Goal: Task Accomplishment & Management: Use online tool/utility

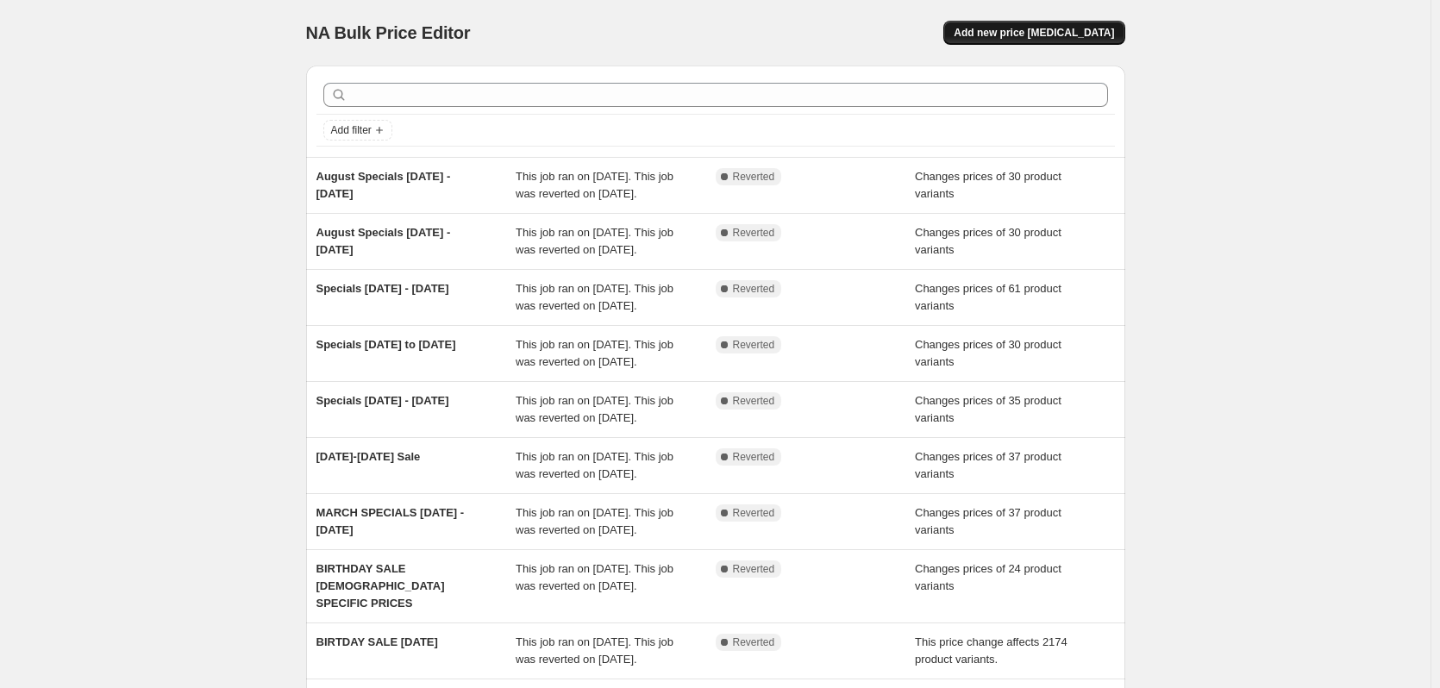
click at [1047, 33] on span "Add new price [MEDICAL_DATA]" at bounding box center [1034, 33] width 160 height 14
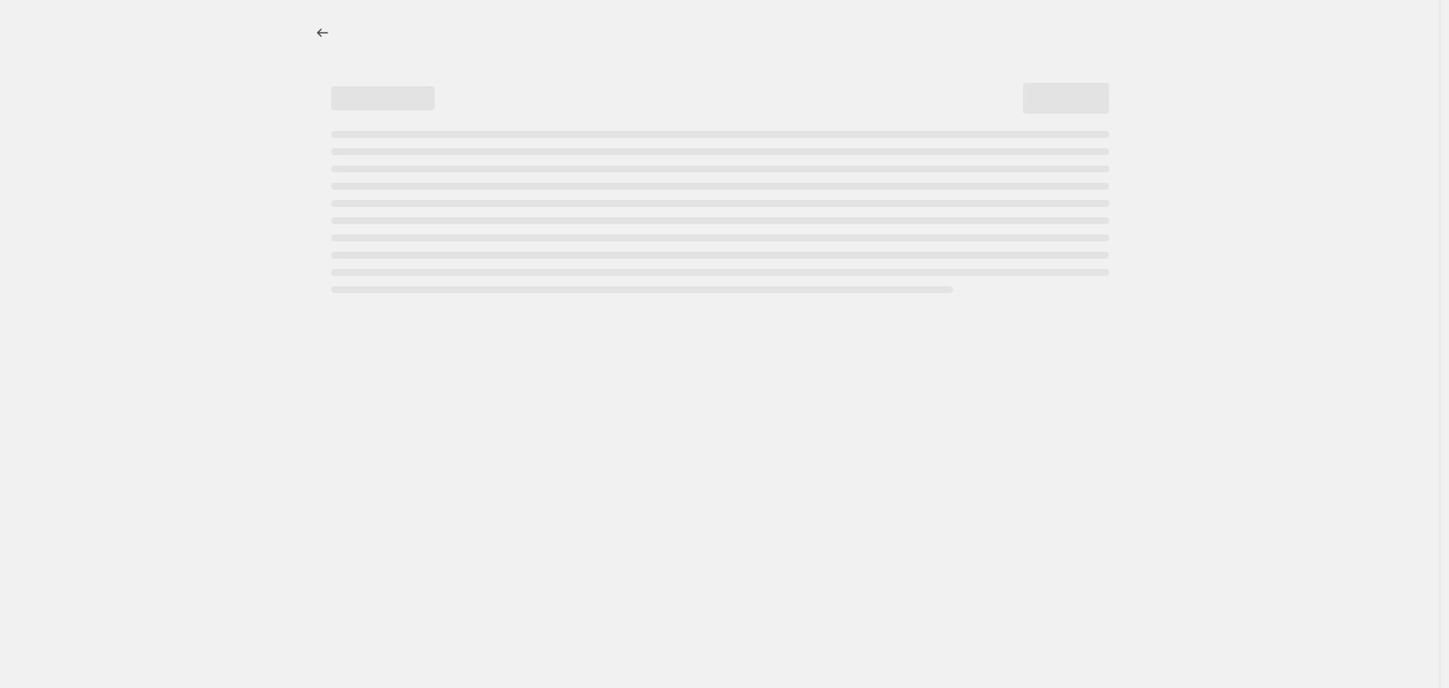
select select "percentage"
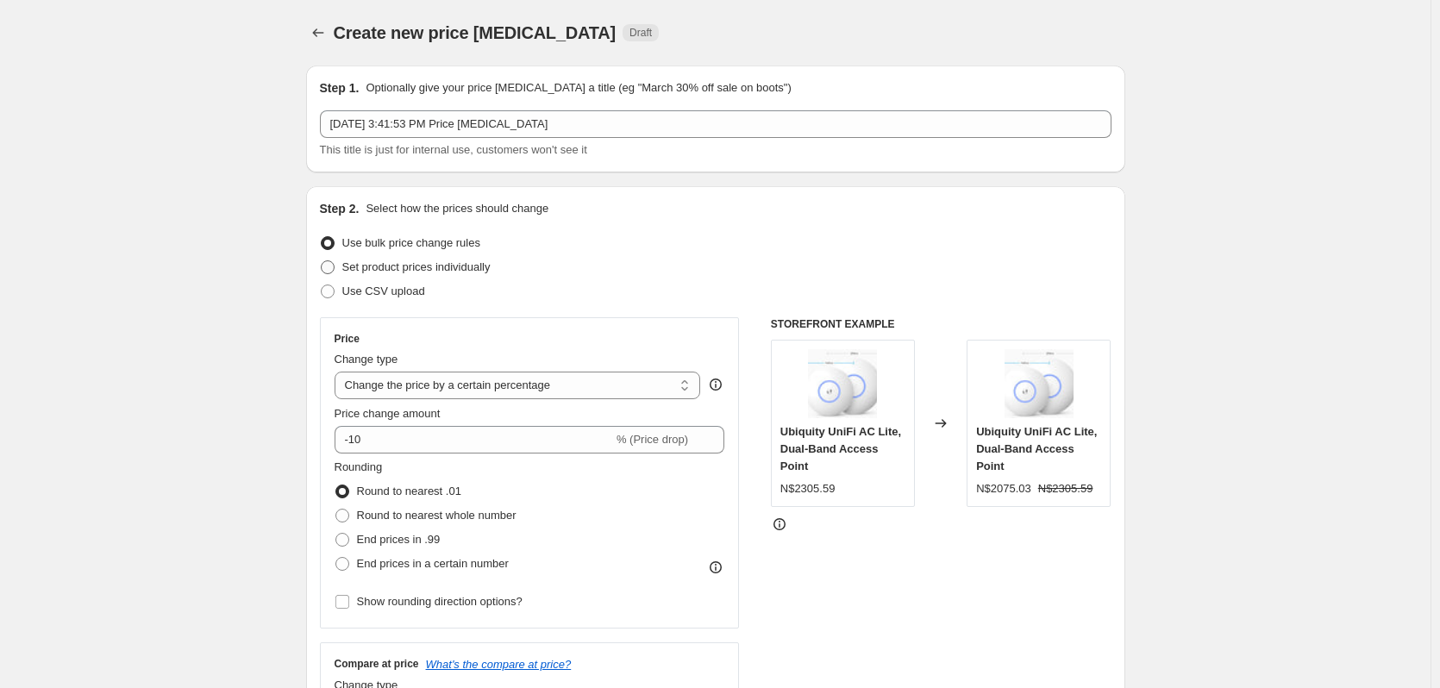
click at [334, 266] on span at bounding box center [328, 267] width 14 height 14
click at [322, 261] on input "Set product prices individually" at bounding box center [321, 260] width 1 height 1
radio input "true"
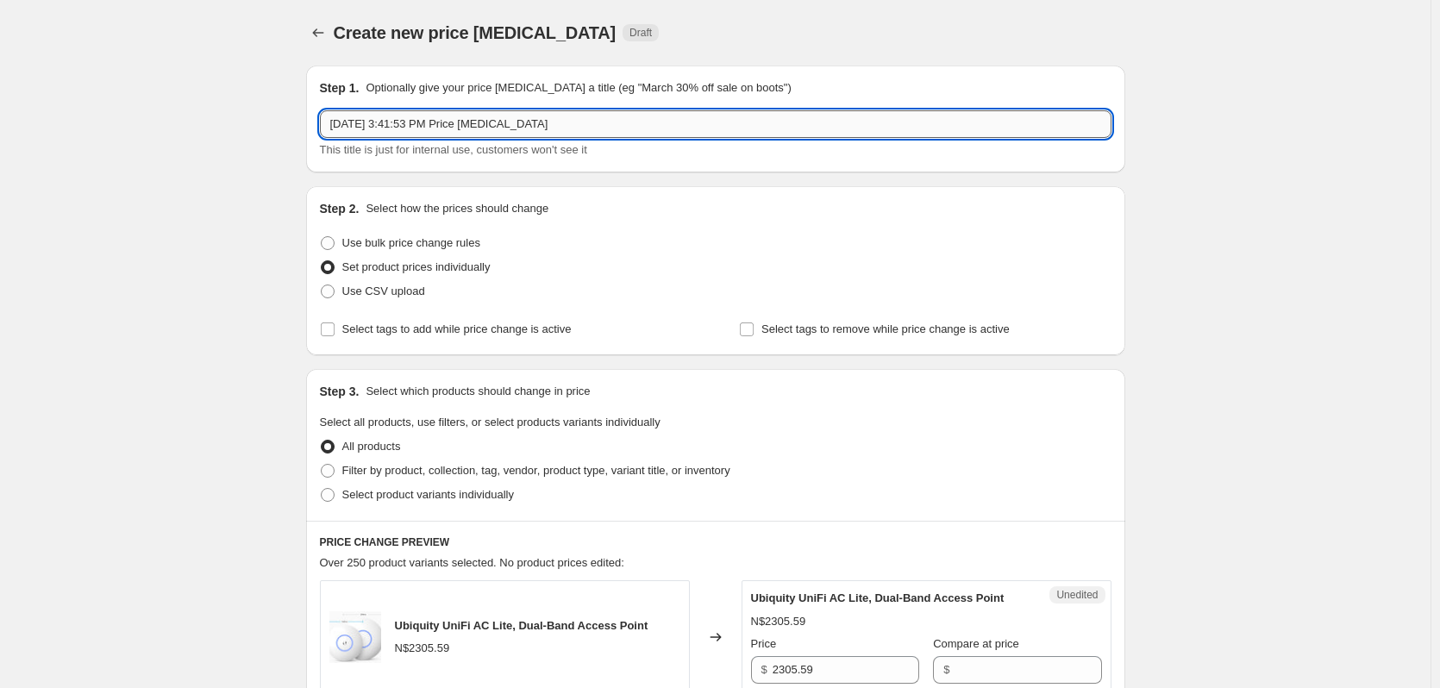
click at [606, 127] on input "[DATE] 3:41:53 PM Price [MEDICAL_DATA]" at bounding box center [716, 124] width 792 height 28
drag, startPoint x: 585, startPoint y: 122, endPoint x: 749, endPoint y: 117, distance: 163.9
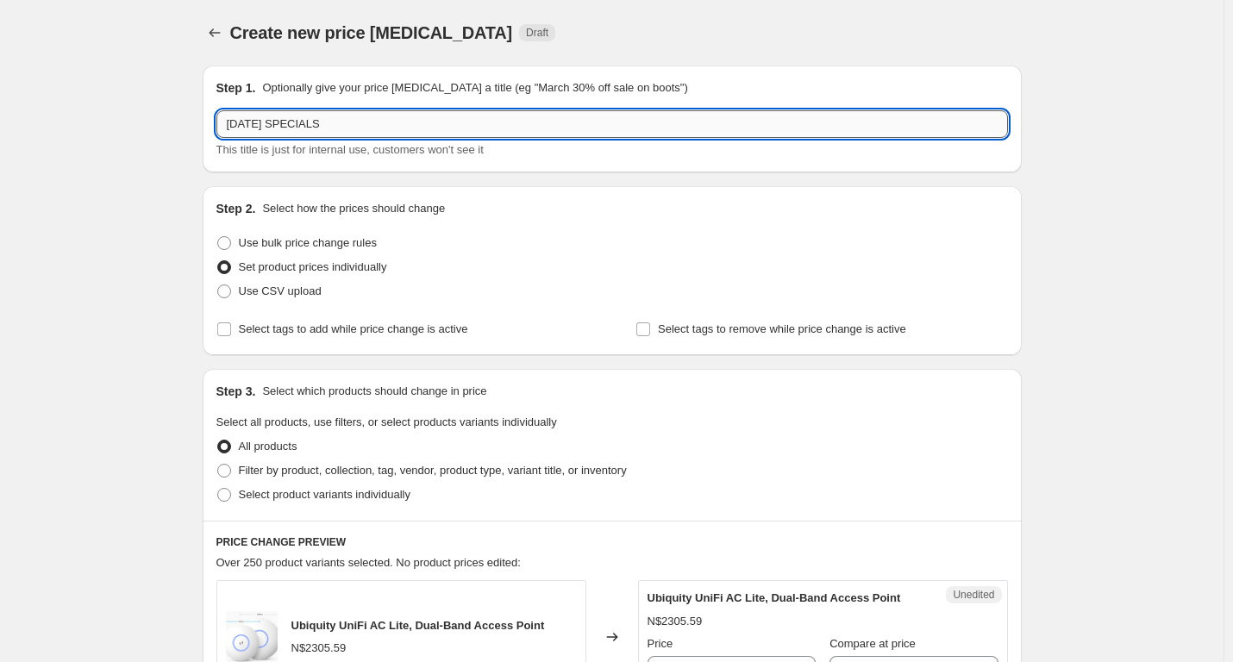
click at [443, 132] on input "[DATE] SPECIALS" at bounding box center [612, 124] width 792 height 28
type input "[DATE] SPECIALS [DATE] - [DATE]"
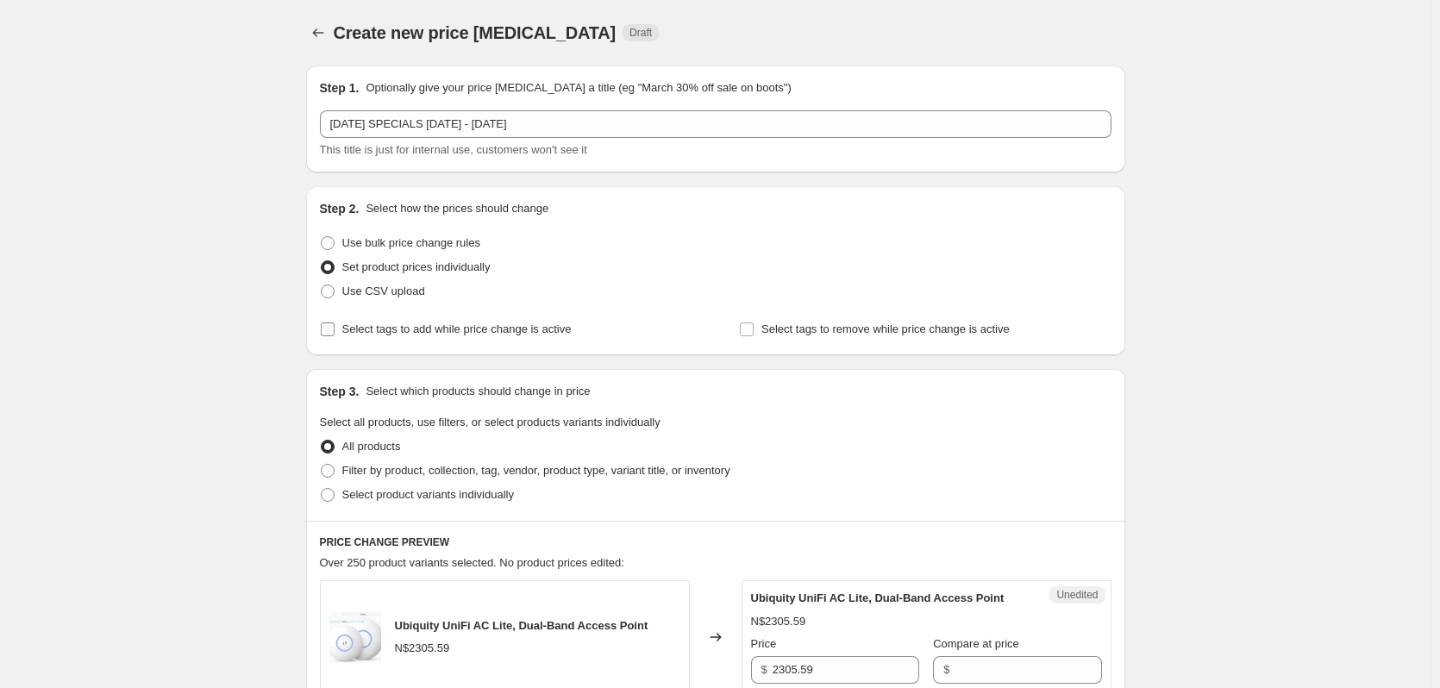
click at [332, 325] on input "Select tags to add while price change is active" at bounding box center [328, 330] width 14 height 14
checkbox input "true"
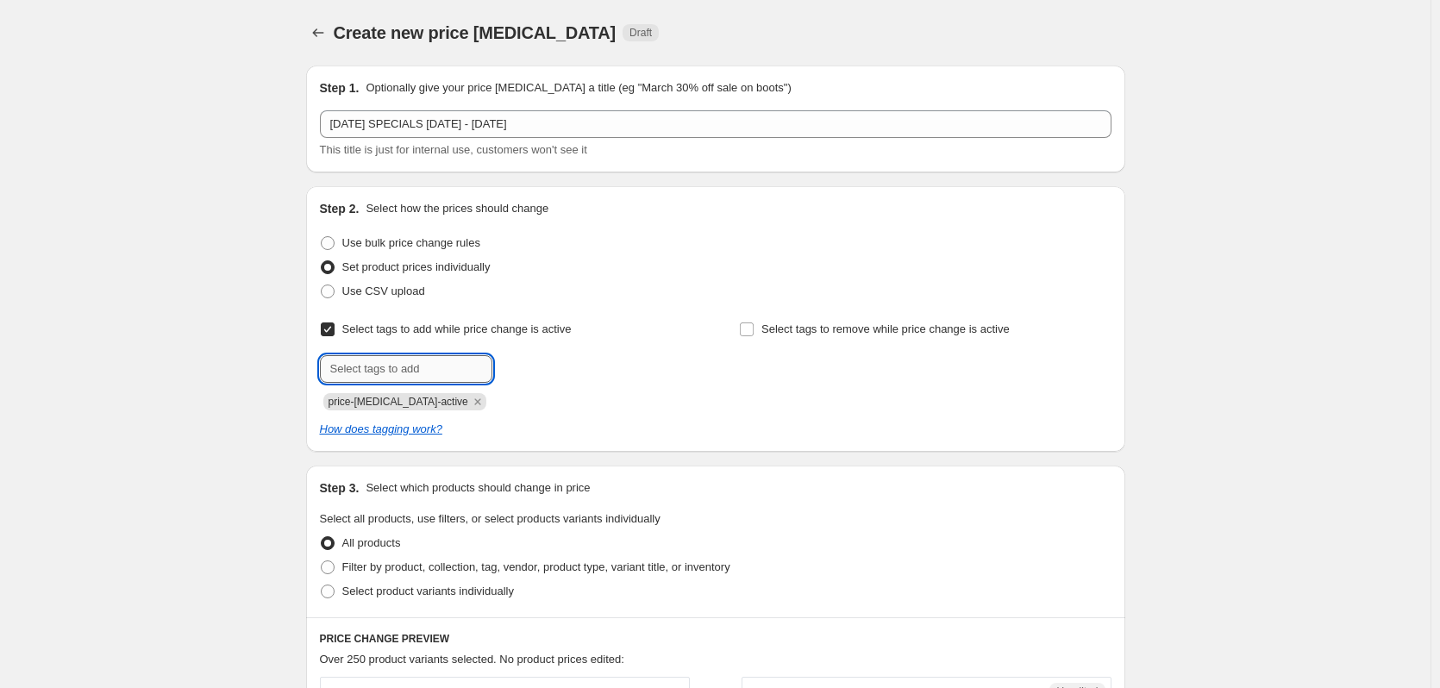
click at [440, 363] on input "text" at bounding box center [406, 369] width 172 height 28
type input "sale"
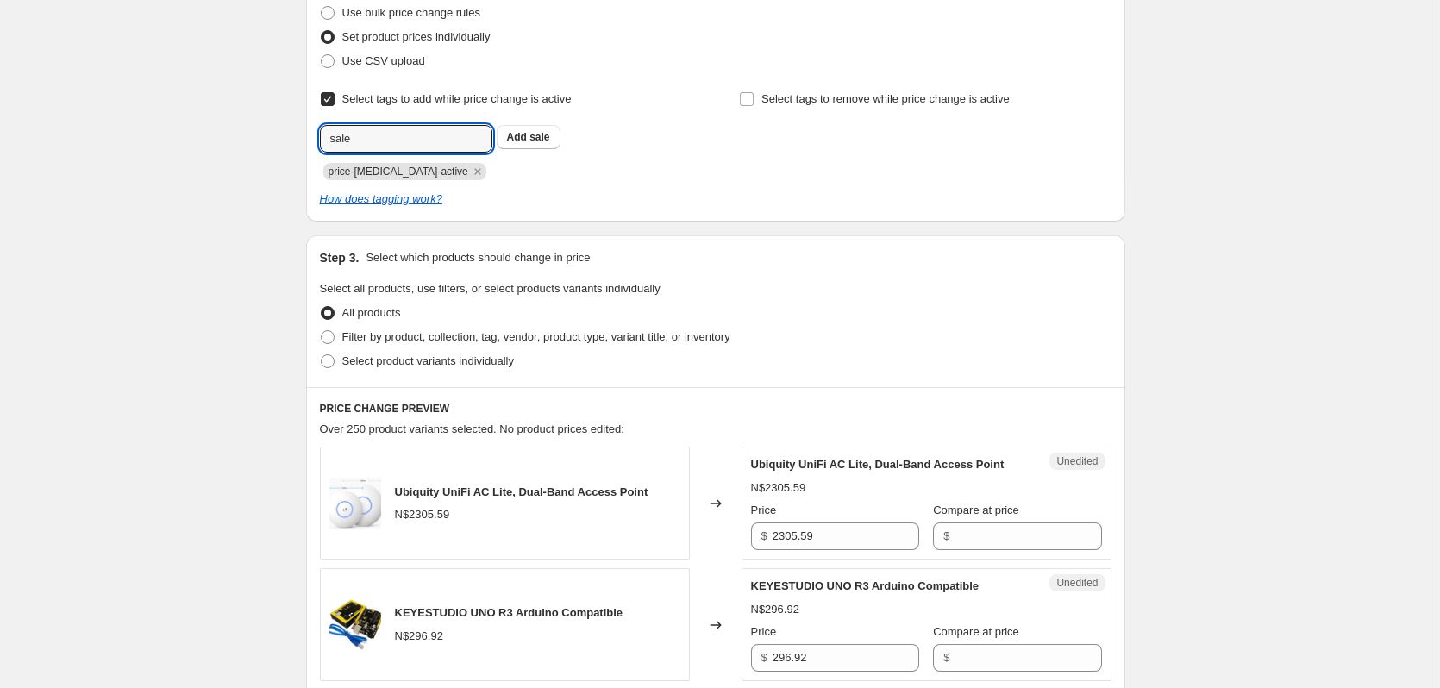
scroll to position [259, 0]
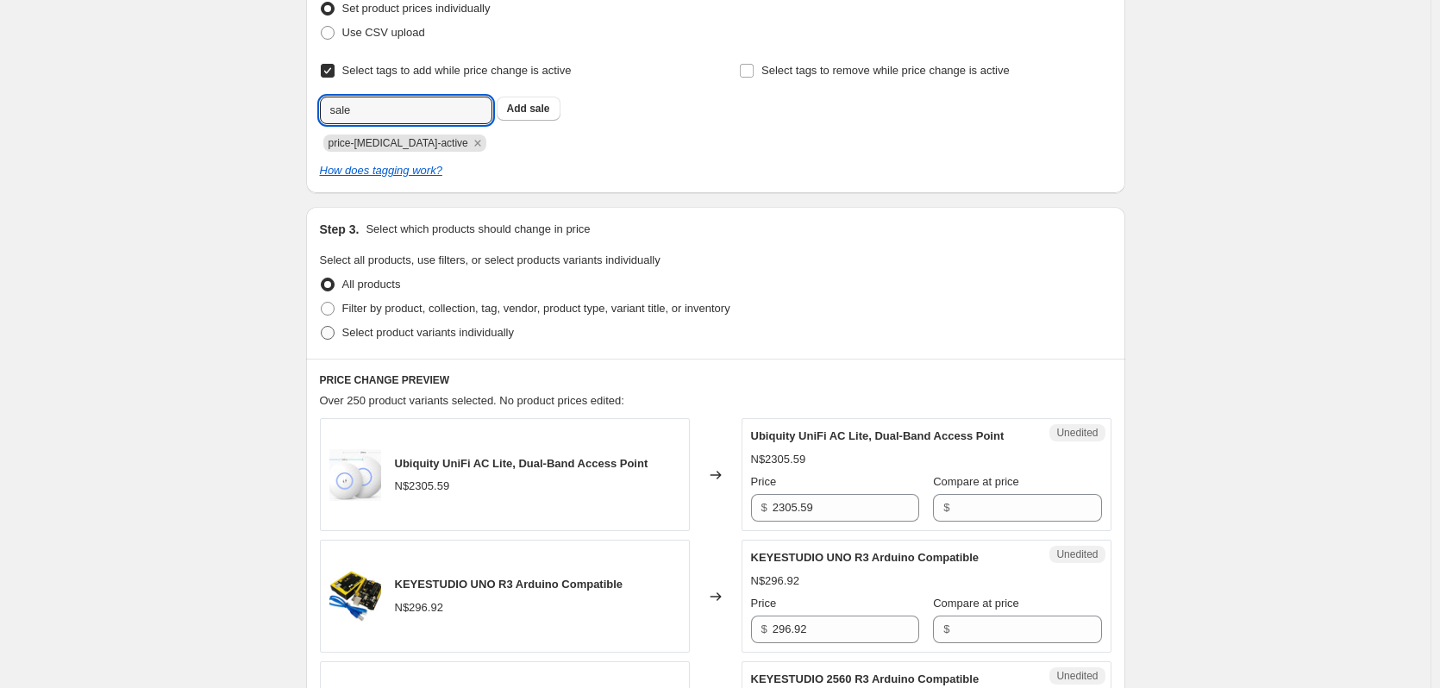
click at [331, 338] on span at bounding box center [328, 333] width 14 height 14
click at [322, 327] on input "Select product variants individually" at bounding box center [321, 326] width 1 height 1
radio input "true"
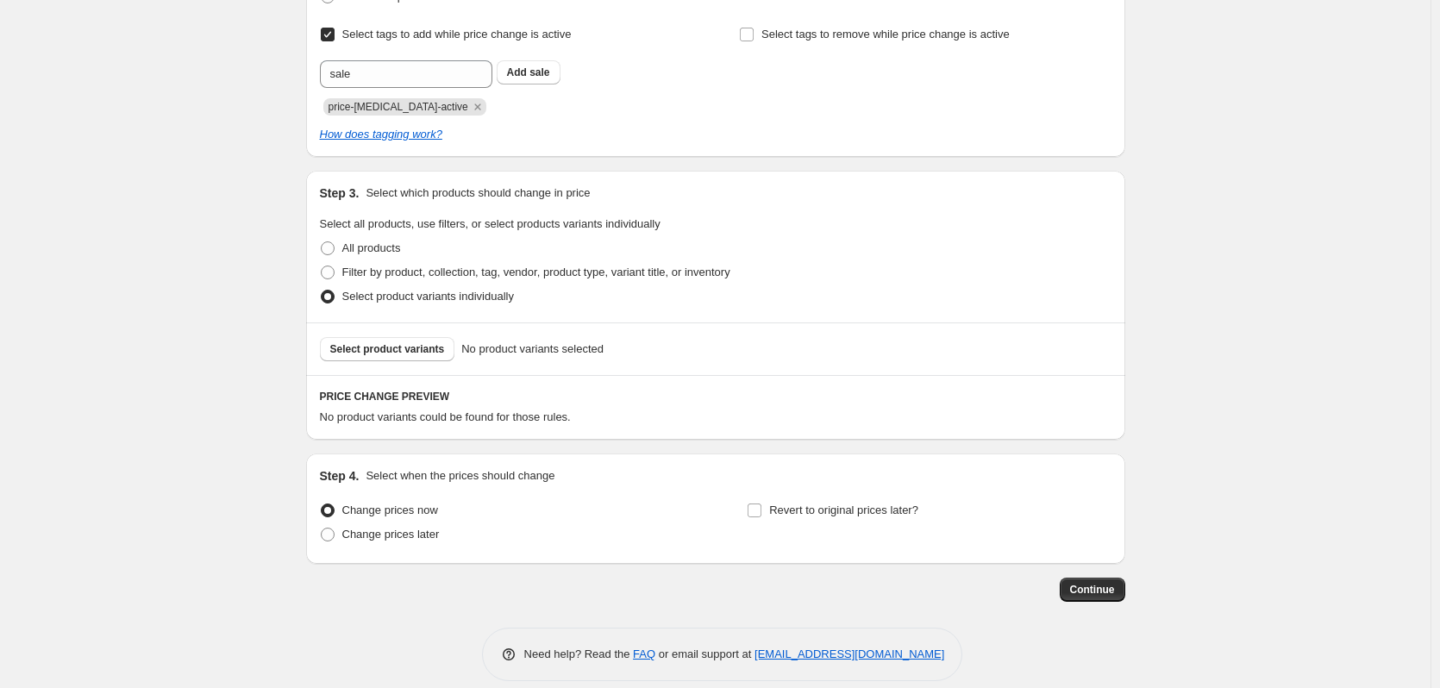
scroll to position [314, 0]
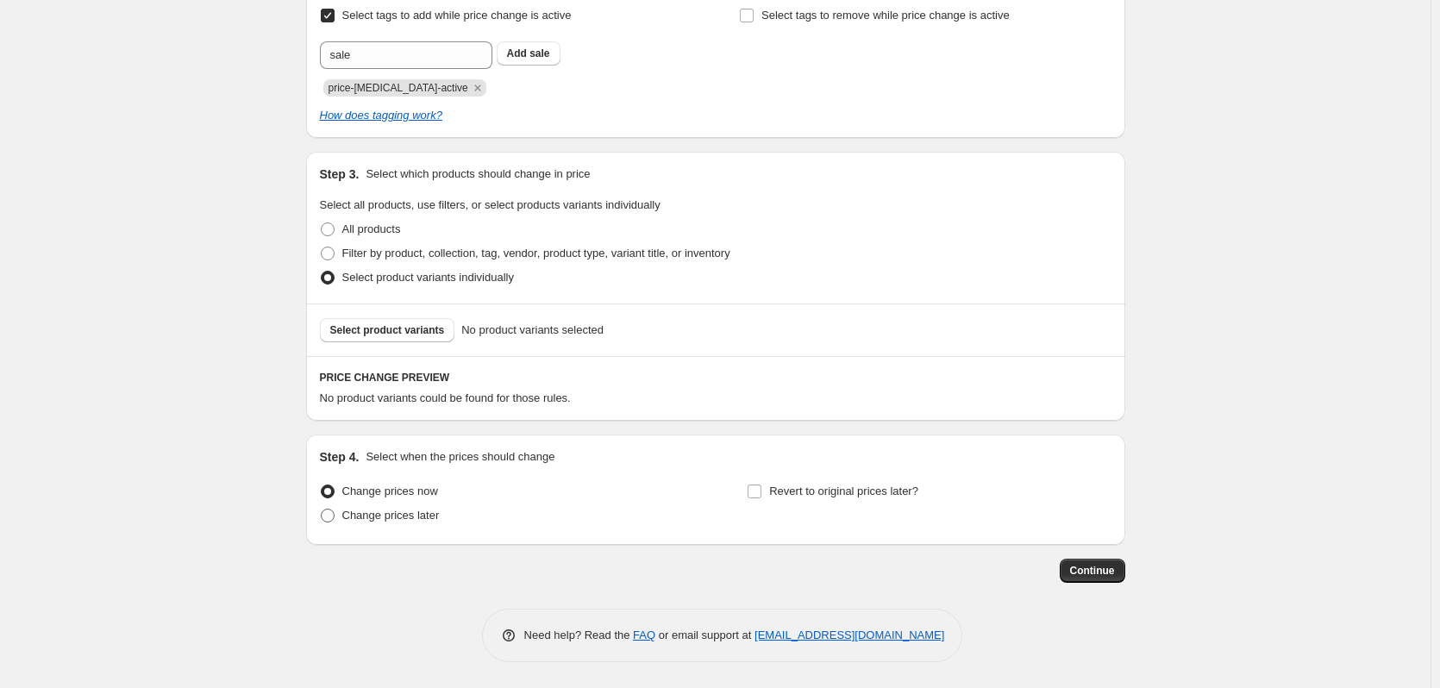
click at [334, 513] on span at bounding box center [328, 516] width 14 height 14
click at [322, 510] on input "Change prices later" at bounding box center [321, 509] width 1 height 1
radio input "true"
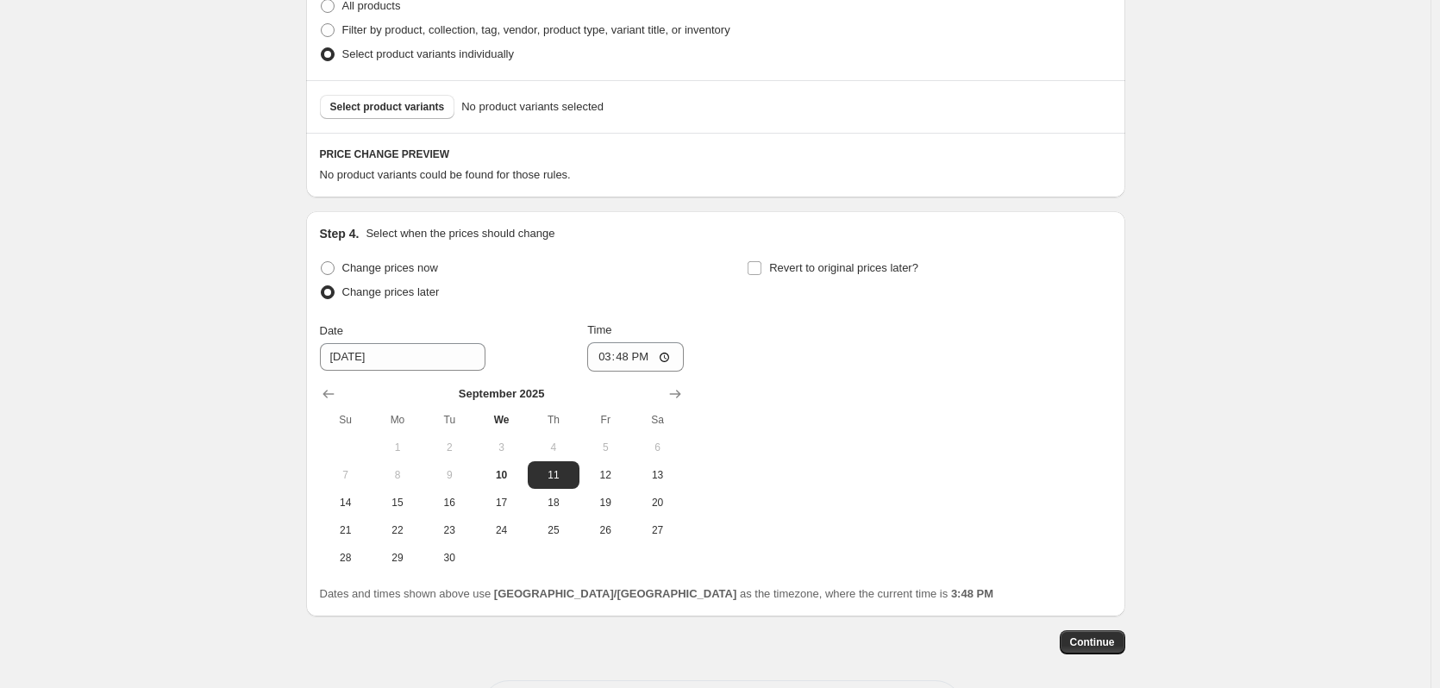
scroll to position [573, 0]
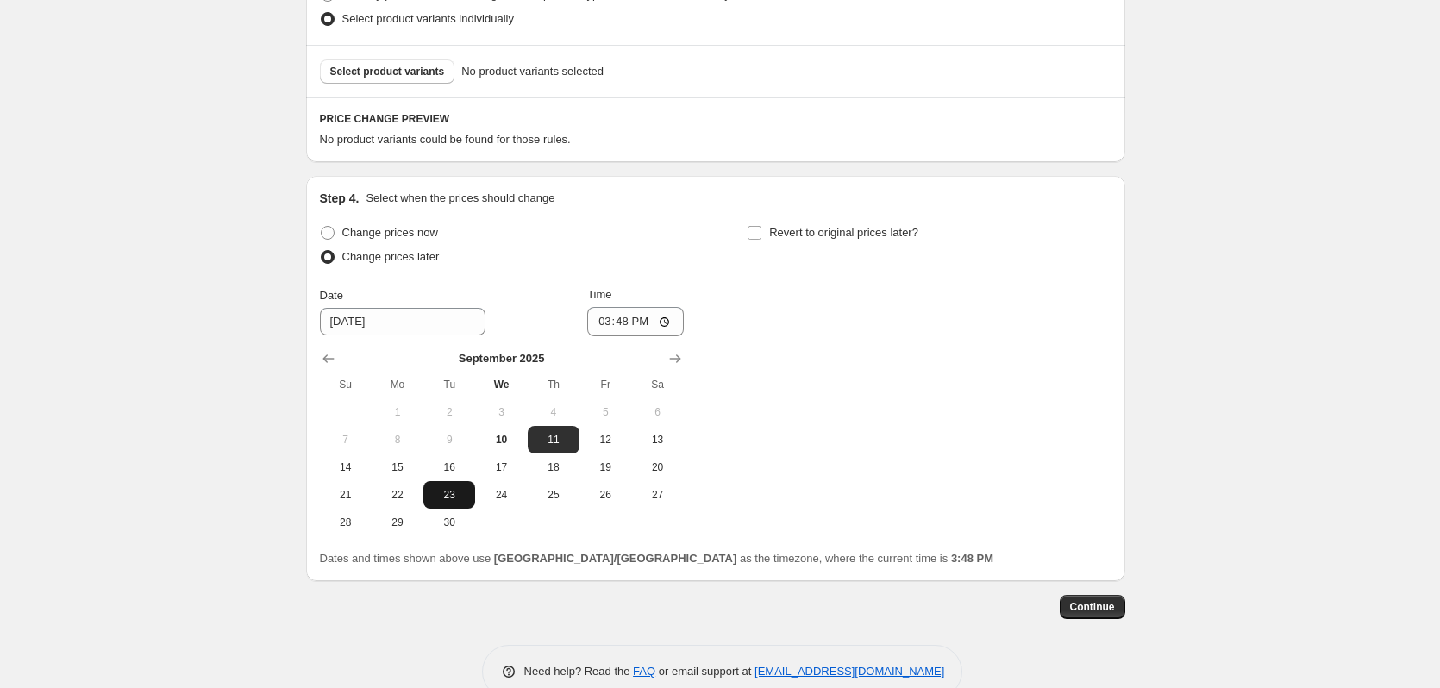
click at [448, 497] on span "23" at bounding box center [449, 495] width 38 height 14
type input "[DATE]"
click at [667, 324] on input "15:48" at bounding box center [635, 321] width 97 height 29
type input "23:59"
click at [762, 232] on span at bounding box center [755, 233] width 16 height 16
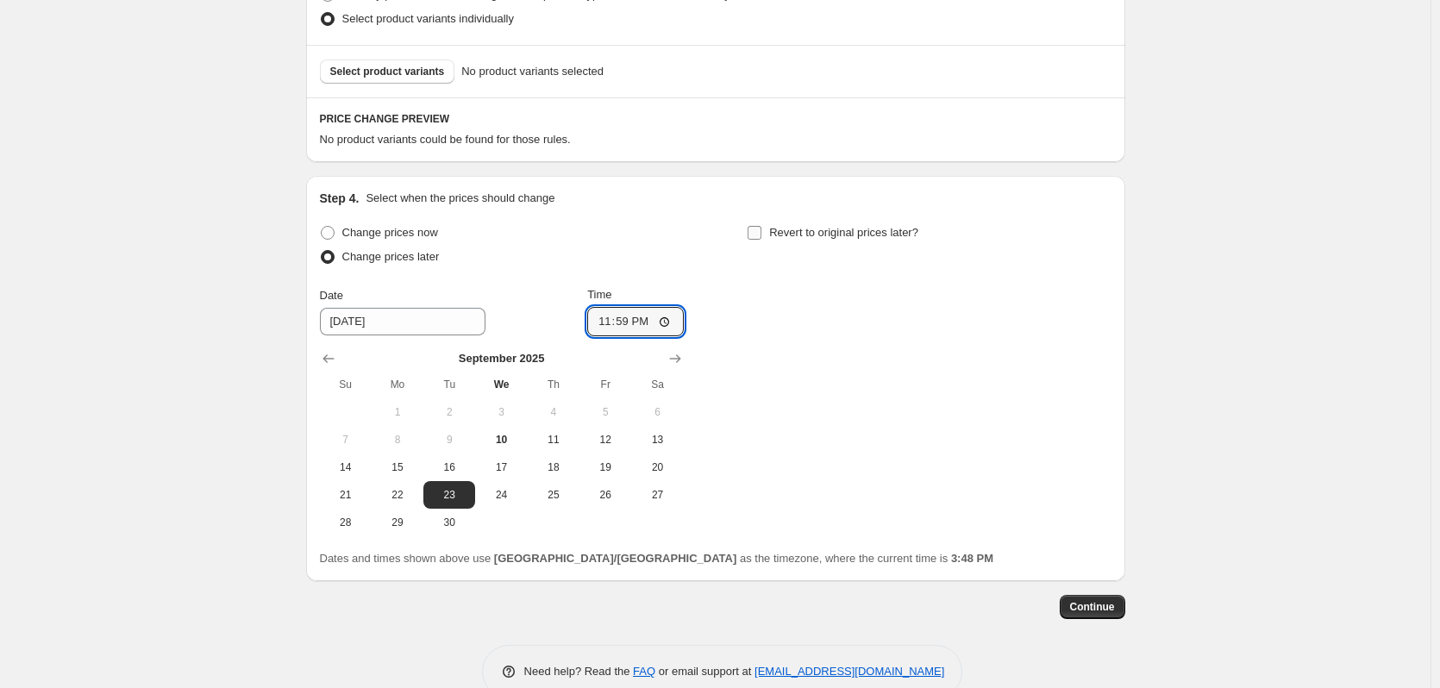
click at [762, 232] on input "Revert to original prices later?" at bounding box center [755, 233] width 14 height 14
checkbox input "true"
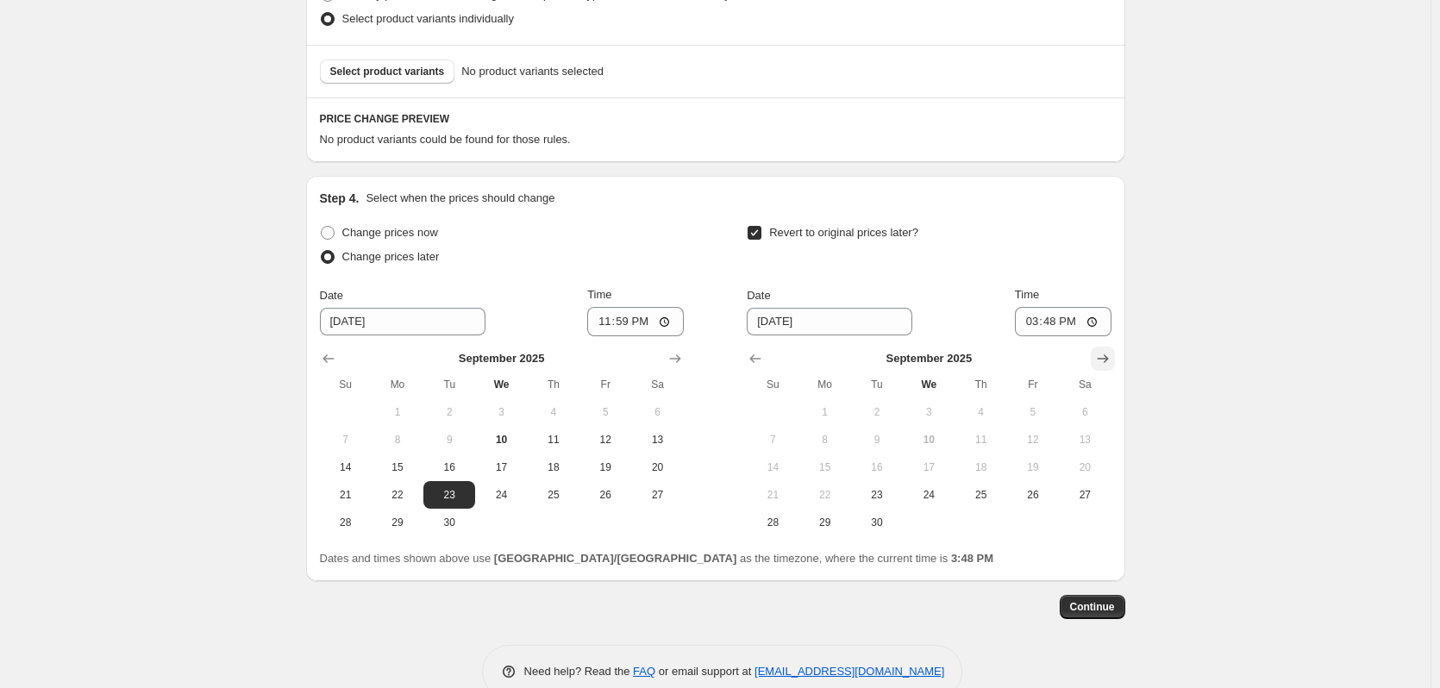
click at [1115, 356] on button "Show next month, October 2025" at bounding box center [1103, 359] width 24 height 24
click at [931, 411] on span "1" at bounding box center [929, 412] width 38 height 14
type input "[DATE]"
click at [1095, 323] on input "15:48" at bounding box center [1063, 321] width 97 height 29
type input "23:59"
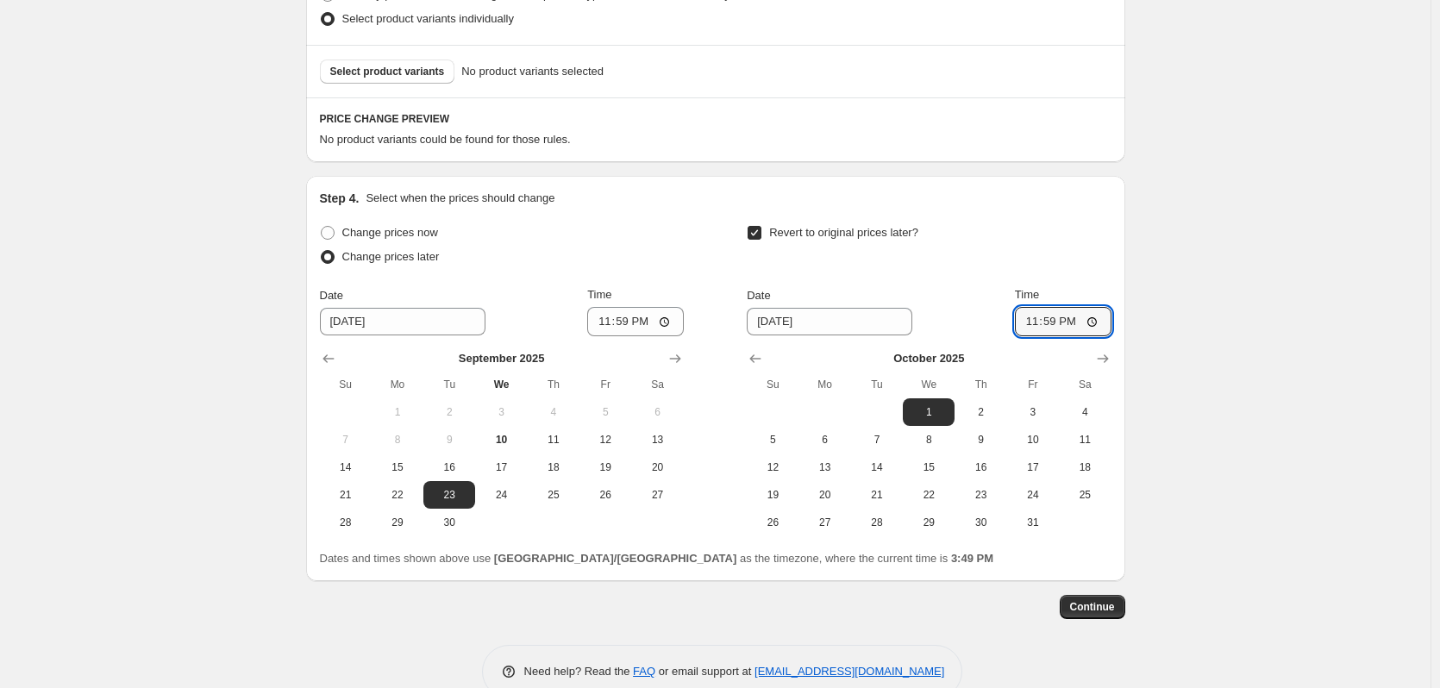
click at [1219, 476] on div "Create new price [MEDICAL_DATA]. This page is ready Create new price [MEDICAL_D…" at bounding box center [715, 75] width 1431 height 1297
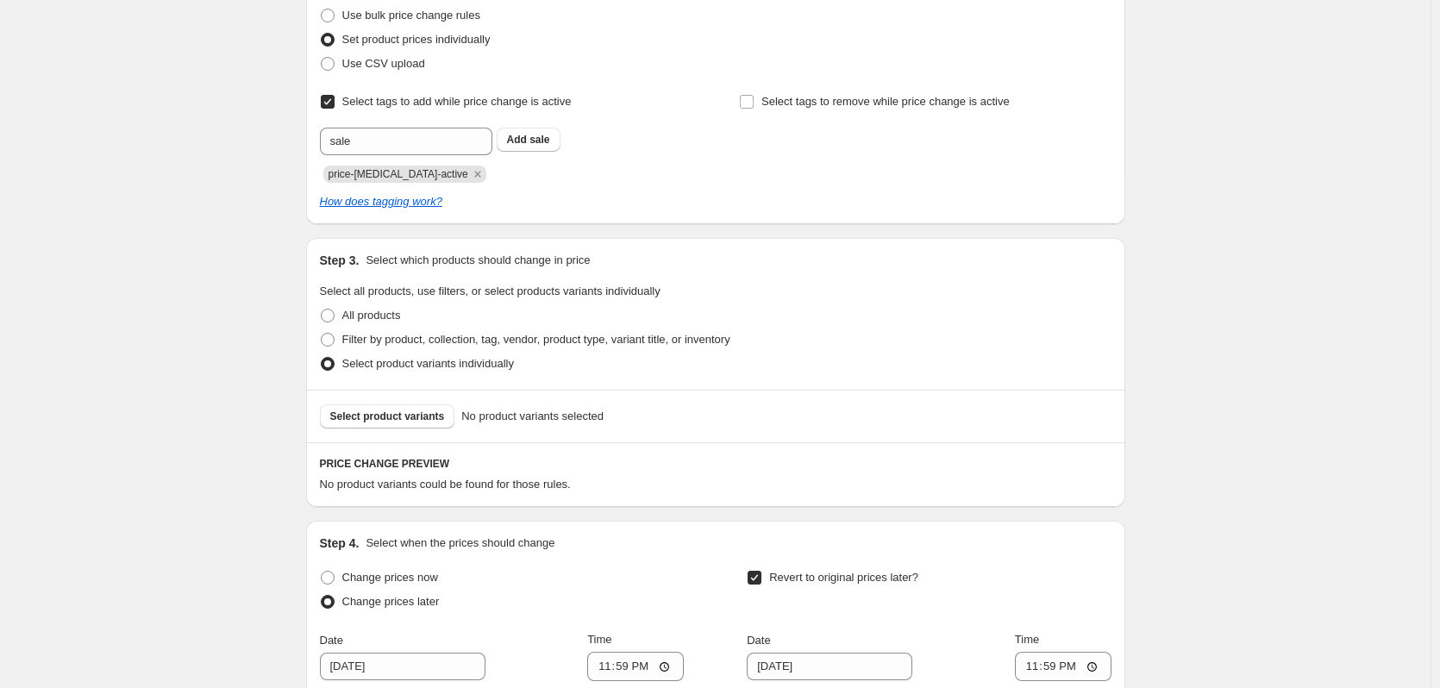
scroll to position [0, 0]
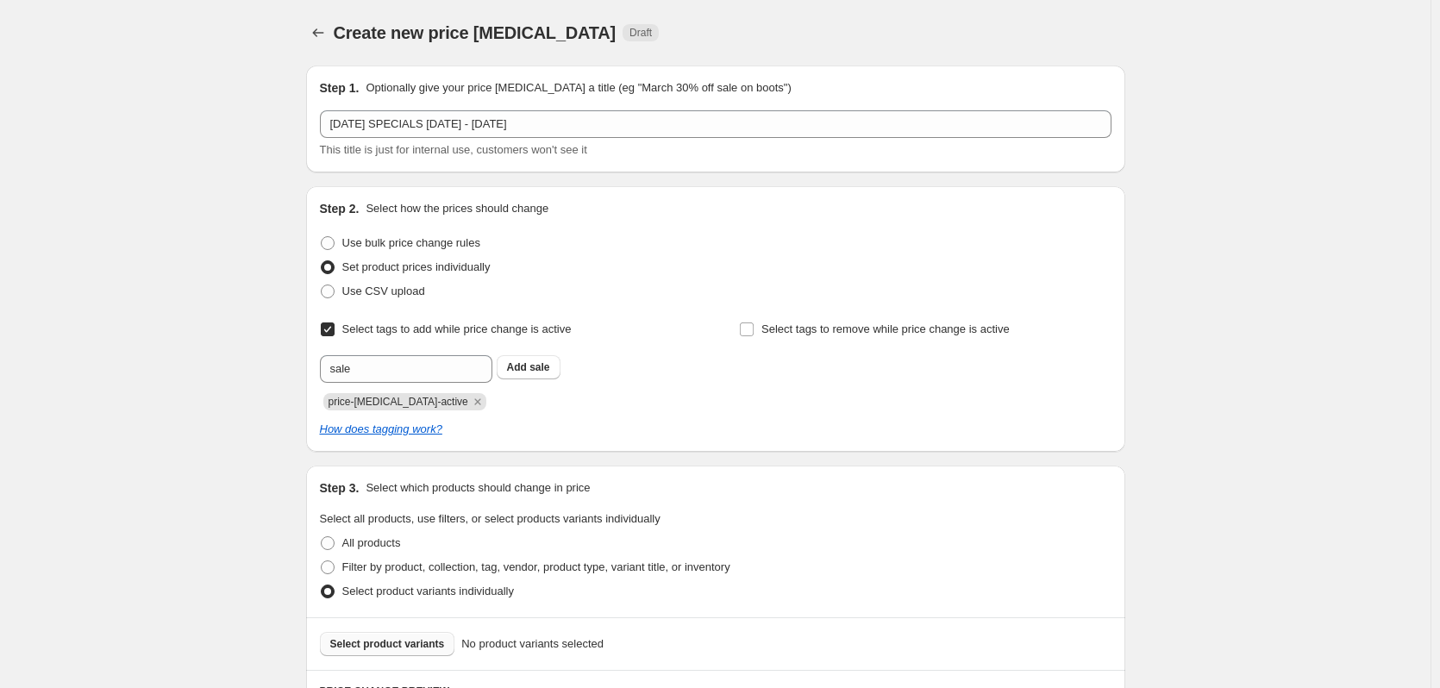
click at [394, 643] on span "Select product variants" at bounding box center [387, 644] width 115 height 14
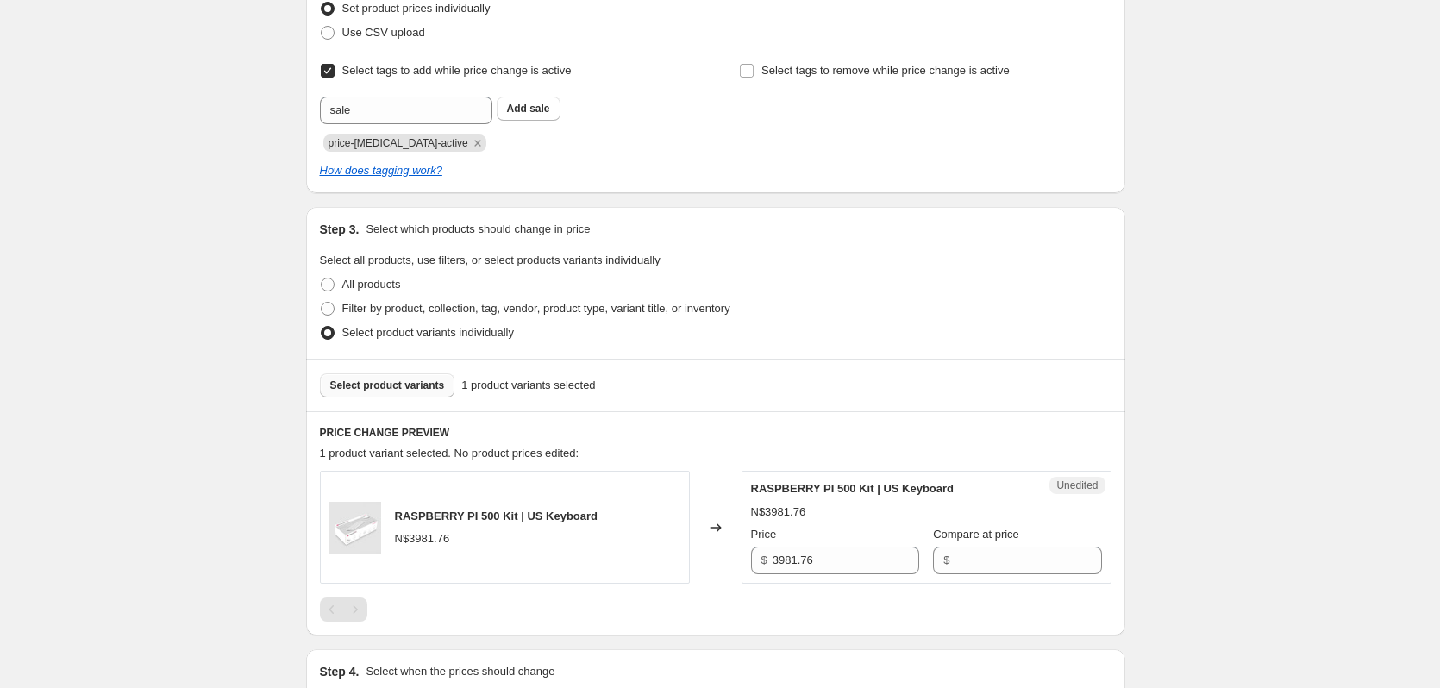
scroll to position [345, 0]
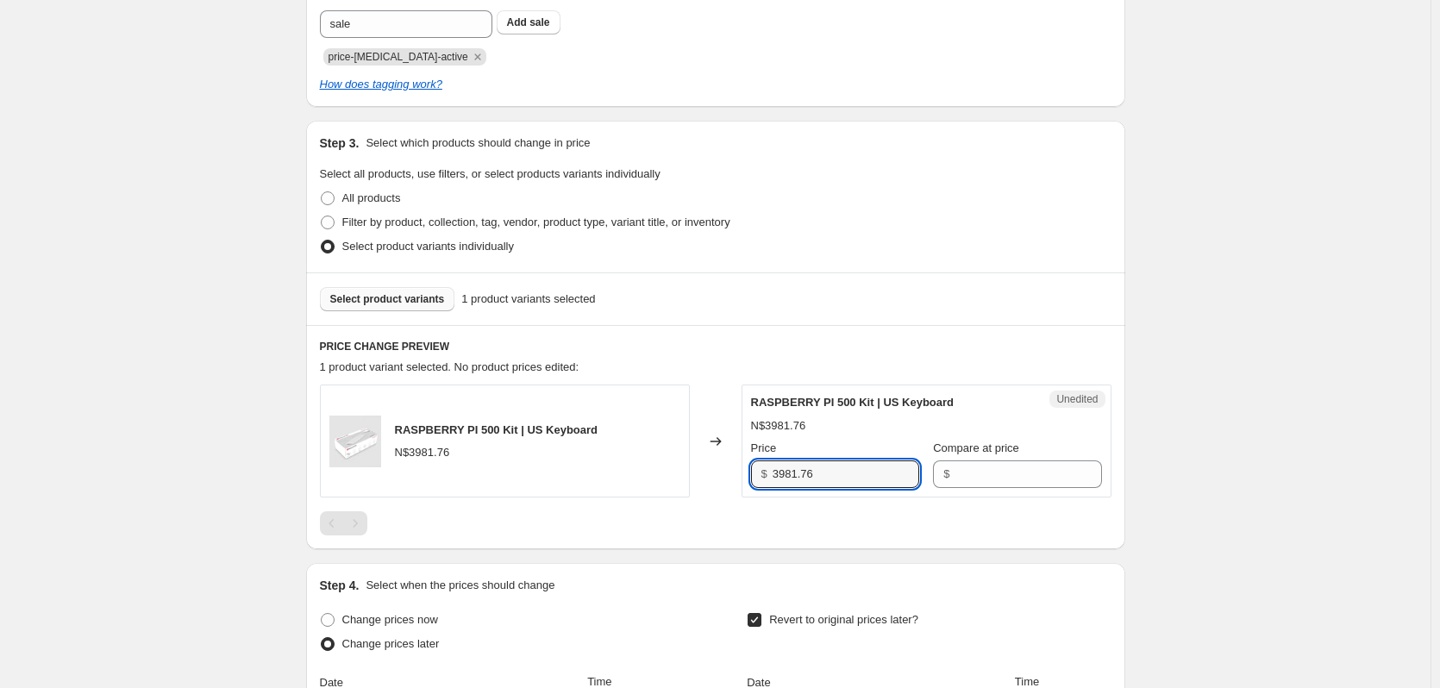
drag, startPoint x: 862, startPoint y: 483, endPoint x: 650, endPoint y: 486, distance: 212.2
click at [650, 486] on div "RASPBERRY PI 500 Kit | US Keyboard N$3981.76 Changed to Unedited RASPBERRY PI 5…" at bounding box center [716, 441] width 792 height 113
type input "3981.76"
click at [973, 481] on input "Compare at price" at bounding box center [1028, 475] width 147 height 28
paste input "3981.76"
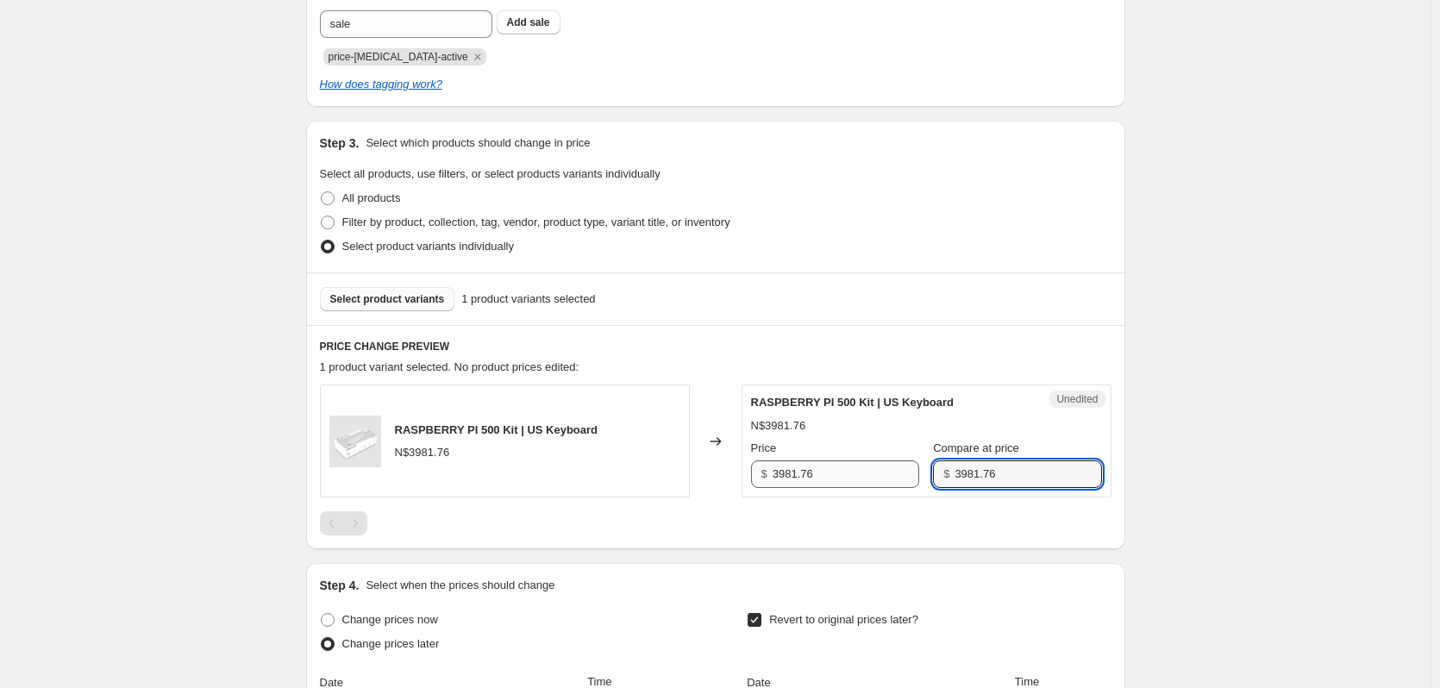
type input "3981.76"
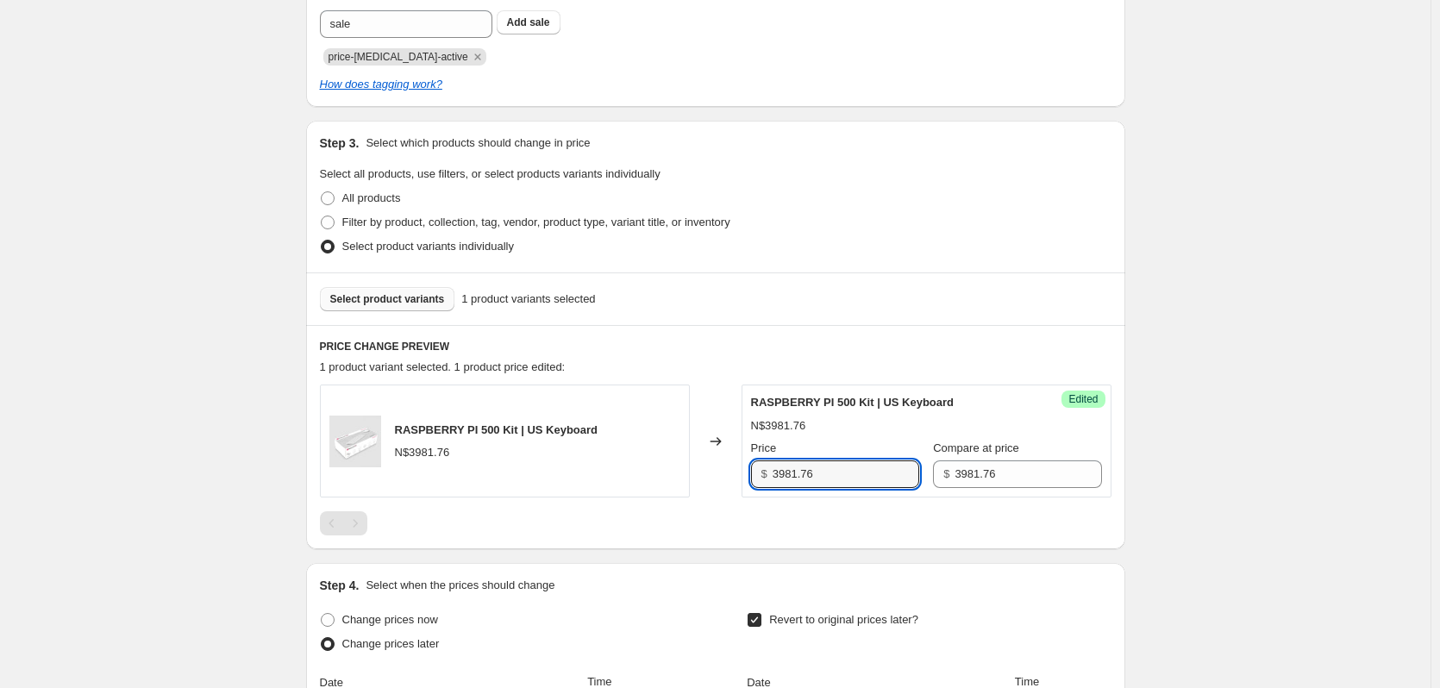
drag, startPoint x: 861, startPoint y: 474, endPoint x: 733, endPoint y: 480, distance: 127.7
click at [733, 480] on div "RASPBERRY PI 500 Kit | US Keyboard N$3981.76 Changed to Success Edited RASPBERR…" at bounding box center [716, 441] width 792 height 113
type input "3731"
click at [1238, 348] on div "Create new price [MEDICAL_DATA]. This page is ready Create new price [MEDICAL_D…" at bounding box center [715, 383] width 1431 height 1457
click at [393, 304] on span "Select product variants" at bounding box center [387, 299] width 115 height 14
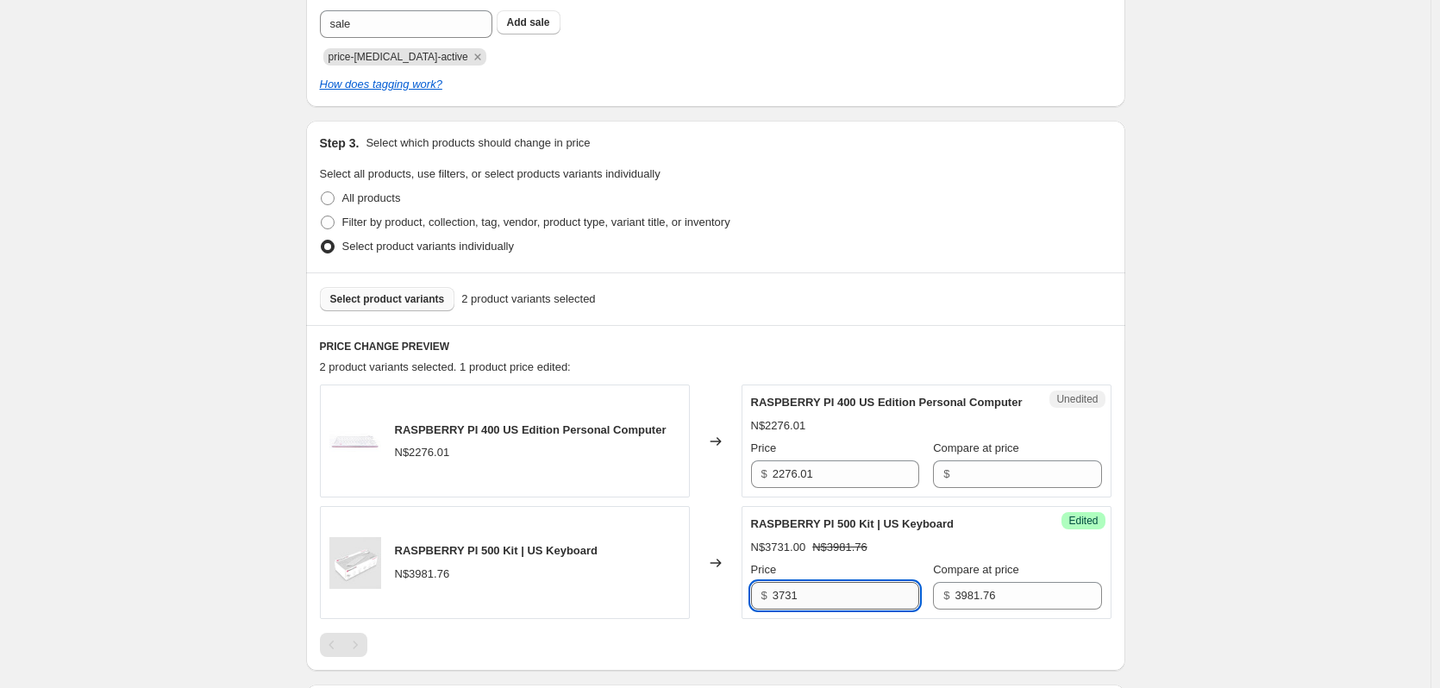
click at [846, 610] on input "3731" at bounding box center [846, 596] width 147 height 28
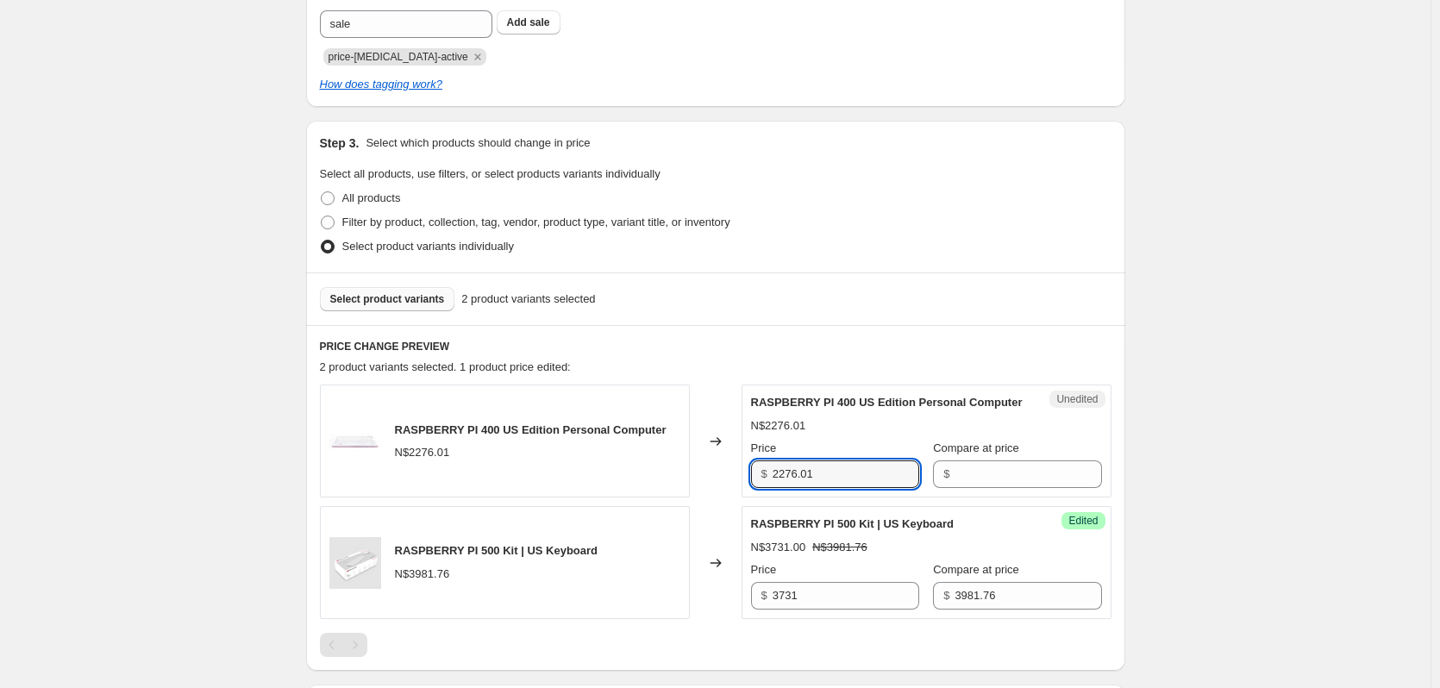
drag, startPoint x: 829, startPoint y: 496, endPoint x: 662, endPoint y: 496, distance: 166.5
click at [662, 496] on div "RASPBERRY PI 400 US Edition Personal Computer N$2276.01 Changed to Unedited RAS…" at bounding box center [716, 441] width 792 height 113
type input "2276.01"
click at [956, 488] on input "Compare at price" at bounding box center [1028, 475] width 147 height 28
paste input "2276.01"
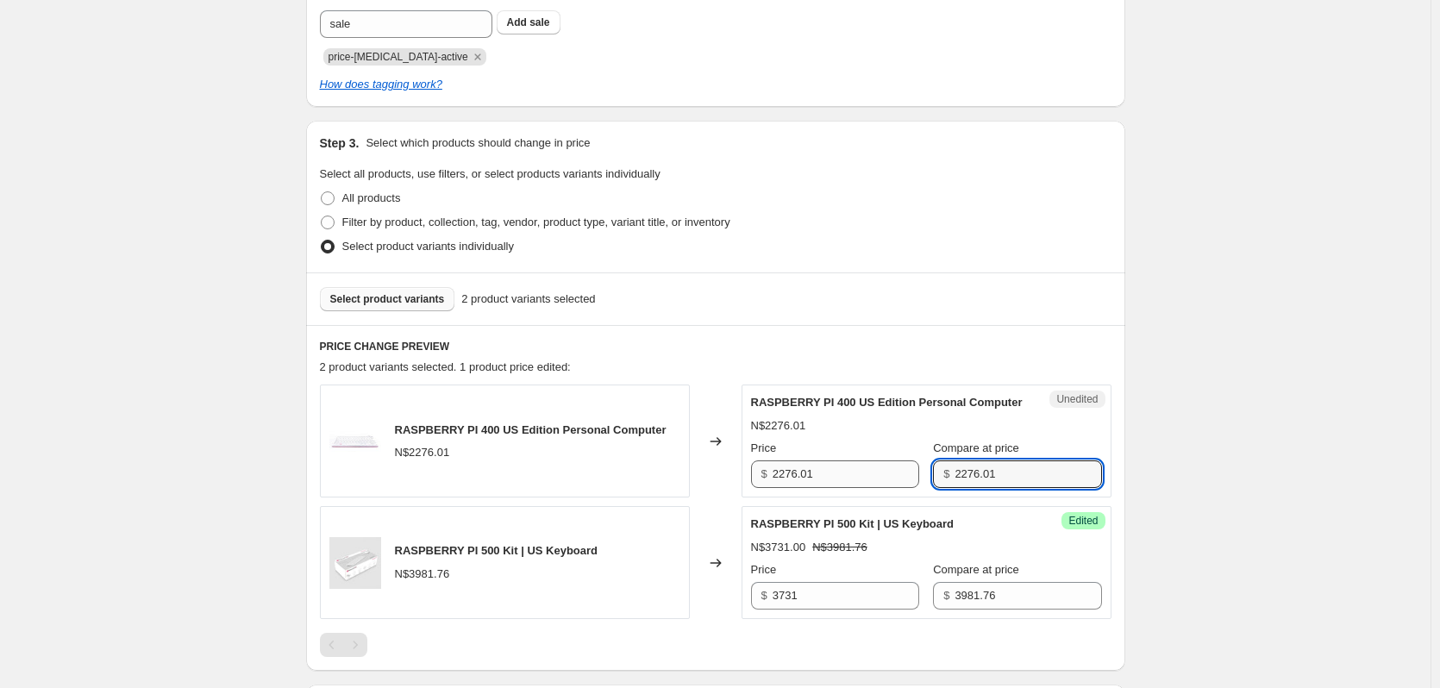
type input "2276.01"
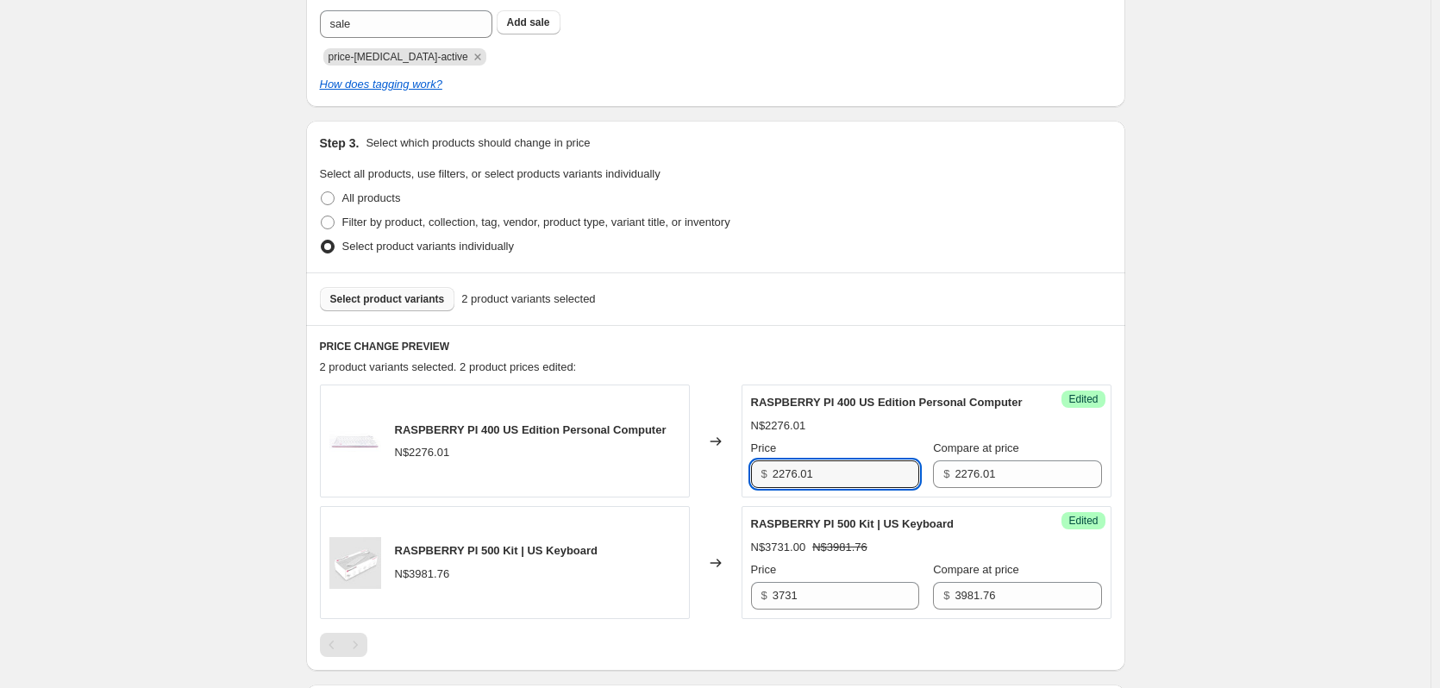
drag, startPoint x: 868, startPoint y: 484, endPoint x: 710, endPoint y: 484, distance: 158.7
click at [710, 484] on div "RASPBERRY PI 400 US Edition Personal Computer N$2276.01 Changed to Success Edit…" at bounding box center [716, 441] width 792 height 113
type input "2026"
click at [1204, 470] on div "Create new price [MEDICAL_DATA]. This page is ready Create new price [MEDICAL_D…" at bounding box center [715, 444] width 1431 height 1578
click at [423, 299] on span "Select product variants" at bounding box center [387, 299] width 115 height 14
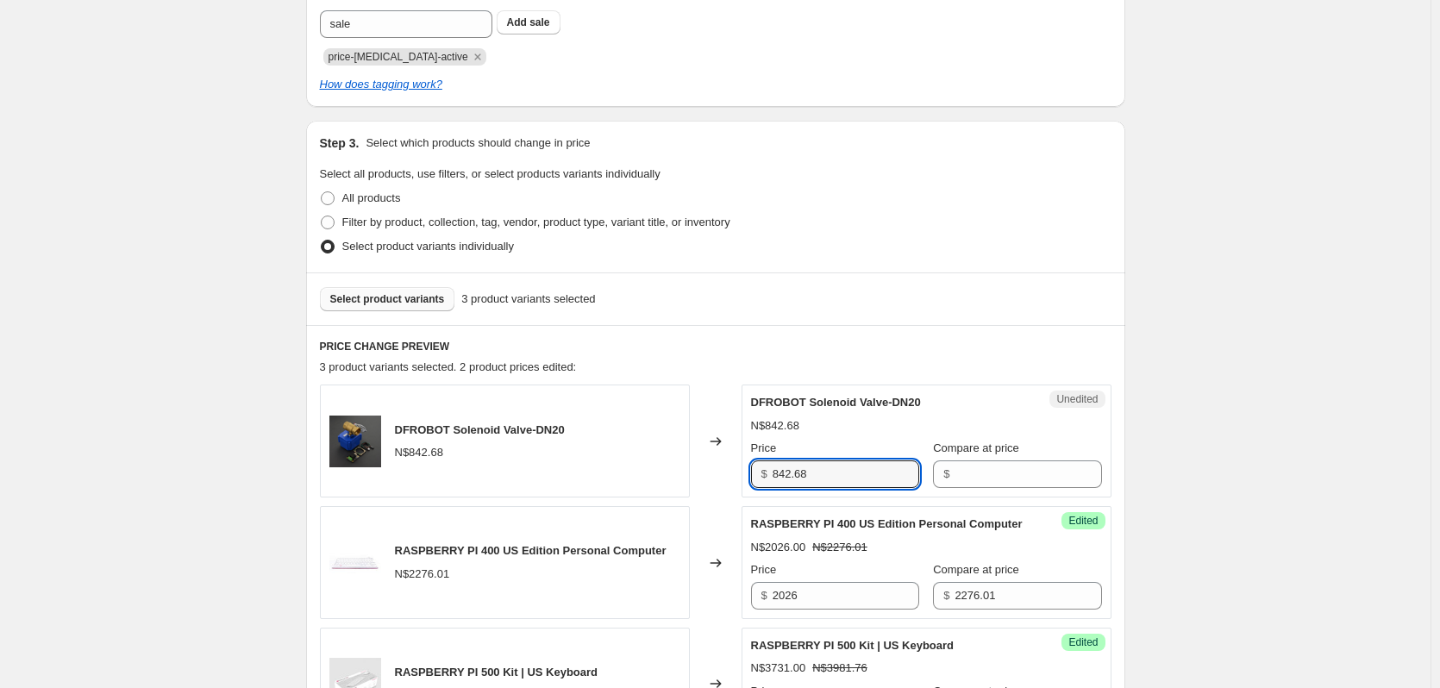
drag, startPoint x: 863, startPoint y: 474, endPoint x: 538, endPoint y: 474, distance: 325.1
click at [538, 474] on div "DFROBOT Solenoid Valve-DN20 N$842.68 Changed to Unedited DFROBOT Solenoid Valve…" at bounding box center [716, 441] width 792 height 113
type input "842.68"
click at [955, 473] on input "Compare at price" at bounding box center [1028, 475] width 147 height 28
paste input "842.68"
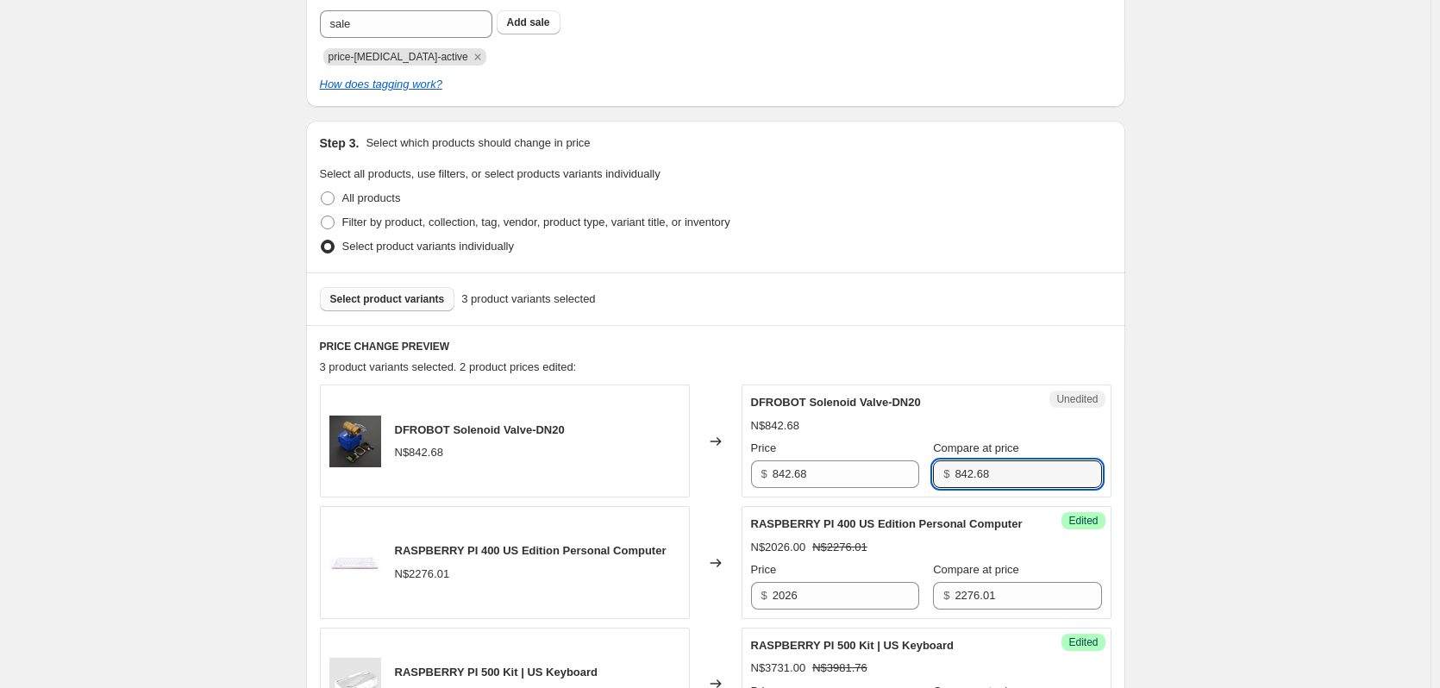
type input "842.68"
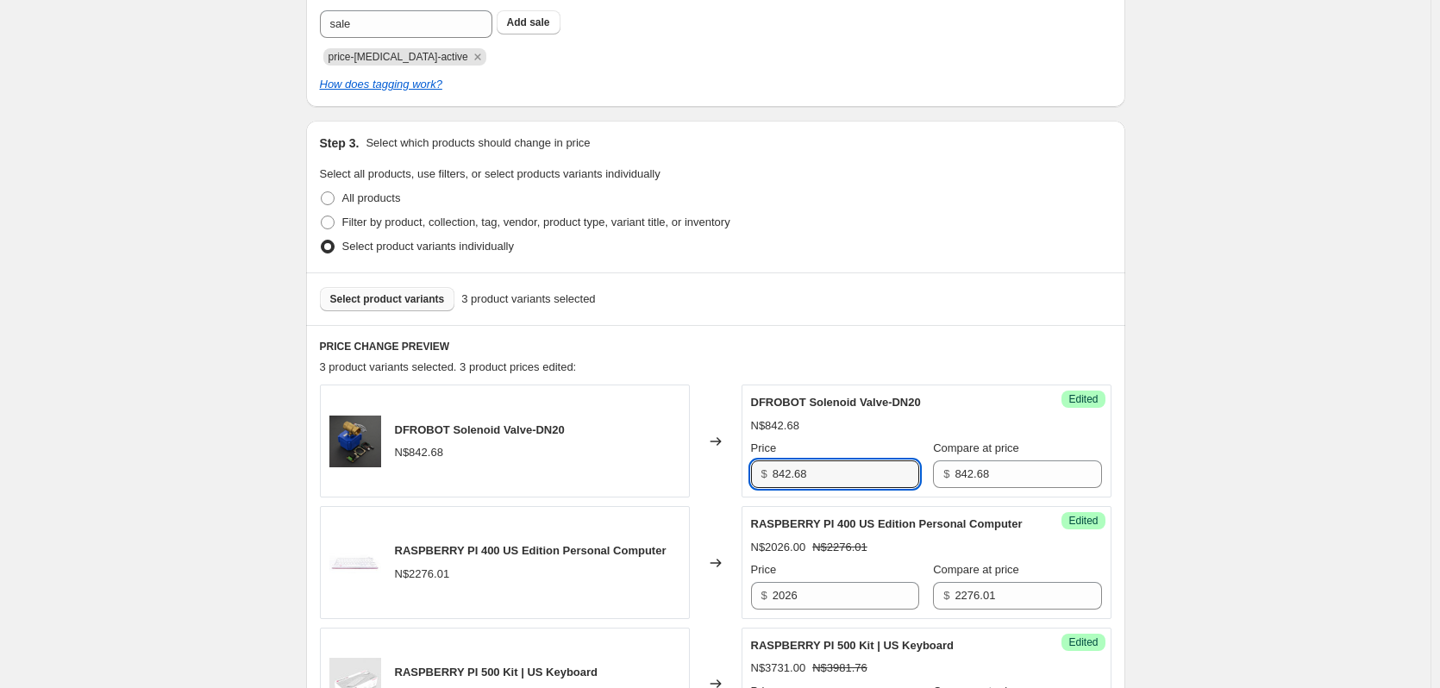
drag, startPoint x: 836, startPoint y: 469, endPoint x: 569, endPoint y: 467, distance: 266.5
click at [569, 467] on div "DFROBOT Solenoid Valve-DN20 N$842.68 Changed to Success Edited DFROBOT Solenoid…" at bounding box center [716, 441] width 792 height 113
type input "674"
click at [1209, 390] on div "Create new price change job. This page is ready Create new price change job Dra…" at bounding box center [715, 505] width 1431 height 1700
click at [425, 299] on span "Select product variants" at bounding box center [387, 299] width 115 height 14
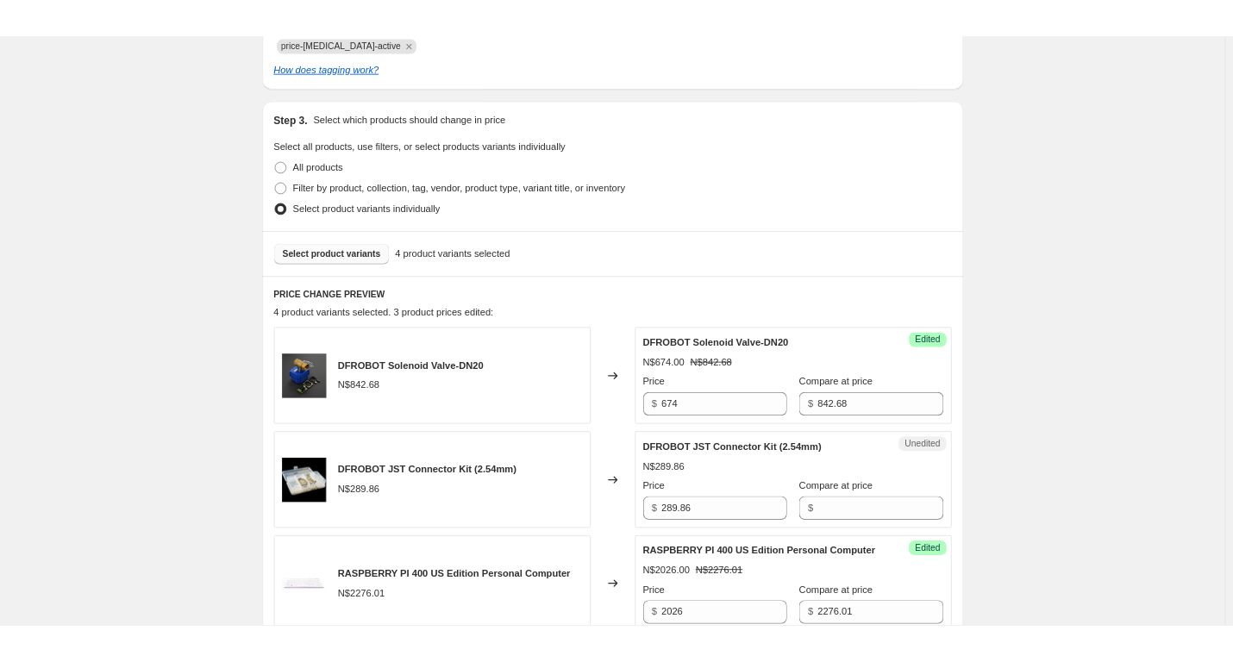
scroll to position [431, 0]
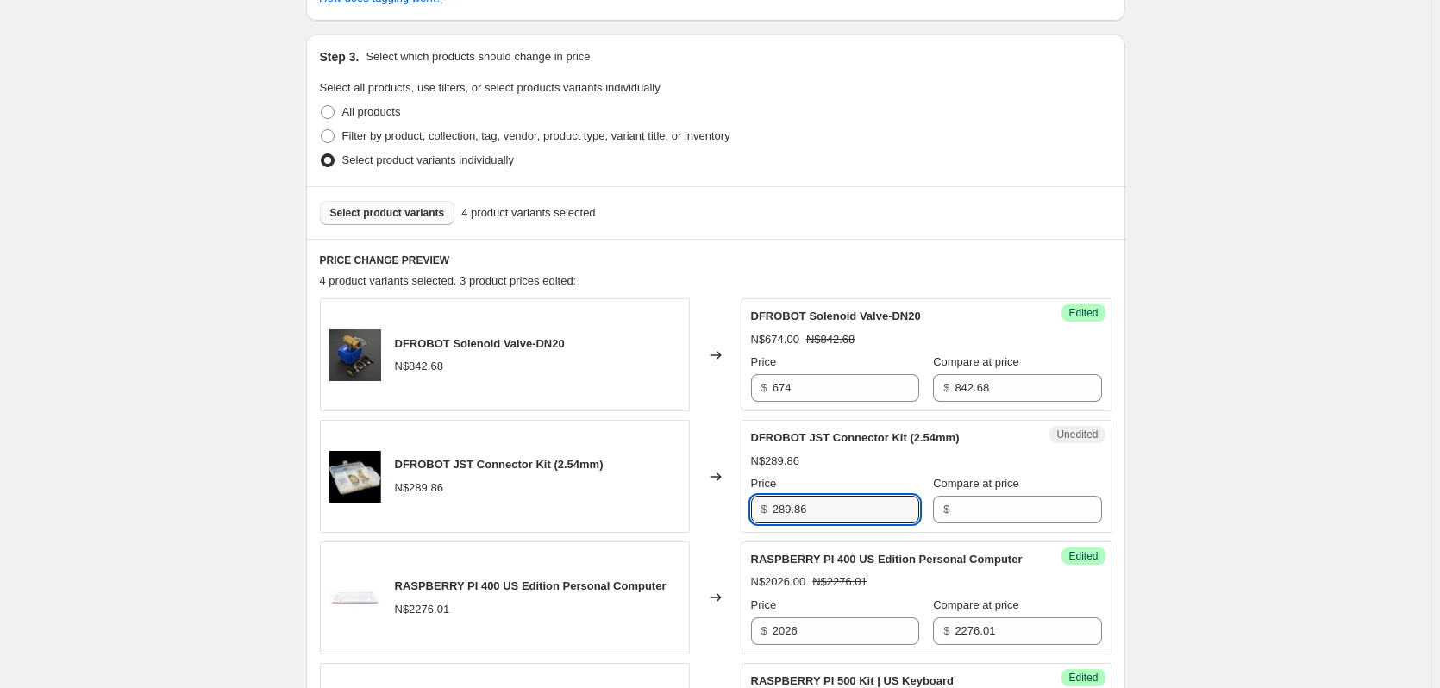
drag, startPoint x: 833, startPoint y: 504, endPoint x: 730, endPoint y: 504, distance: 102.6
click at [730, 504] on div "DFROBOT JST Connector Kit (2.54mm) N$289.86 Changed to Unedited DFROBOT JST Con…" at bounding box center [716, 476] width 792 height 113
type input "289.86"
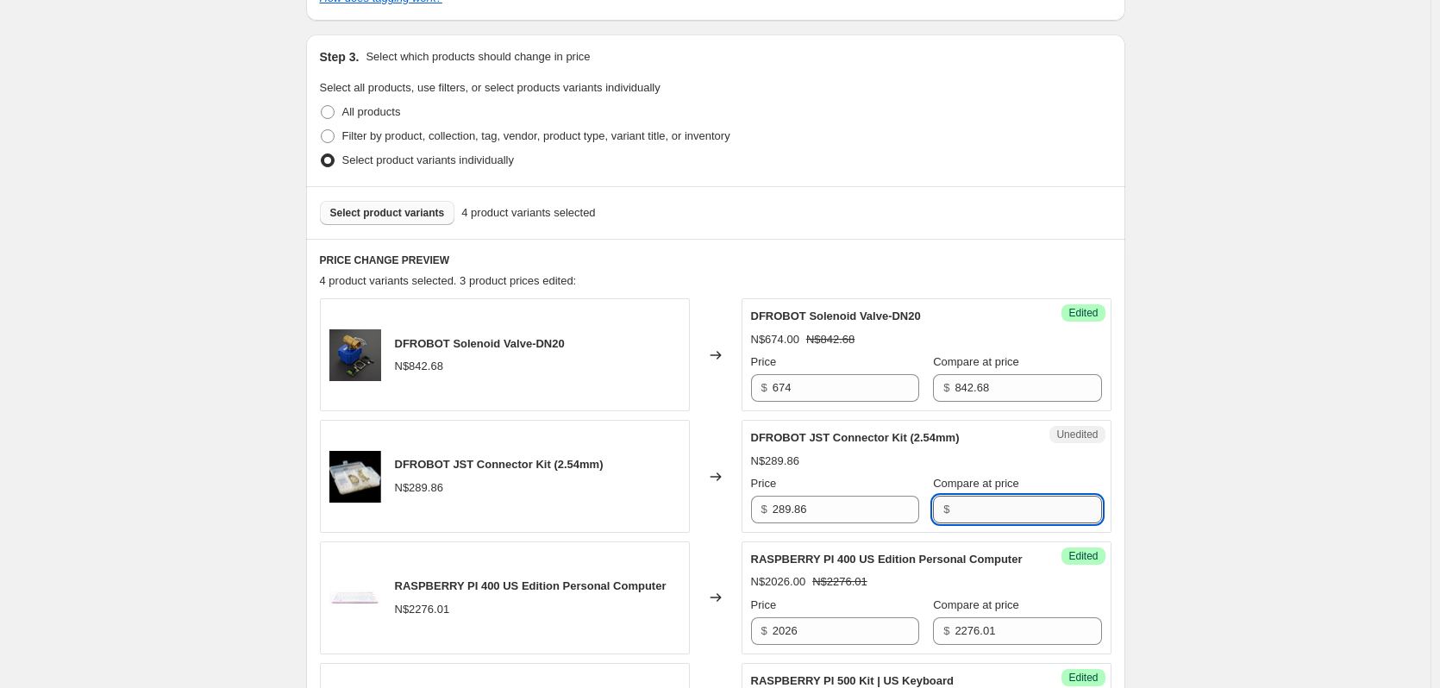
click at [969, 508] on input "Compare at price" at bounding box center [1028, 510] width 147 height 28
paste input "289.86"
type input "289.86"
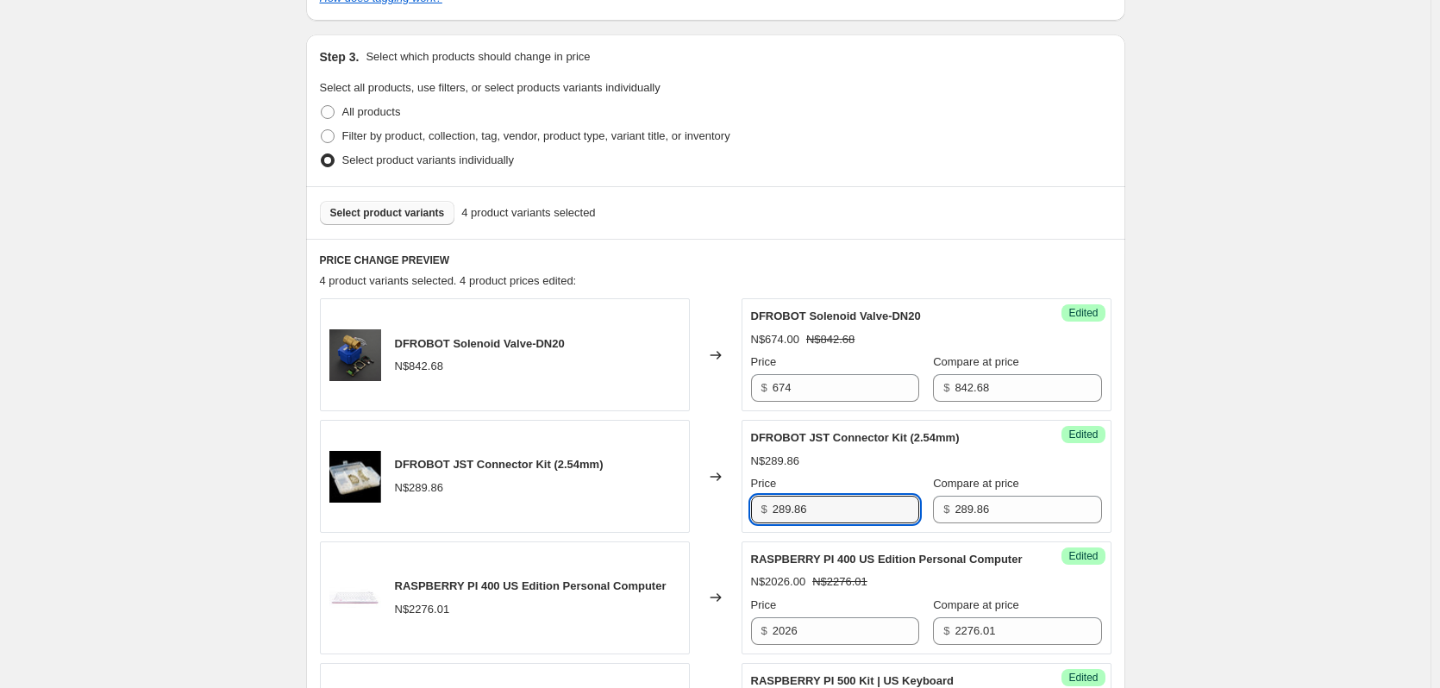
drag, startPoint x: 820, startPoint y: 516, endPoint x: 676, endPoint y: 511, distance: 144.1
click at [676, 511] on div "DFROBOT JST Connector Kit (2.54mm) N$289.86 Changed to Success Edited DFROBOT J…" at bounding box center [716, 476] width 792 height 113
type input "159"
click at [1226, 447] on div "Create new price change job. This page is ready Create new price change job Dra…" at bounding box center [715, 479] width 1431 height 1821
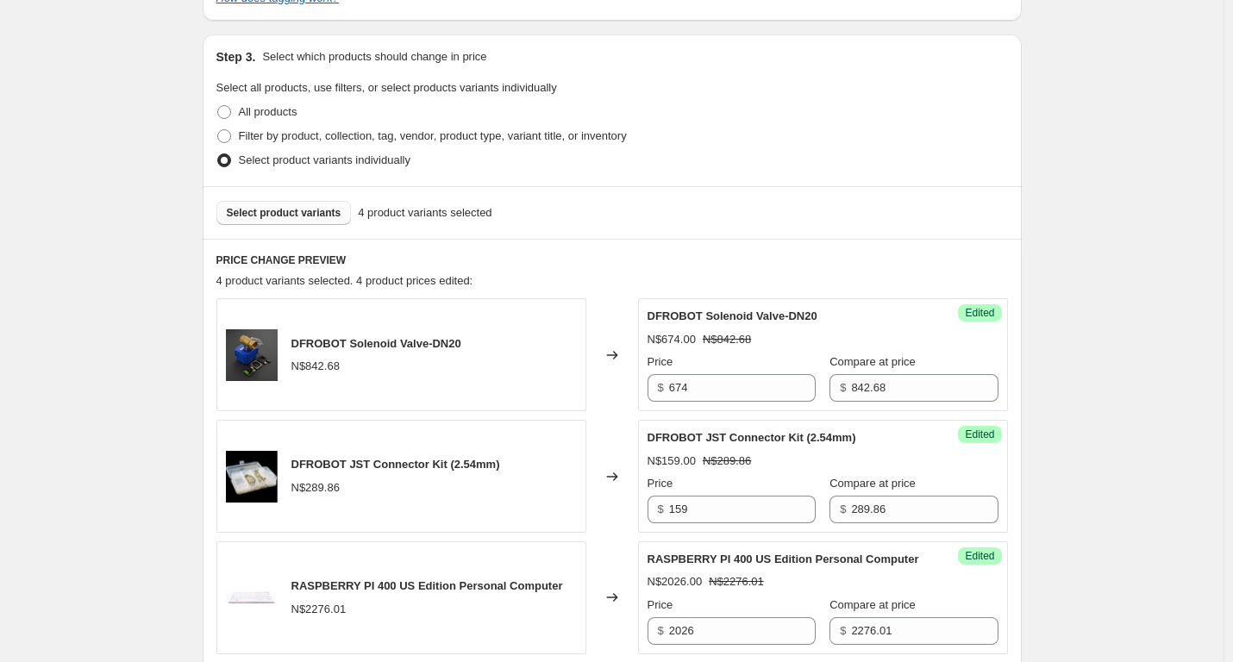
click at [298, 212] on span "Select product variants" at bounding box center [284, 213] width 115 height 14
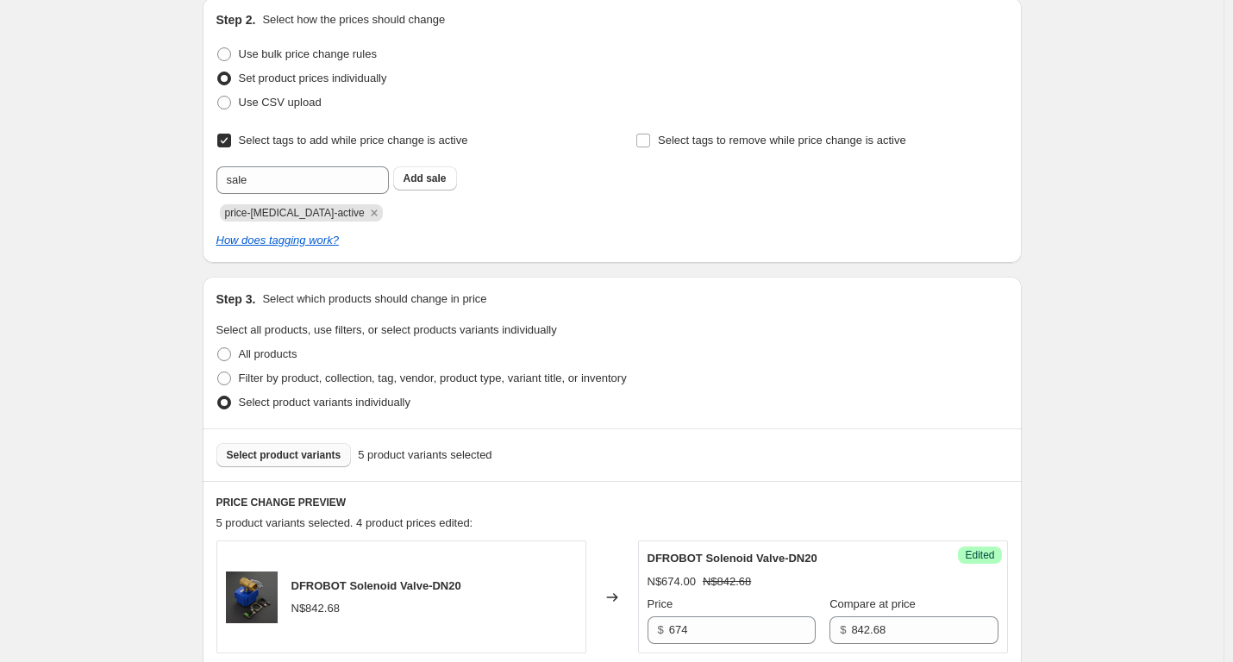
scroll to position [345, 0]
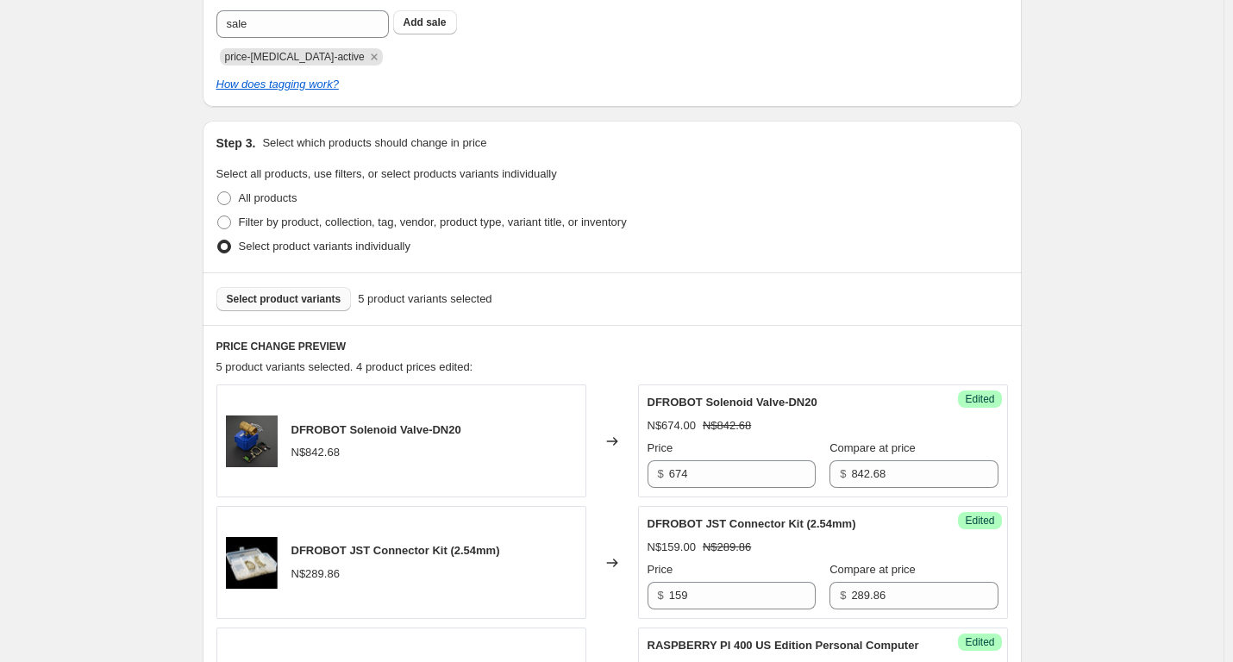
click at [297, 294] on span "Select product variants" at bounding box center [284, 299] width 115 height 14
click at [277, 294] on span "Select product variants" at bounding box center [284, 299] width 115 height 14
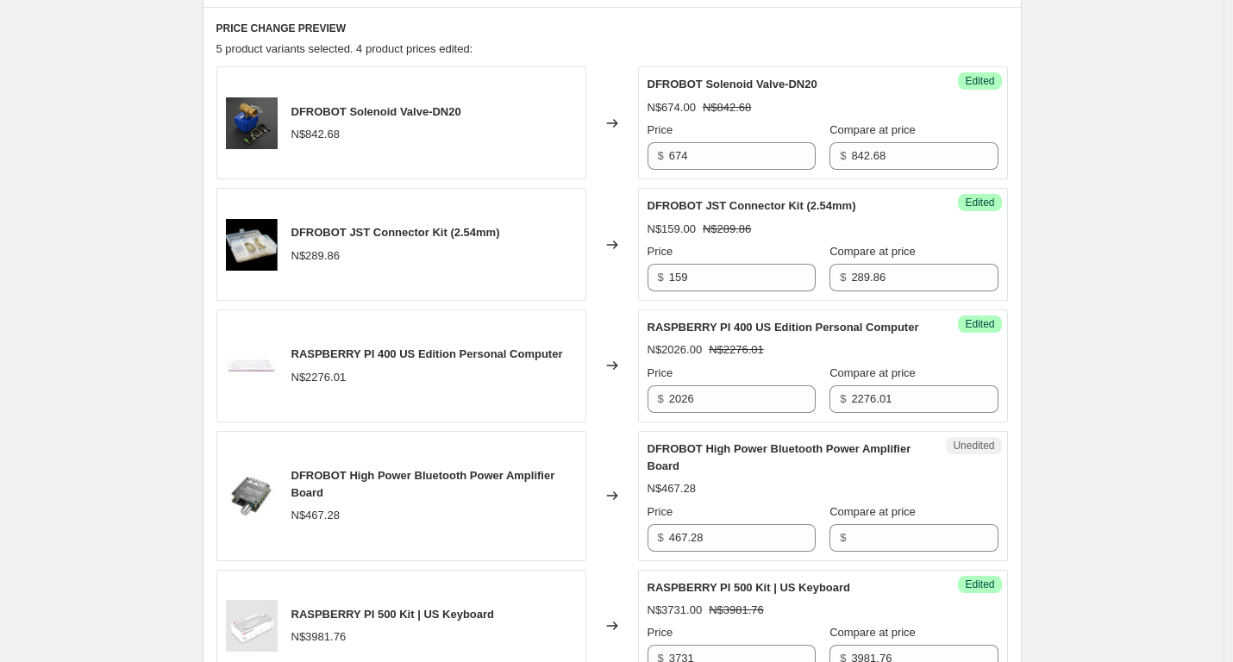
scroll to position [690, 0]
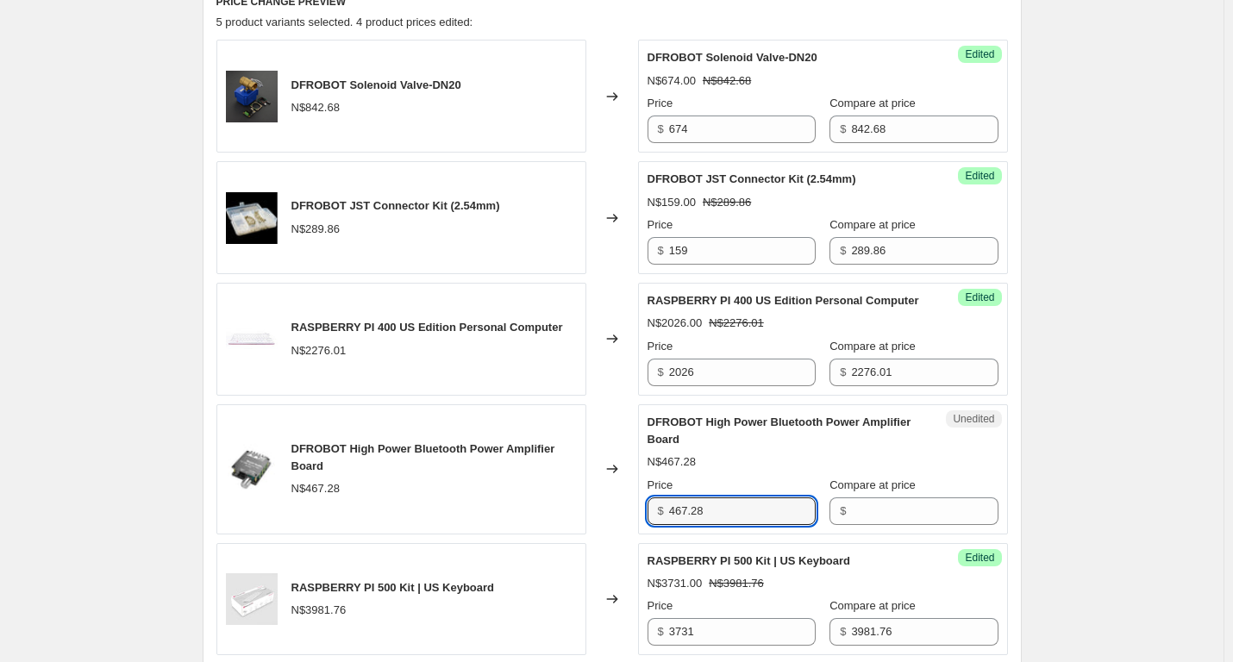
drag, startPoint x: 718, startPoint y: 526, endPoint x: 441, endPoint y: 527, distance: 277.7
click at [441, 527] on div "DFROBOT High Power Bluetooth Power Amplifier Board N$467.28 Changed to Unedited…" at bounding box center [612, 469] width 792 height 130
type input "467.28"
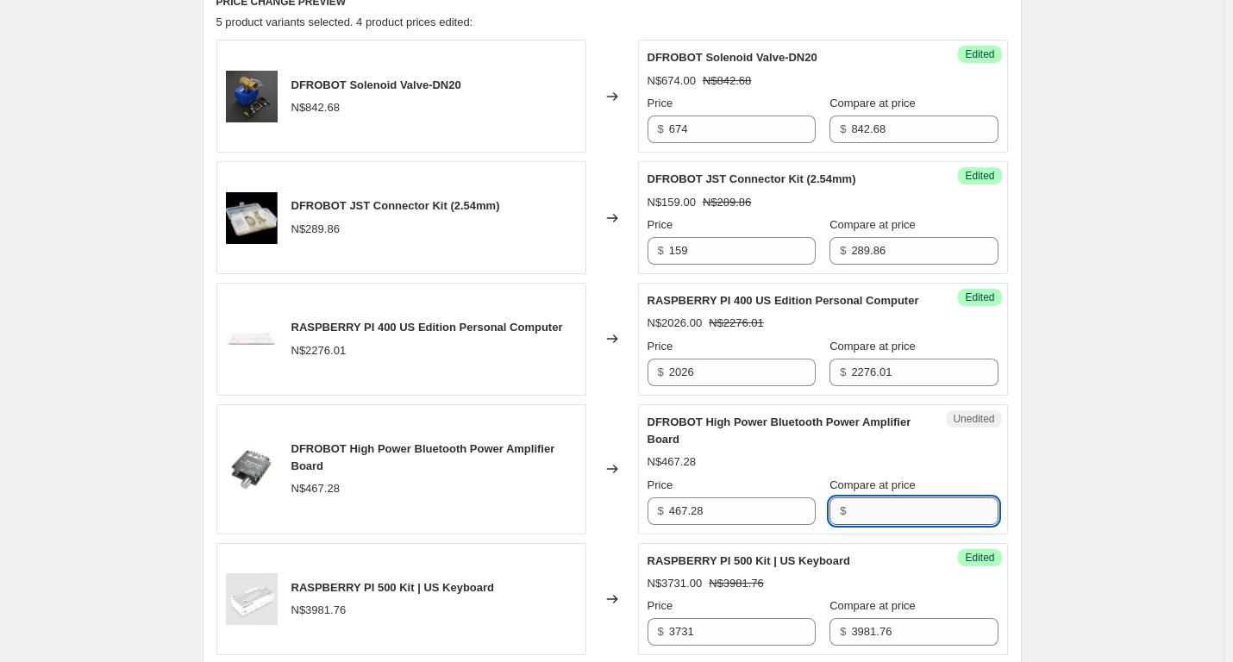
click at [886, 525] on input "Compare at price" at bounding box center [924, 512] width 147 height 28
paste input "467.28"
type input "467.28"
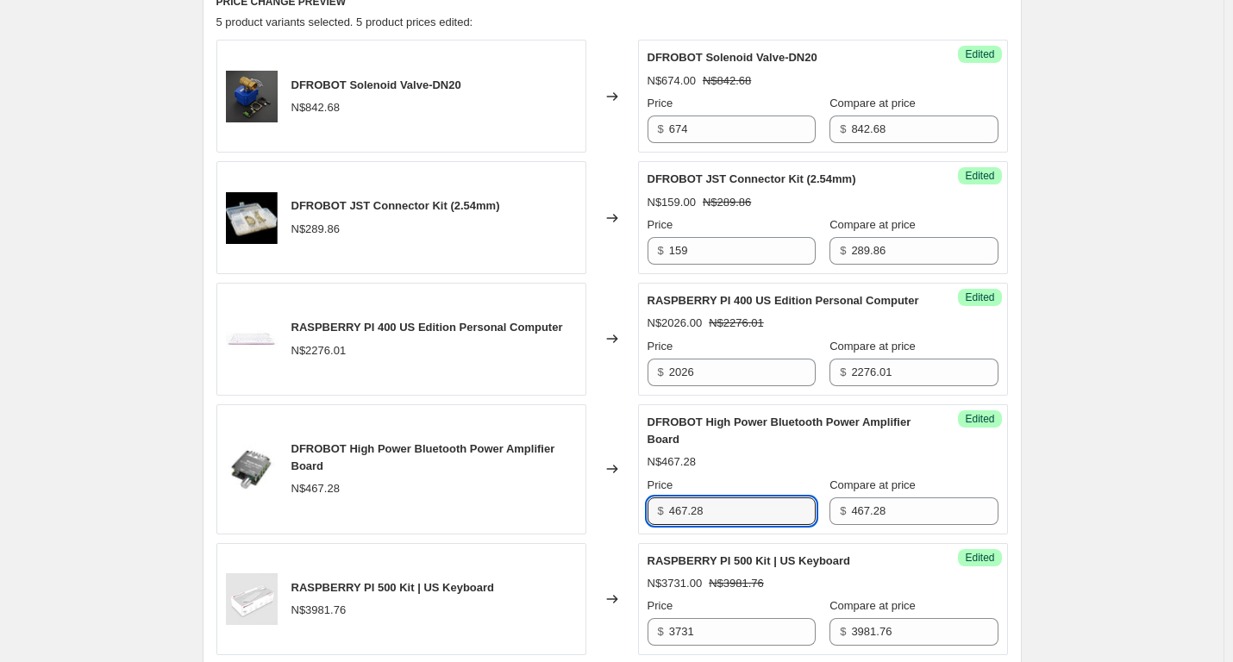
drag, startPoint x: 727, startPoint y: 526, endPoint x: 610, endPoint y: 526, distance: 117.3
click at [610, 526] on div "DFROBOT High Power Bluetooth Power Amplifier Board N$467.28 Changed to Success …" at bounding box center [612, 469] width 792 height 130
type input "406.13"
click at [1123, 503] on div "Create new price change job. This page is ready Create new price change job Dra…" at bounding box center [612, 289] width 1224 height 1959
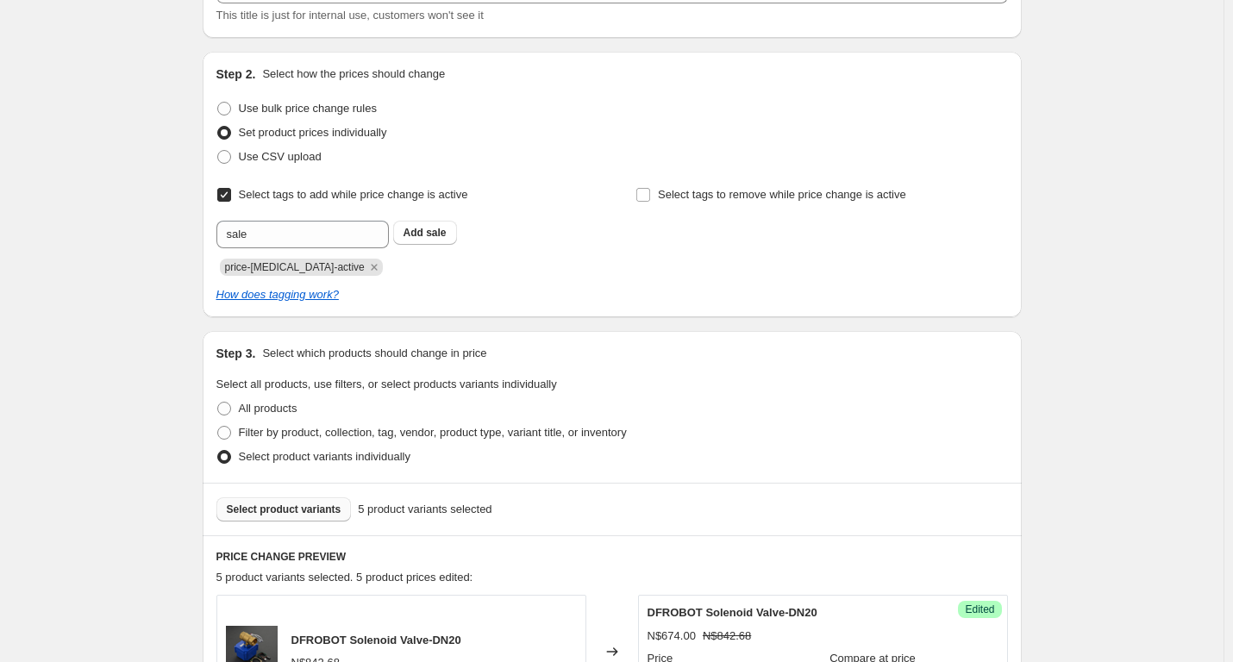
scroll to position [86, 0]
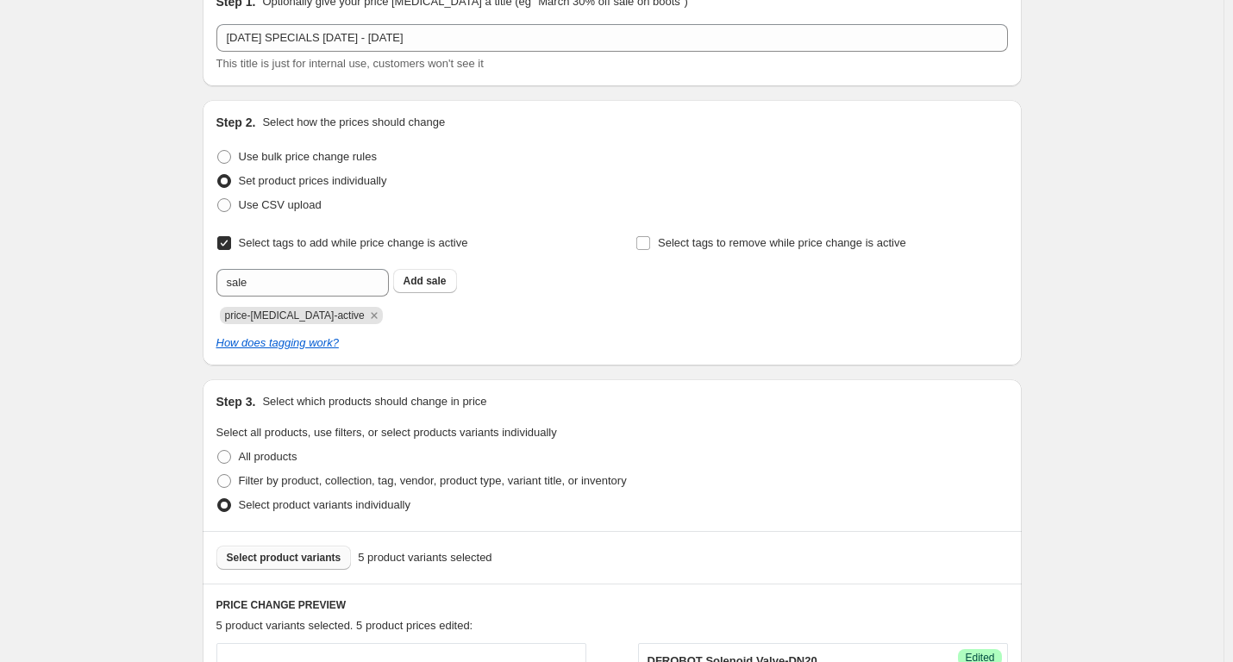
click at [285, 557] on span "Select product variants" at bounding box center [284, 558] width 115 height 14
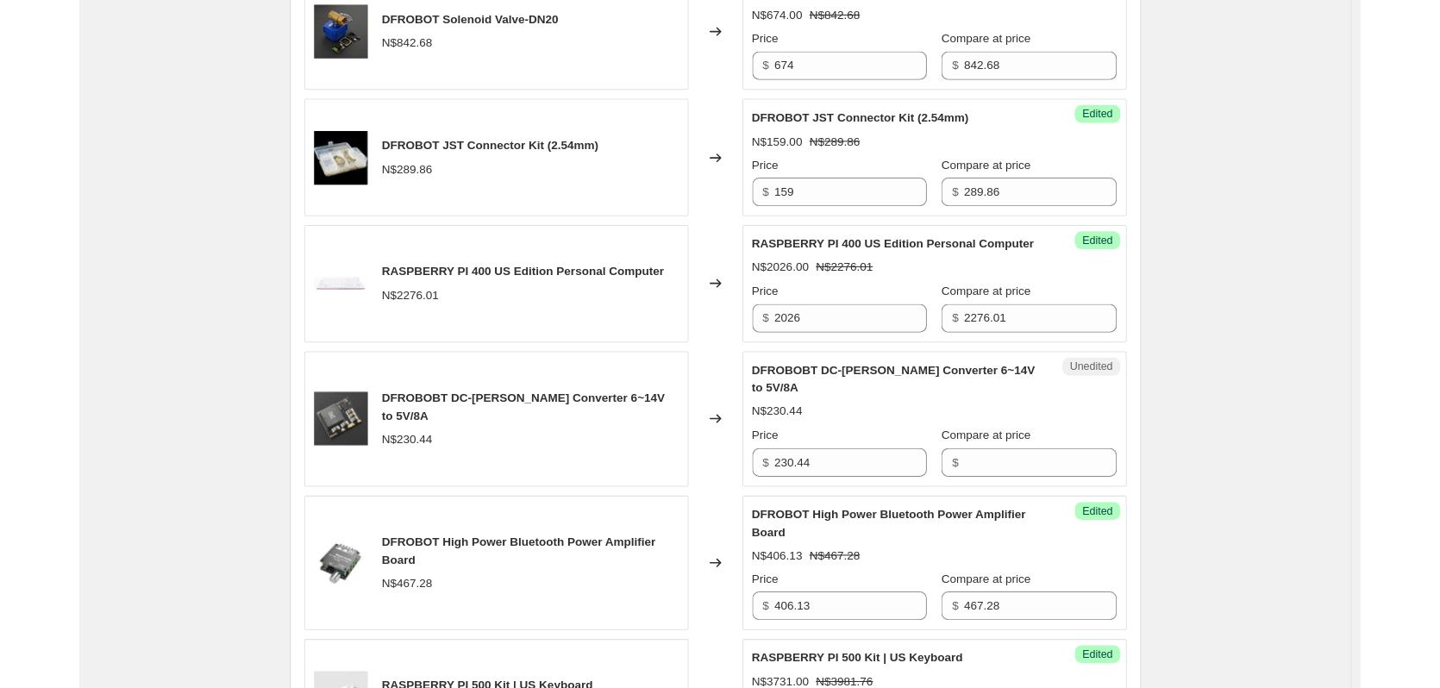
scroll to position [776, 0]
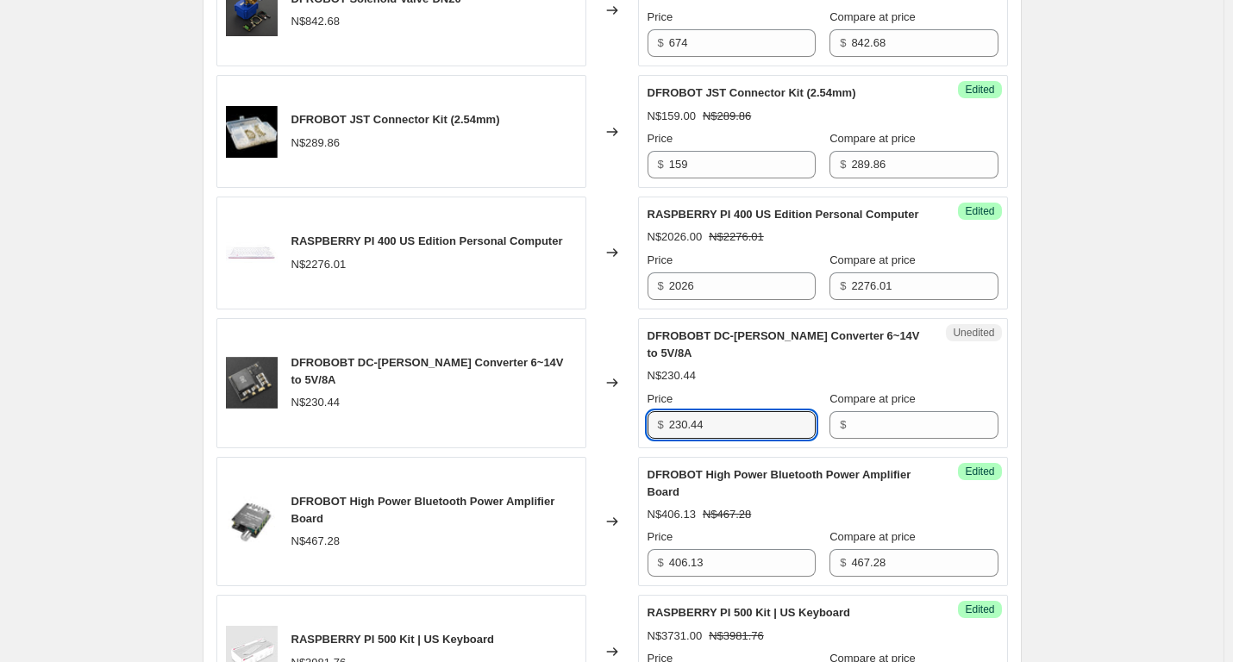
drag, startPoint x: 714, startPoint y: 434, endPoint x: 444, endPoint y: 441, distance: 270.0
click at [444, 441] on div "DFROBOBT DC-DC Buck Converter 6~14V to 5V/8A N$230.44 Changed to Unedited DFROB…" at bounding box center [612, 383] width 792 height 130
click at [746, 437] on input "230.44" at bounding box center [742, 425] width 147 height 28
drag, startPoint x: 746, startPoint y: 437, endPoint x: 600, endPoint y: 437, distance: 145.8
click at [600, 437] on div "DFROBOBT DC-DC Buck Converter 6~14V to 5V/8A N$230.44 Changed to Unedited DFROB…" at bounding box center [612, 383] width 792 height 130
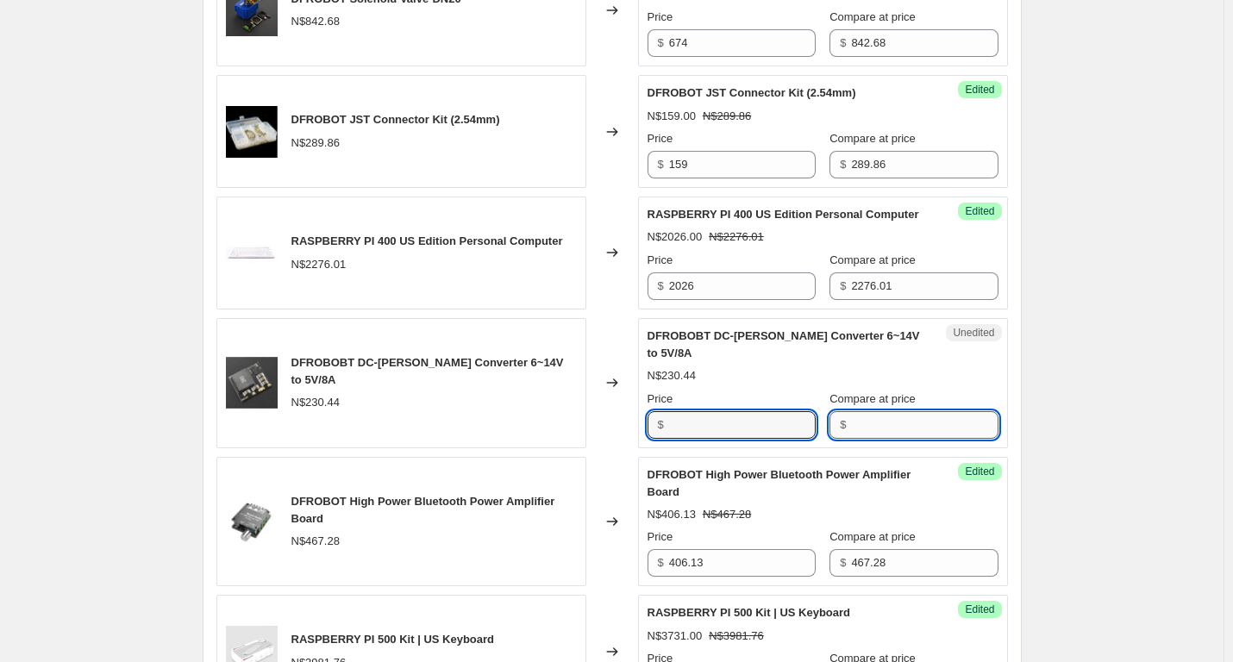
type input "230.44"
click at [869, 439] on input "Compare at price" at bounding box center [924, 425] width 147 height 28
paste input "230.44"
type input "230.44"
drag, startPoint x: 718, startPoint y: 448, endPoint x: 657, endPoint y: 447, distance: 61.3
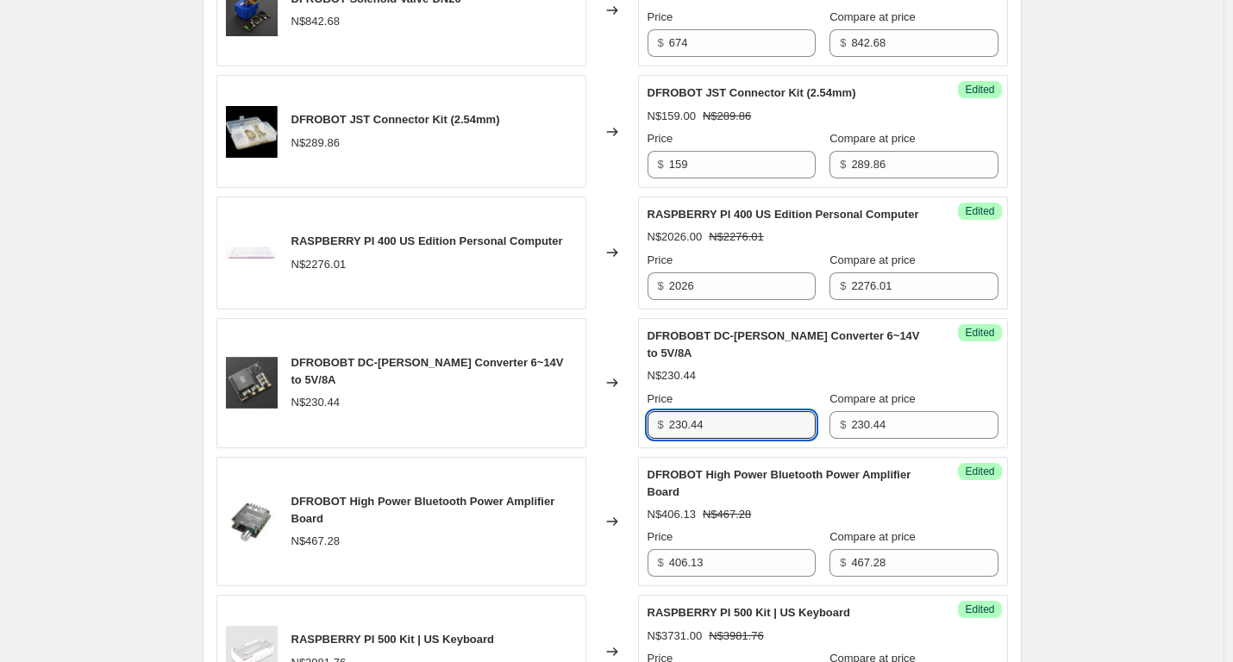
click at [657, 439] on div "$ 230.44" at bounding box center [732, 425] width 168 height 28
type input "199"
click at [1143, 447] on div "Create new price change job. This page is ready Create new price change job Dra…" at bounding box center [612, 273] width 1224 height 2098
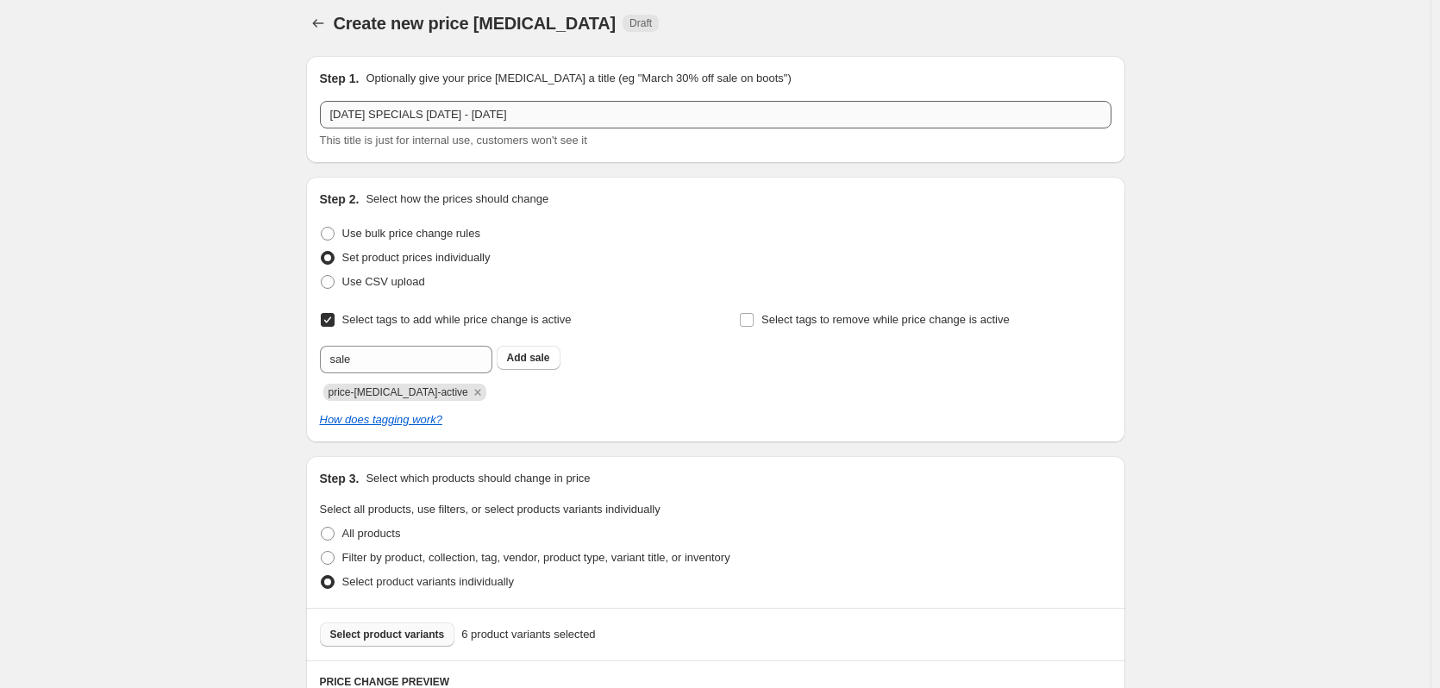
scroll to position [0, 0]
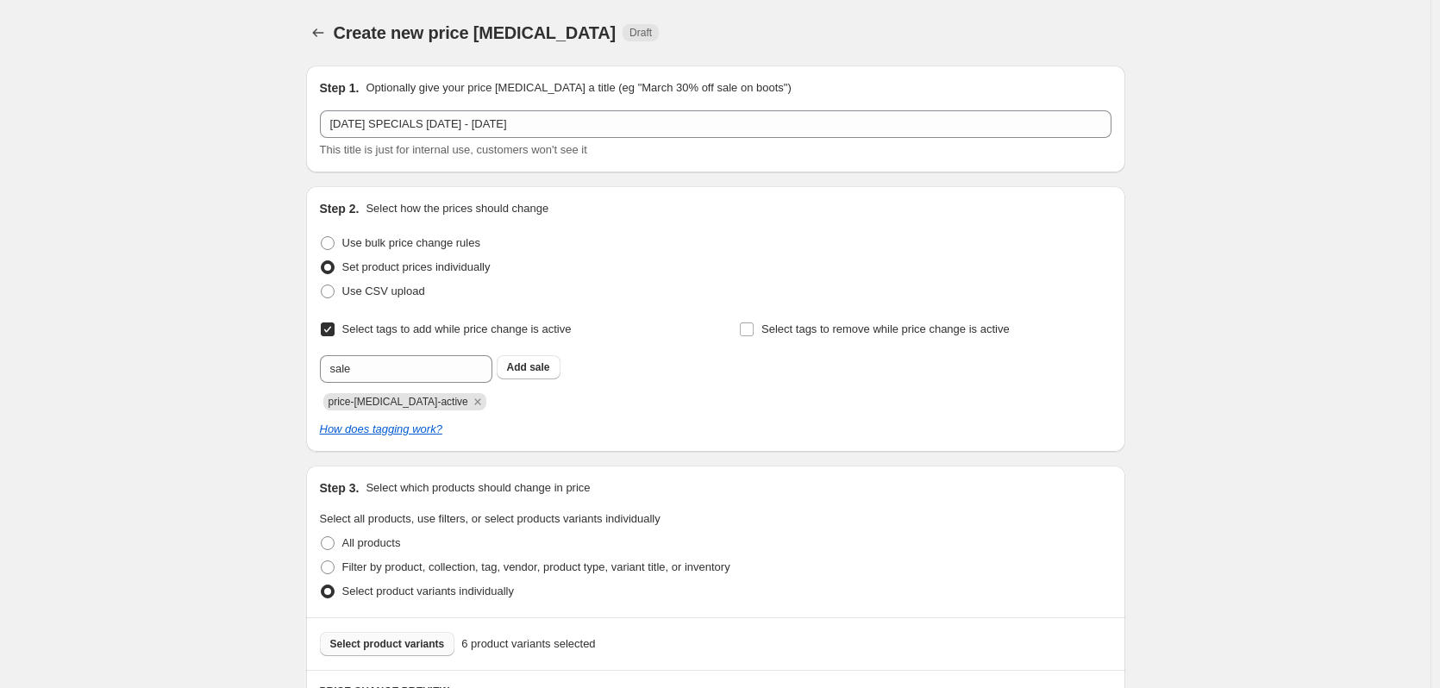
click at [418, 644] on span "Select product variants" at bounding box center [387, 644] width 115 height 14
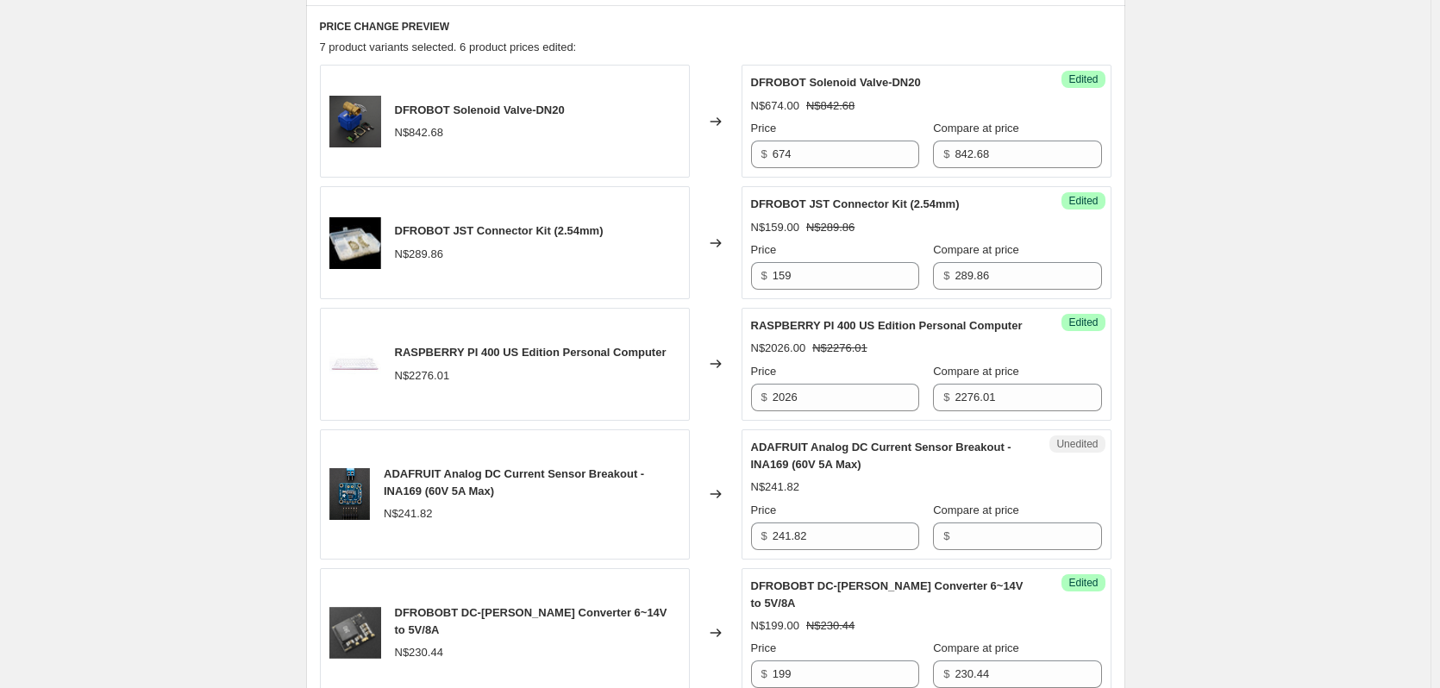
scroll to position [690, 0]
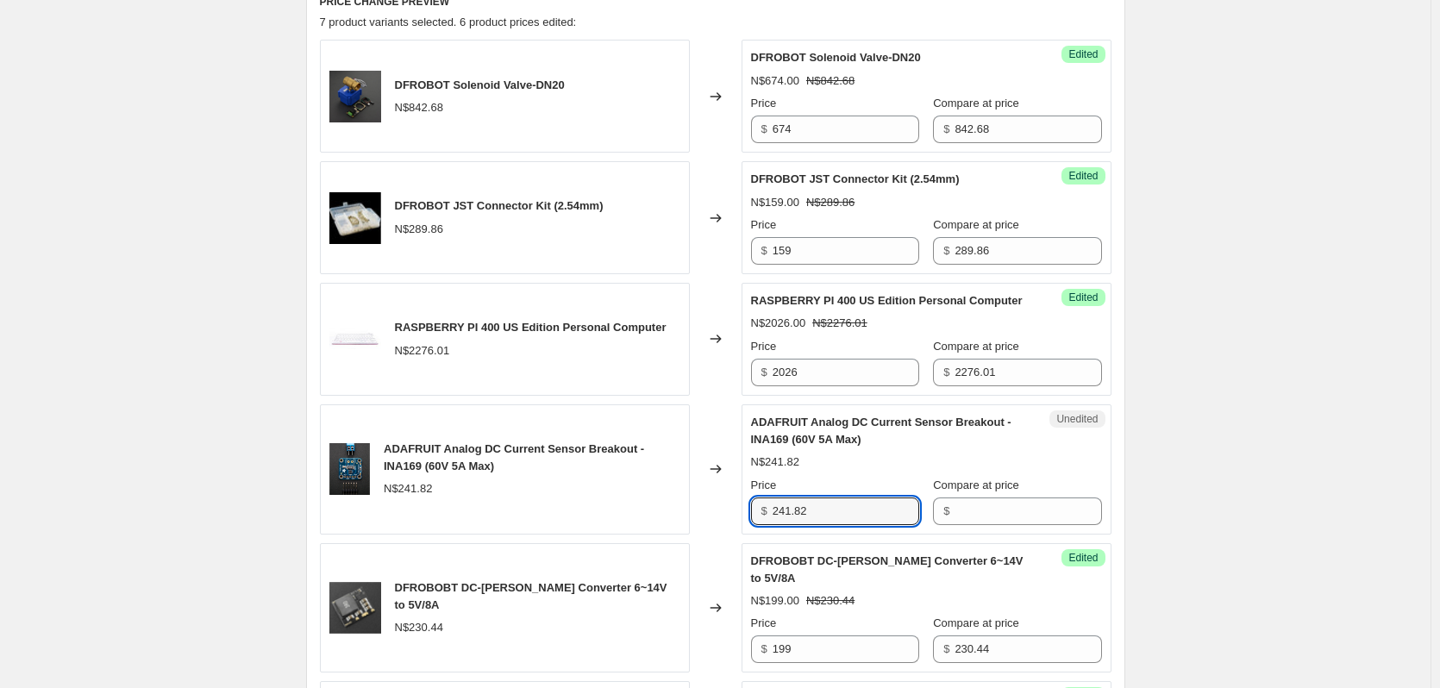
drag, startPoint x: 859, startPoint y: 535, endPoint x: 644, endPoint y: 521, distance: 215.2
click at [644, 521] on div "ADAFRUIT Analog DC Current Sensor Breakout - INA169 (60V 5A Max) N$241.82 Chang…" at bounding box center [716, 469] width 792 height 130
type input "241.82"
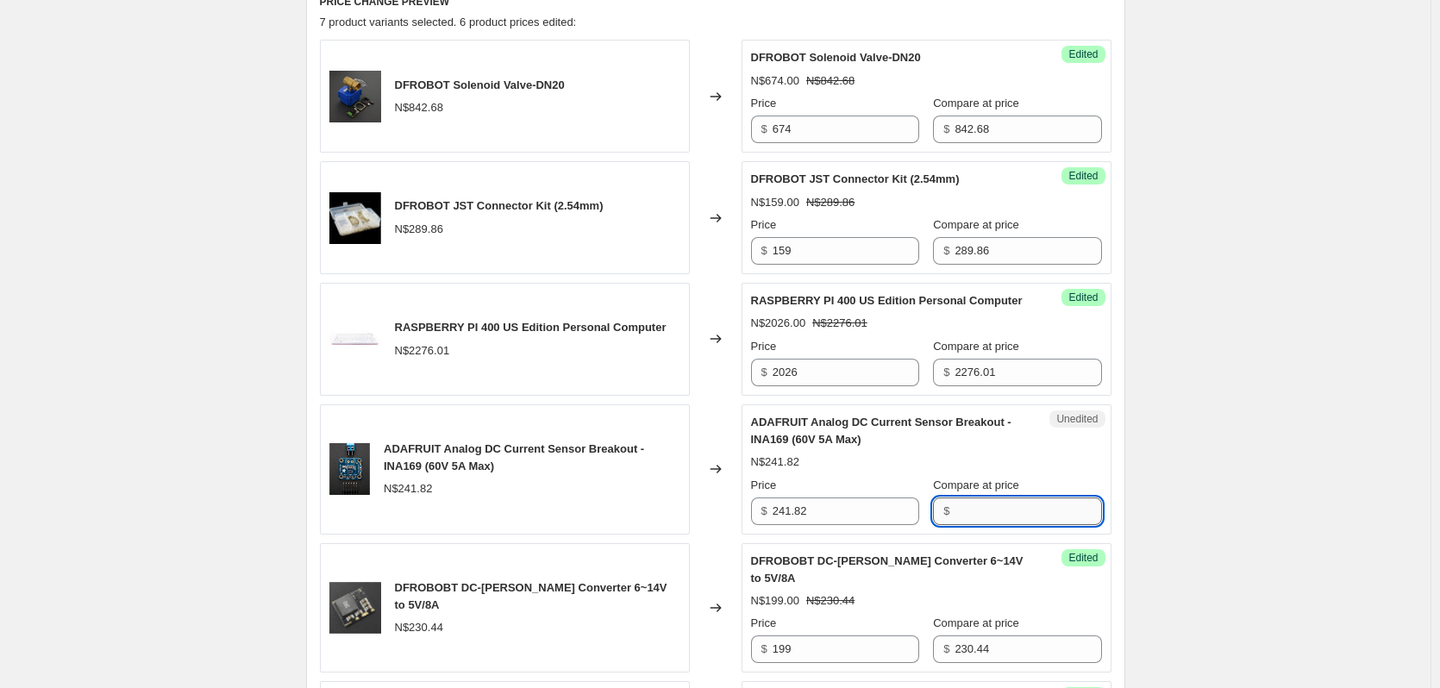
click at [984, 525] on input "Compare at price" at bounding box center [1028, 512] width 147 height 28
paste input "241.82"
type input "241.82"
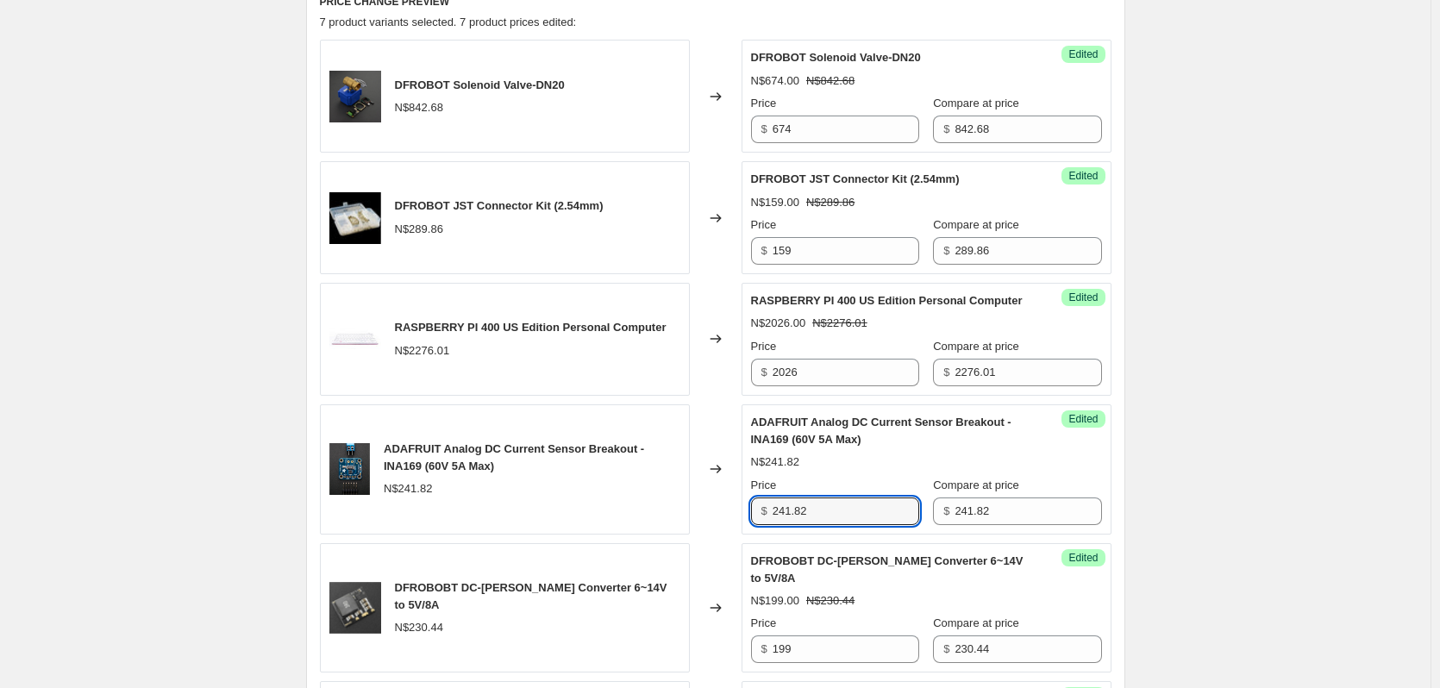
drag, startPoint x: 819, startPoint y: 530, endPoint x: 760, endPoint y: 531, distance: 59.5
click at [760, 525] on div "$ 241.82" at bounding box center [835, 512] width 168 height 28
type input "216"
click at [1232, 379] on div "Create new price change job. This page is ready Create new price change job Dra…" at bounding box center [715, 428] width 1431 height 2237
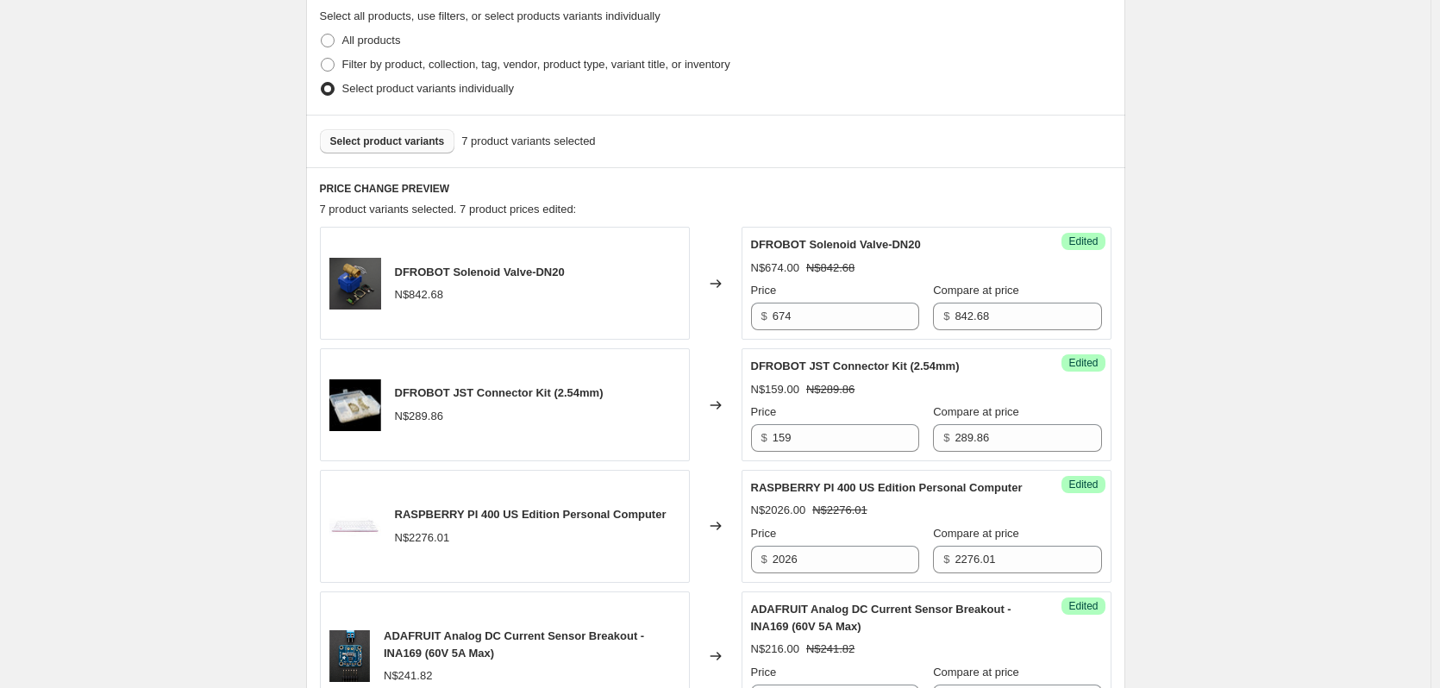
scroll to position [259, 0]
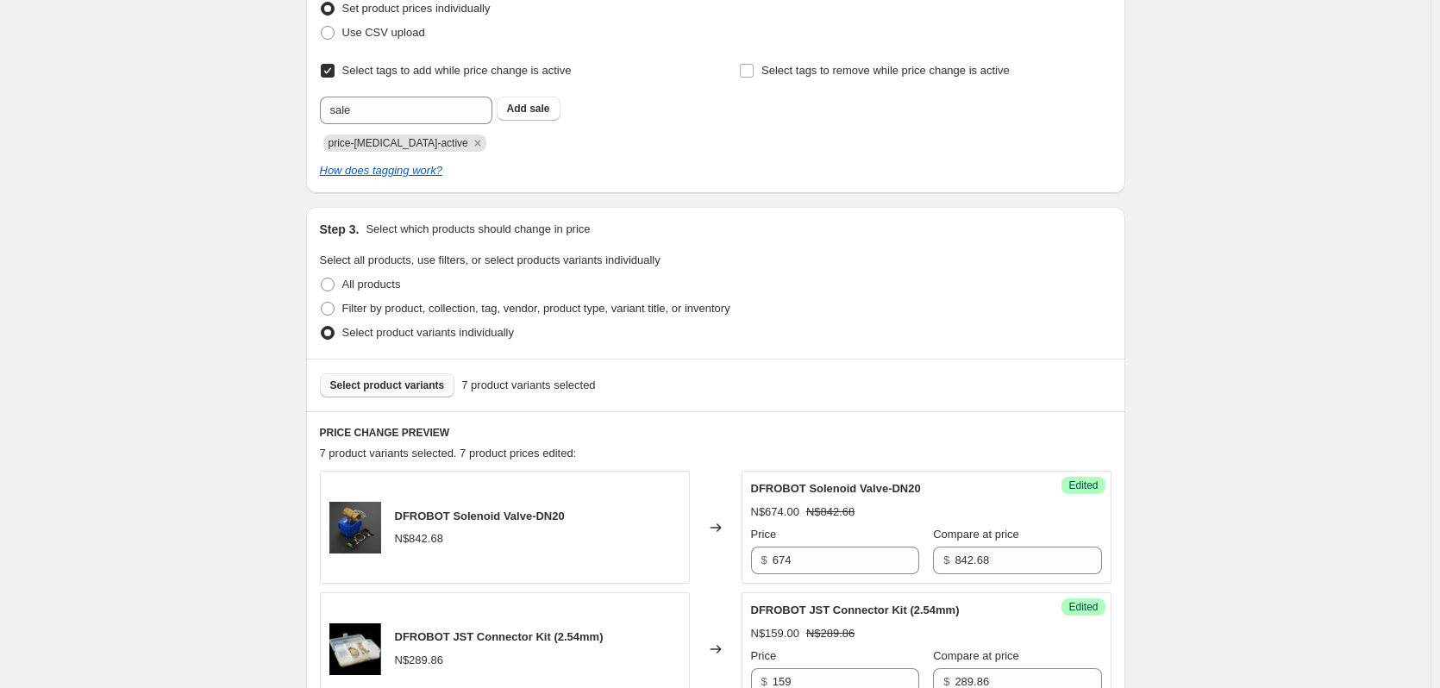
click at [403, 392] on span "Select product variants" at bounding box center [387, 386] width 115 height 14
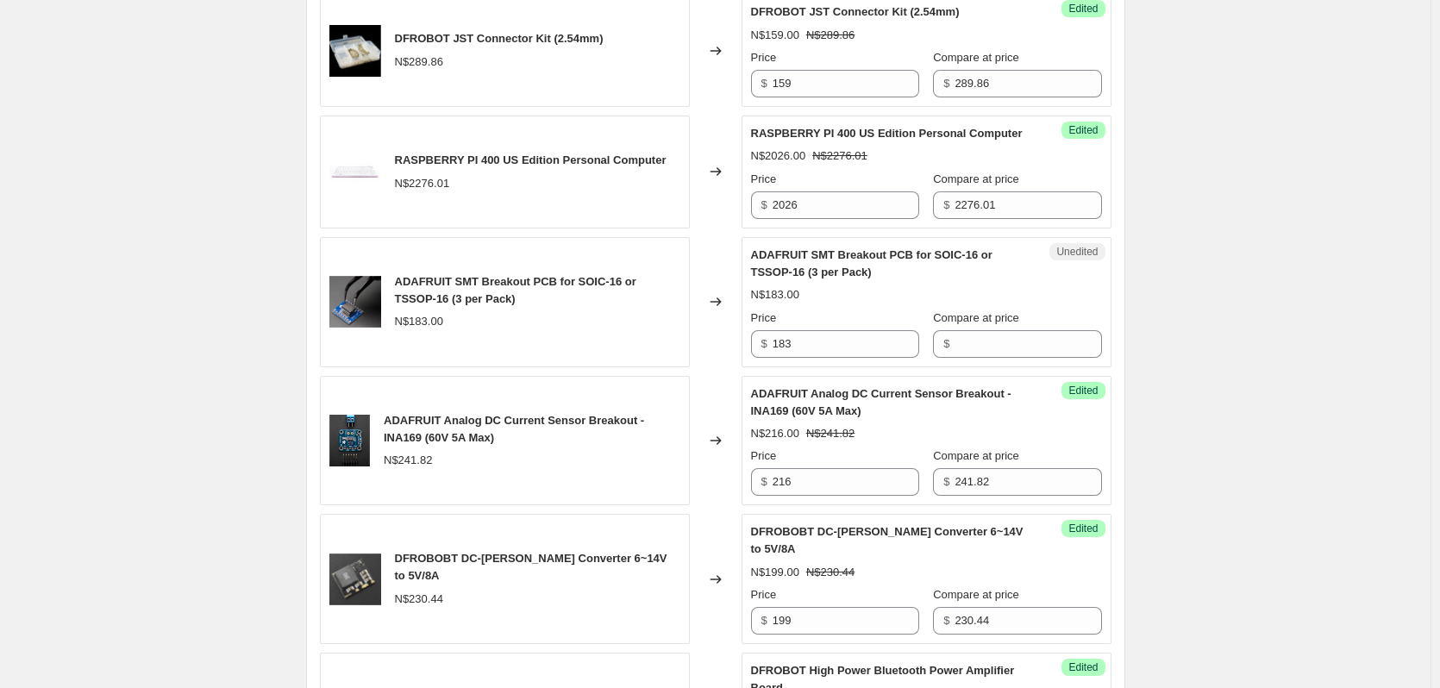
scroll to position [862, 0]
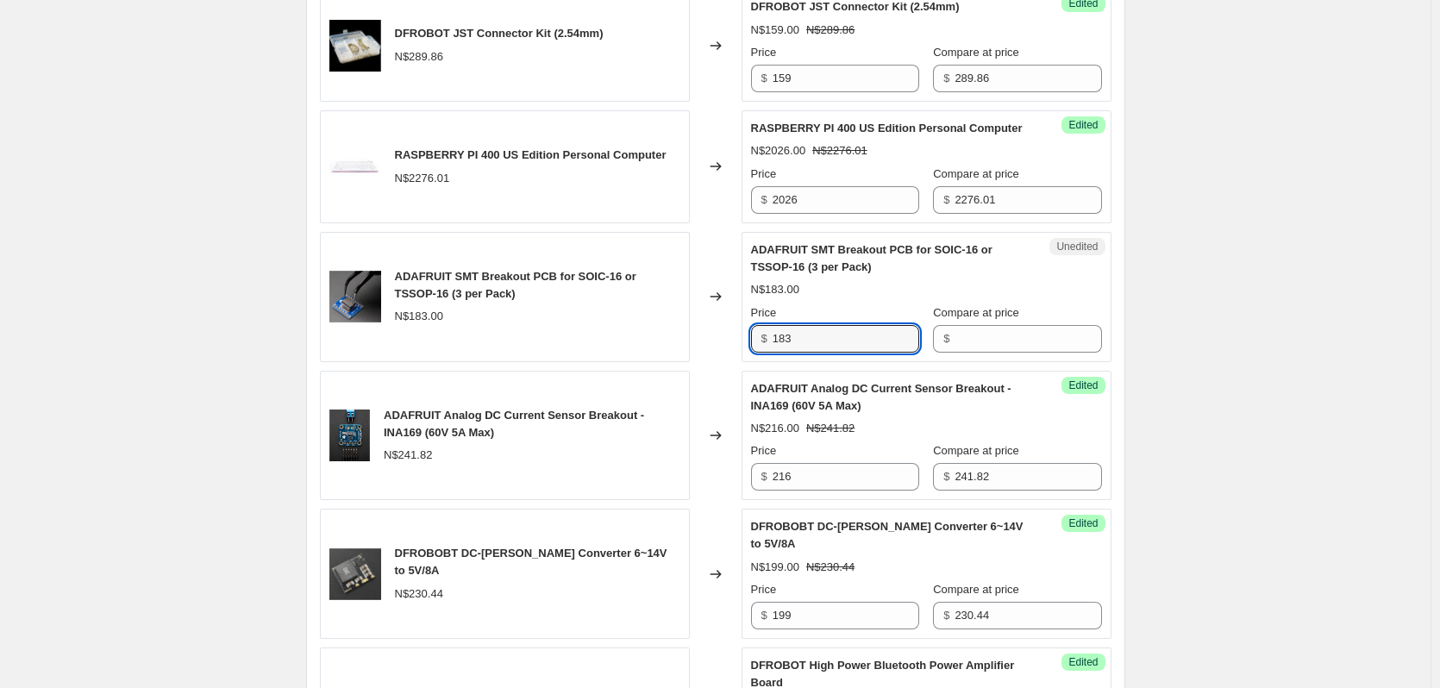
drag, startPoint x: 803, startPoint y: 367, endPoint x: 717, endPoint y: 366, distance: 86.2
click at [717, 362] on div "ADAFRUIT SMT Breakout PCB for SOIC-16 or TSSOP-16 (3 per Pack) N$183.00 Changed…" at bounding box center [716, 297] width 792 height 130
type input "183"
click at [984, 353] on input "Compare at price" at bounding box center [1028, 339] width 147 height 28
paste input "183"
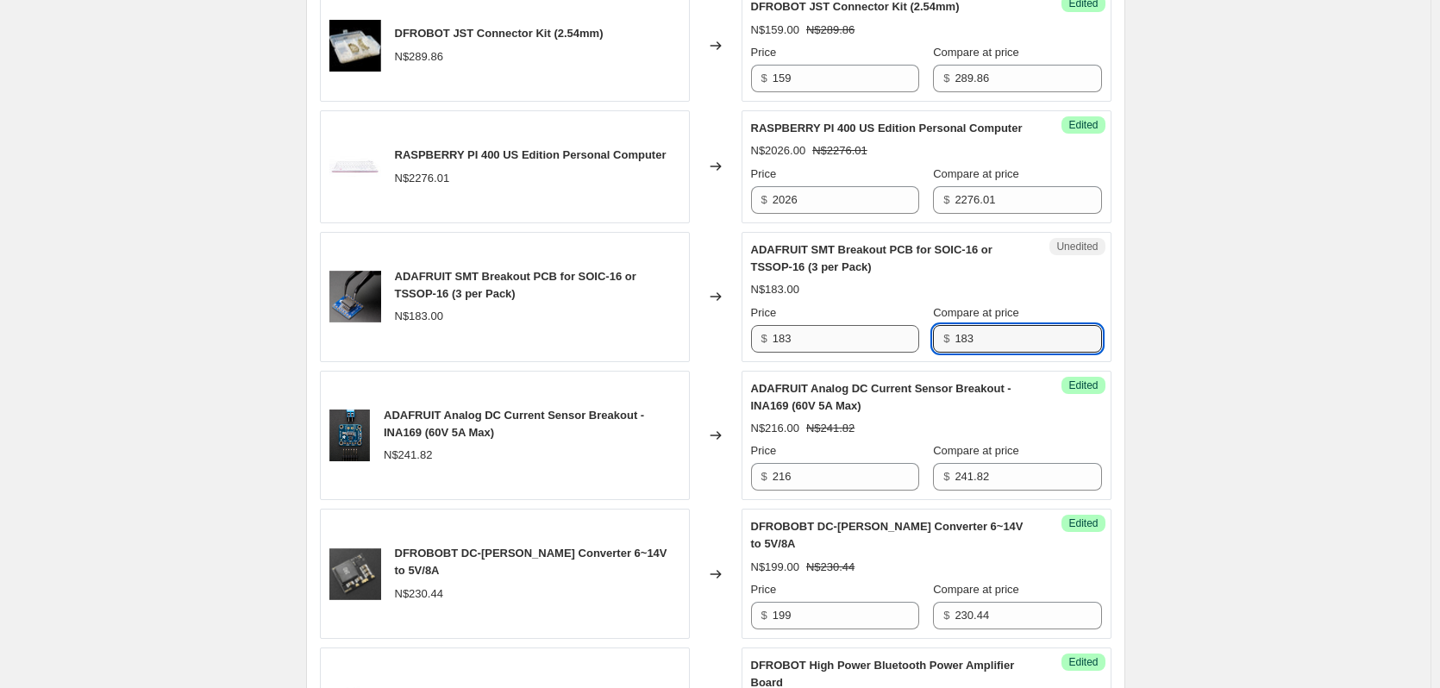
type input "183"
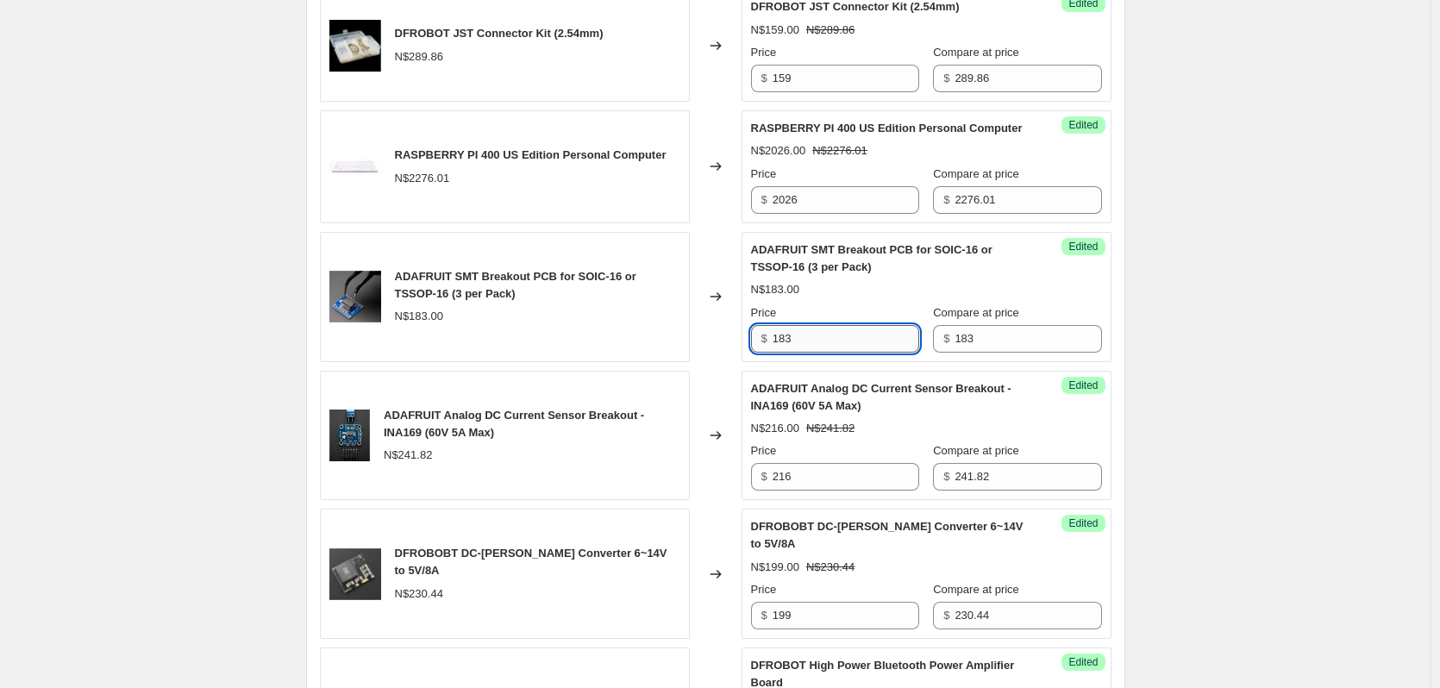
click at [868, 353] on input "183" at bounding box center [846, 339] width 147 height 28
type input "163"
click at [1233, 354] on div "Create new price change job. This page is ready Create new price change job Dra…" at bounding box center [715, 326] width 1431 height 2376
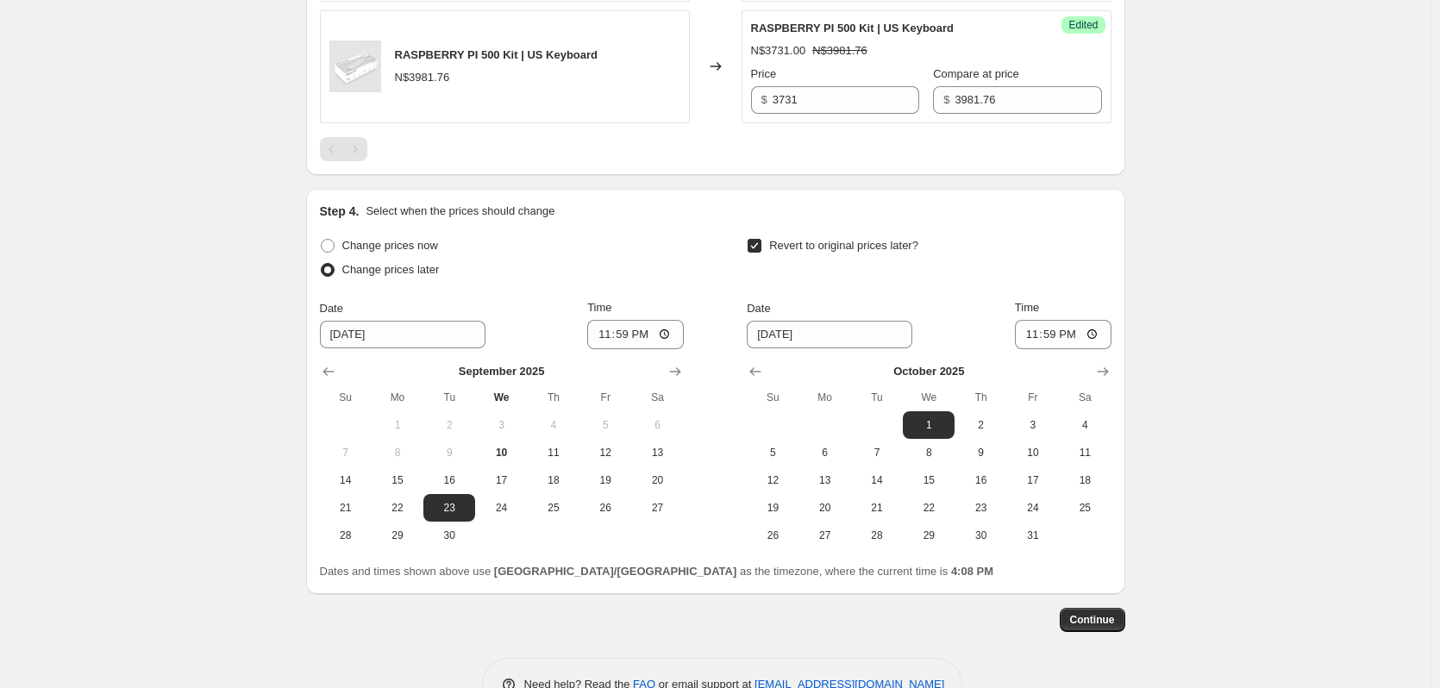
scroll to position [1705, 0]
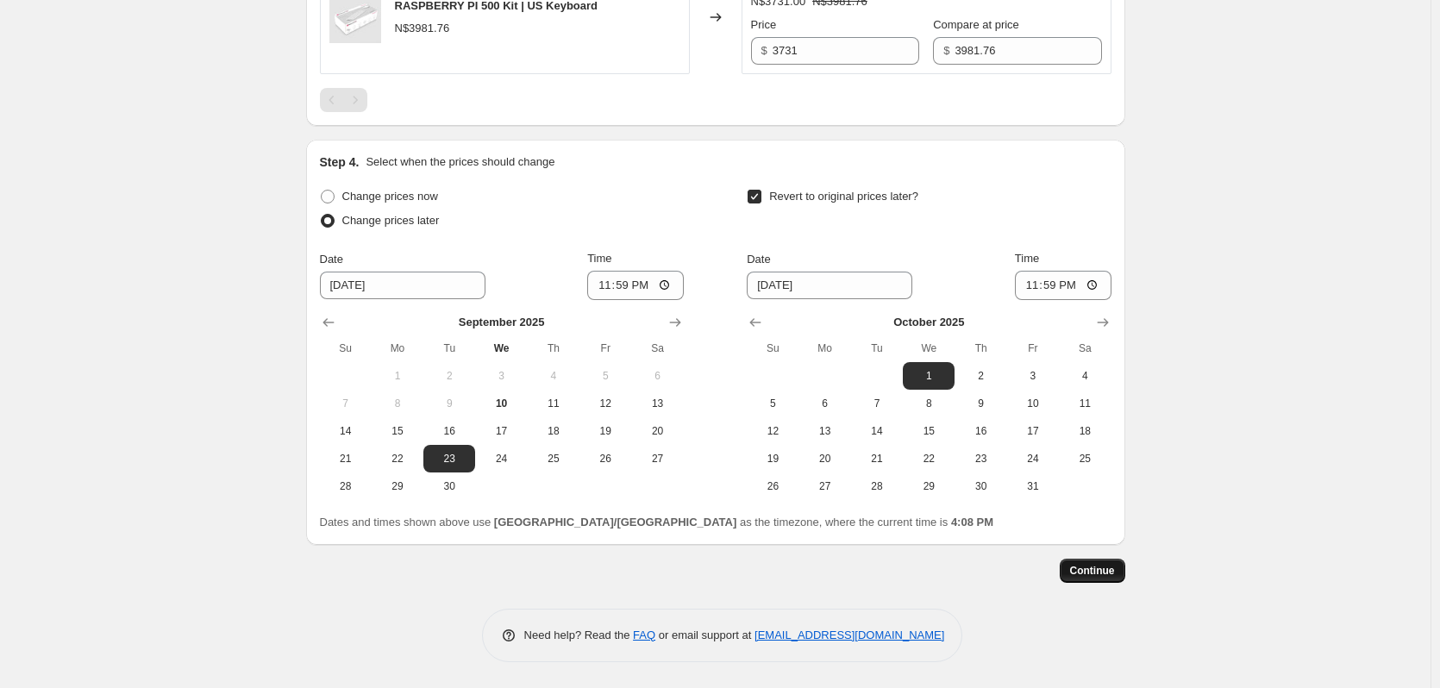
click at [1106, 574] on span "Continue" at bounding box center [1092, 571] width 45 height 14
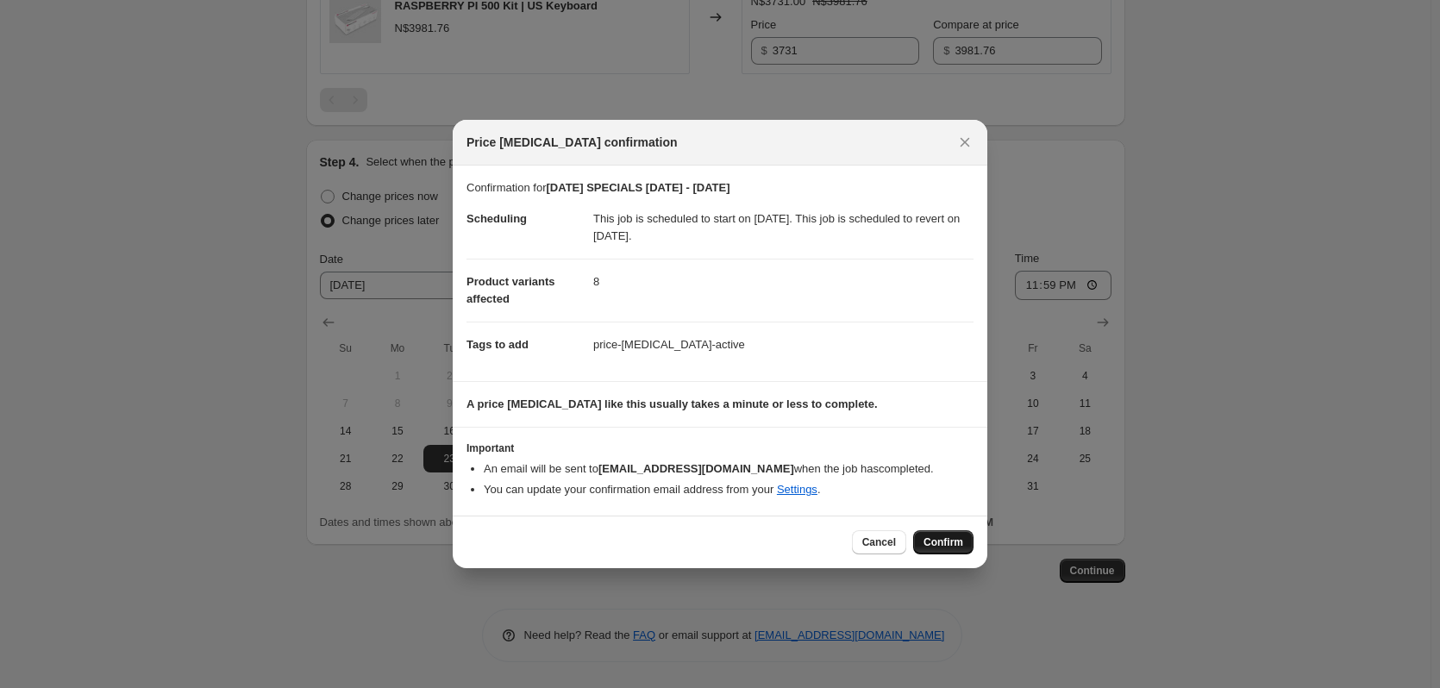
click at [940, 544] on span "Confirm" at bounding box center [944, 543] width 40 height 14
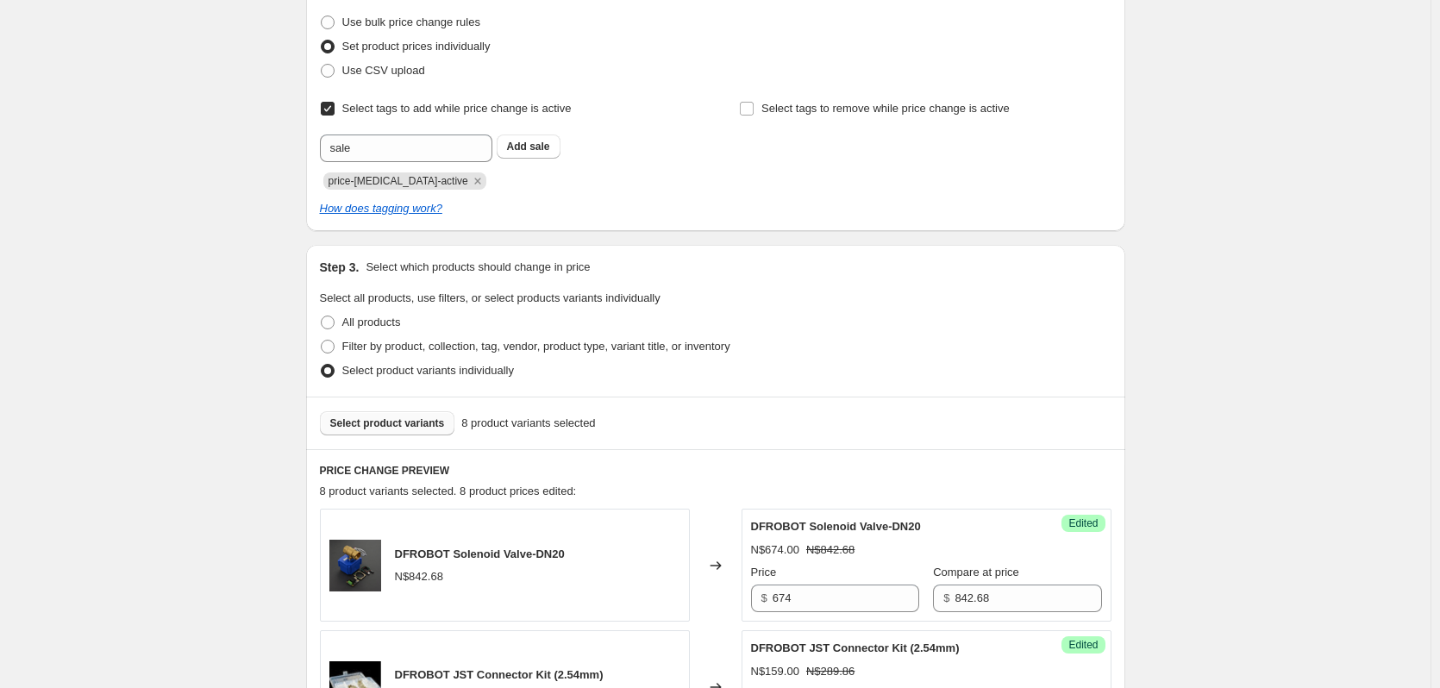
scroll to position [325, 0]
click at [392, 423] on span "Select product variants" at bounding box center [387, 424] width 115 height 14
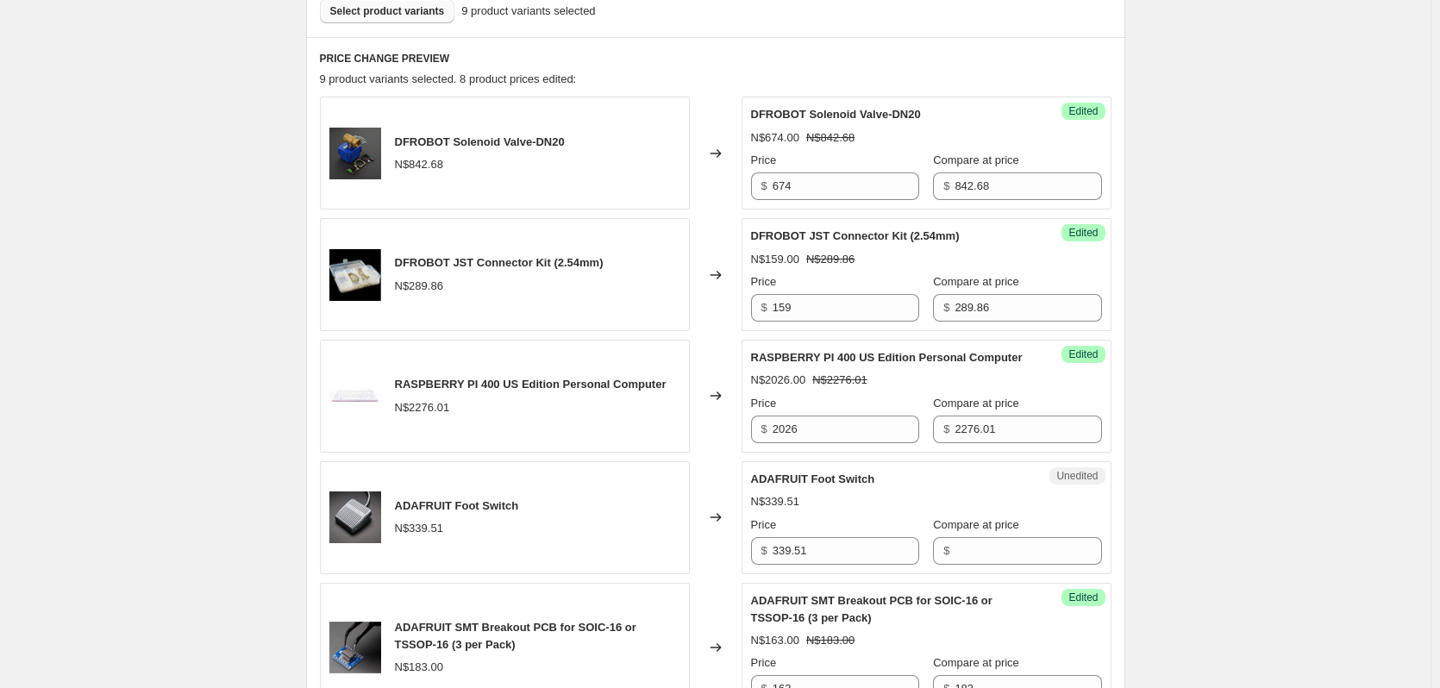
scroll to position [843, 0]
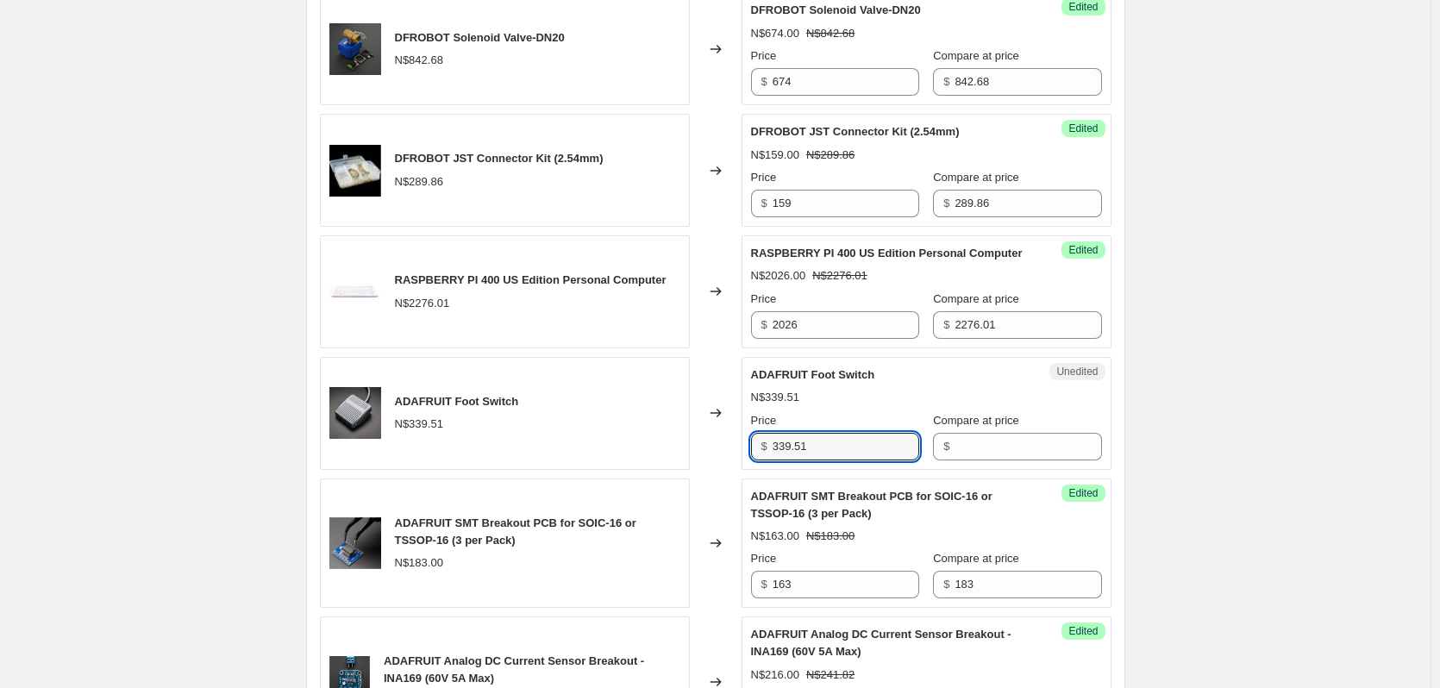
drag, startPoint x: 845, startPoint y: 467, endPoint x: 620, endPoint y: 458, distance: 225.3
click at [620, 458] on div "ADAFRUIT Foot Switch N$339.51 Changed to Unedited ADAFRUIT Foot Switch N$339.51…" at bounding box center [716, 413] width 792 height 113
type input "339.51"
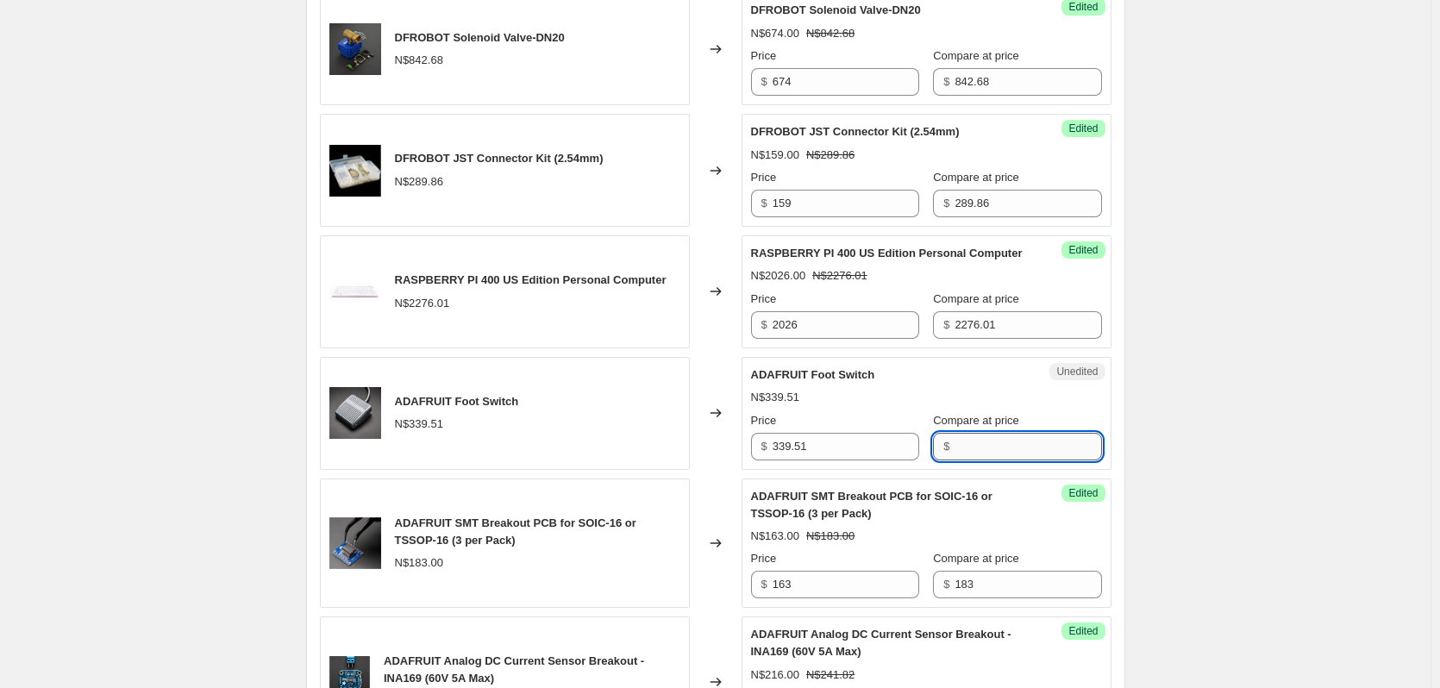
click at [1006, 461] on input "Compare at price" at bounding box center [1028, 447] width 147 height 28
paste input "339.51"
type input "339.51"
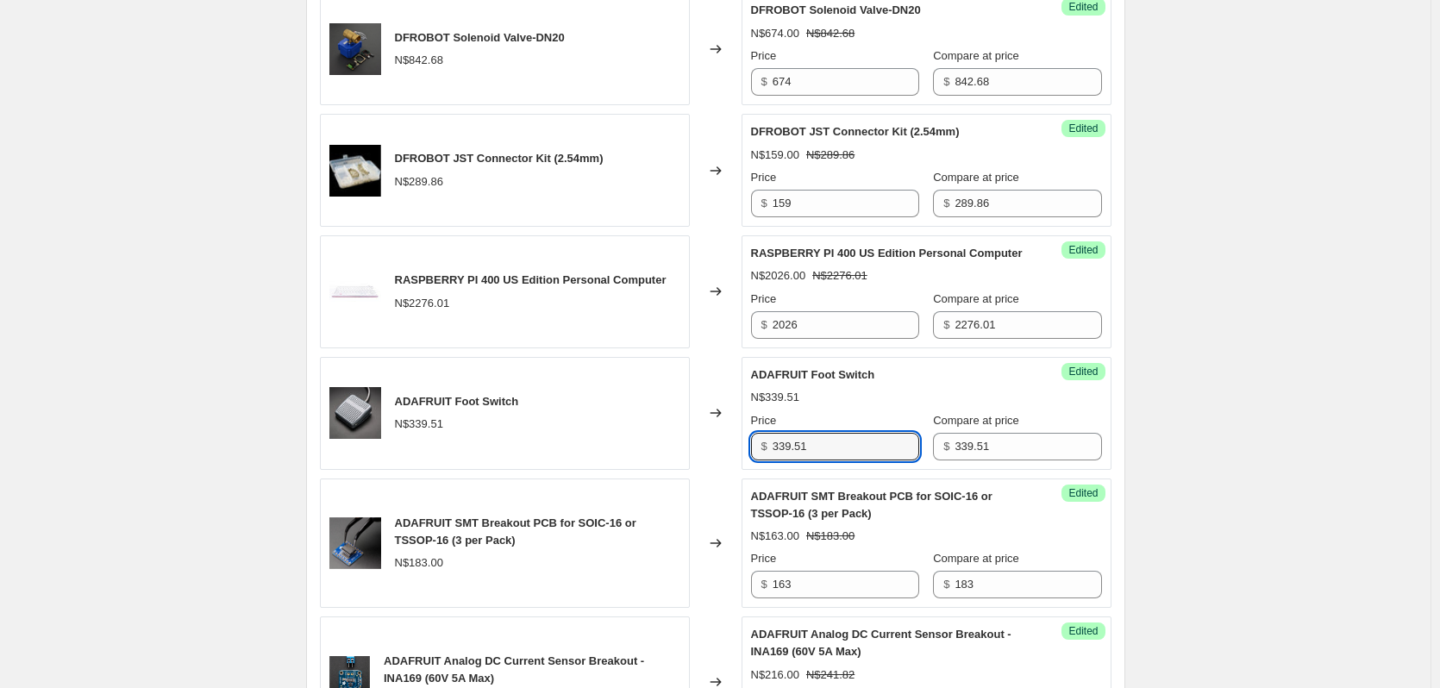
drag, startPoint x: 837, startPoint y: 457, endPoint x: 634, endPoint y: 456, distance: 203.5
click at [634, 456] on div "ADAFRUIT Foot Switch N$339.51 Changed to Success Edited ADAFRUIT Foot Switch N$…" at bounding box center [716, 413] width 792 height 113
type input "314"
click at [1215, 451] on div "SEPTEMBER 2025 SPECIALS 24 SEPTEMBER - 1 OCTOBER. This page is ready SEPTEMBER …" at bounding box center [715, 458] width 1431 height 2602
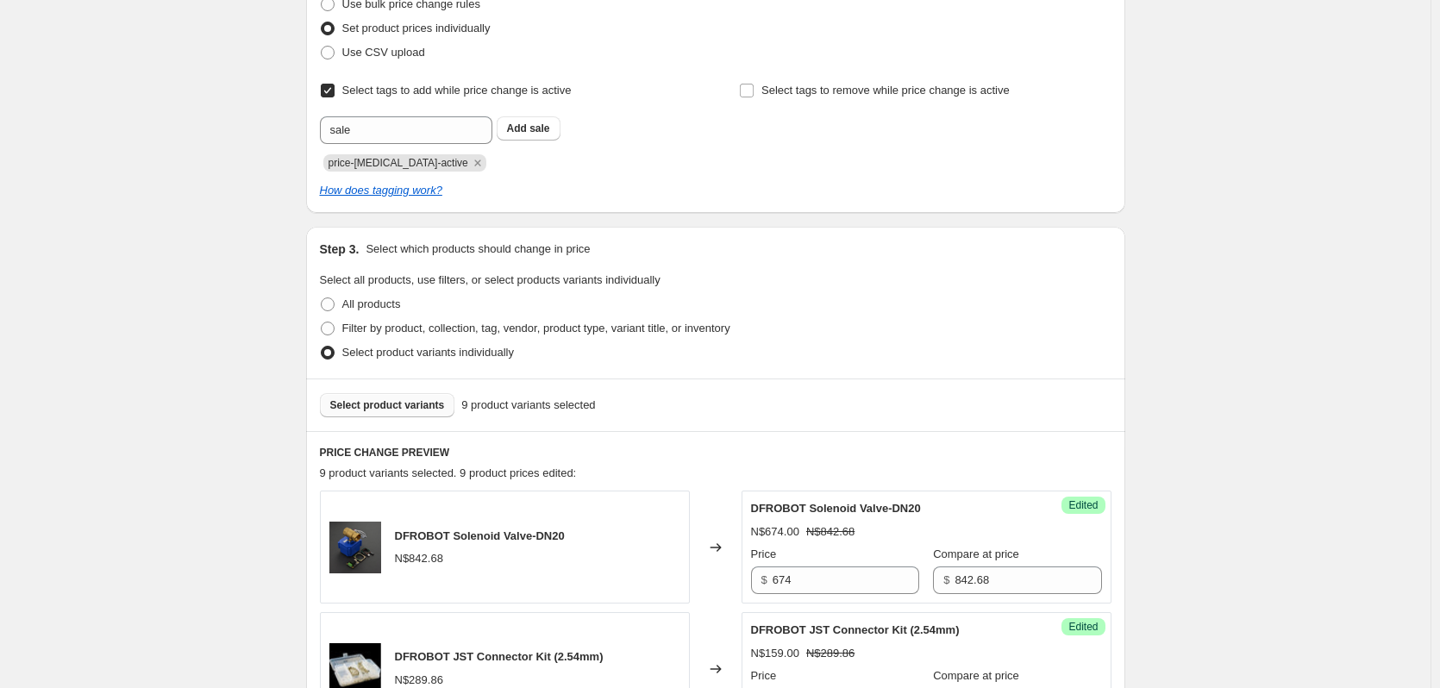
scroll to position [345, 0]
click at [392, 398] on span "Select product variants" at bounding box center [387, 405] width 115 height 14
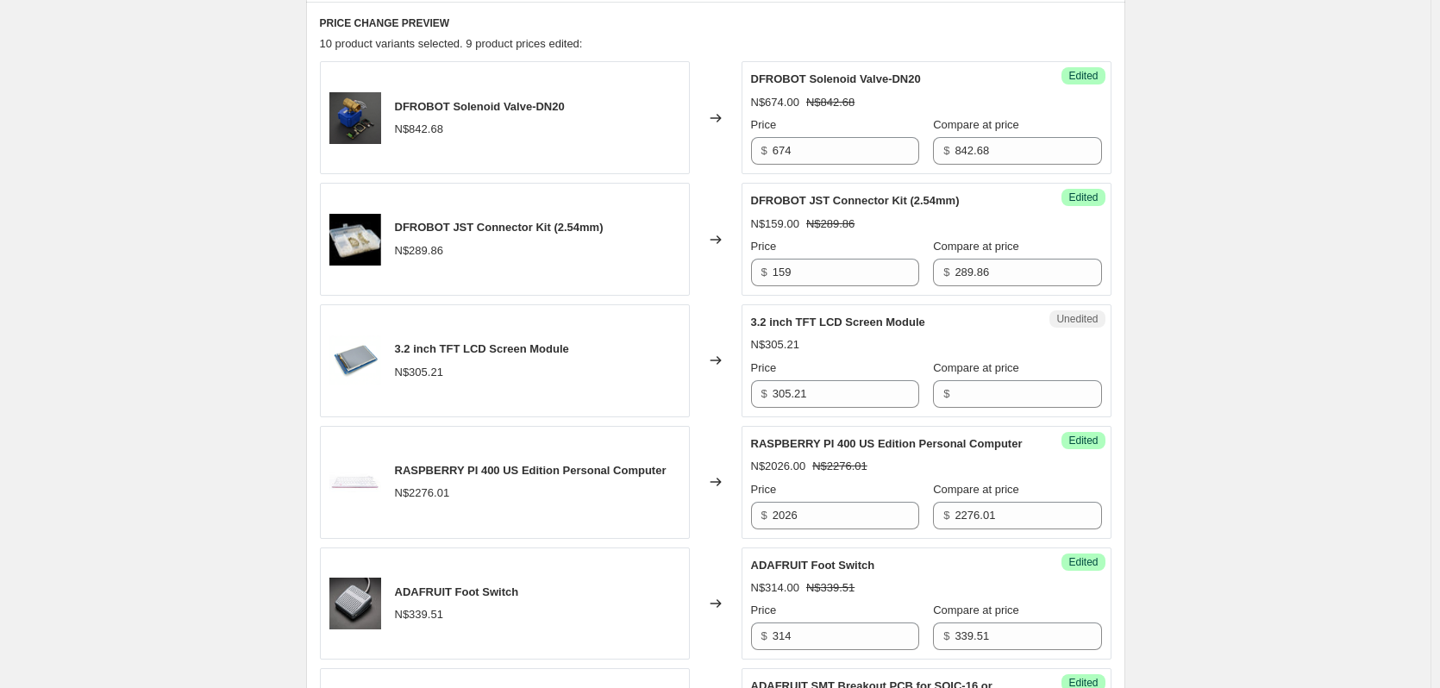
scroll to position [776, 0]
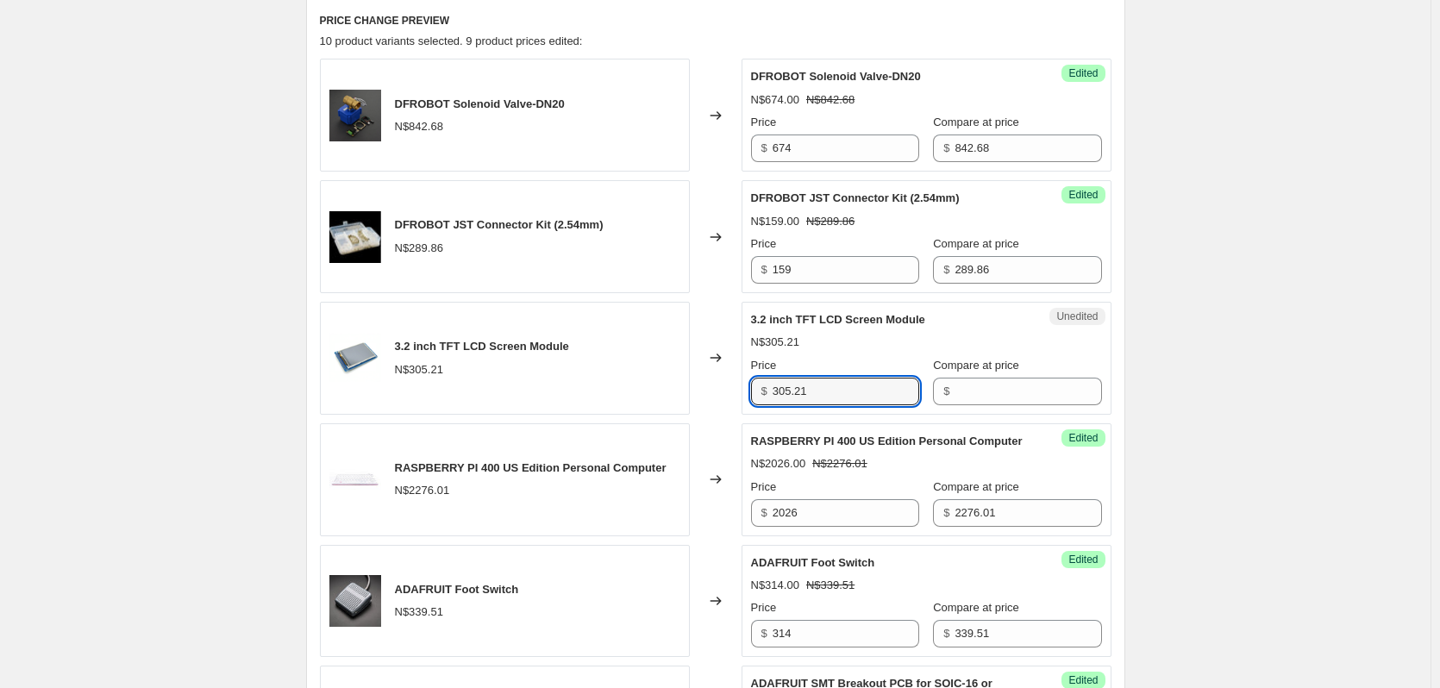
drag, startPoint x: 829, startPoint y: 392, endPoint x: 650, endPoint y: 374, distance: 179.4
click at [650, 374] on div "3.2 inch TFT LCD Screen Module N$305.21 Changed to Unedited 3.2 inch TFT LCD Sc…" at bounding box center [716, 358] width 792 height 113
type input "305.21"
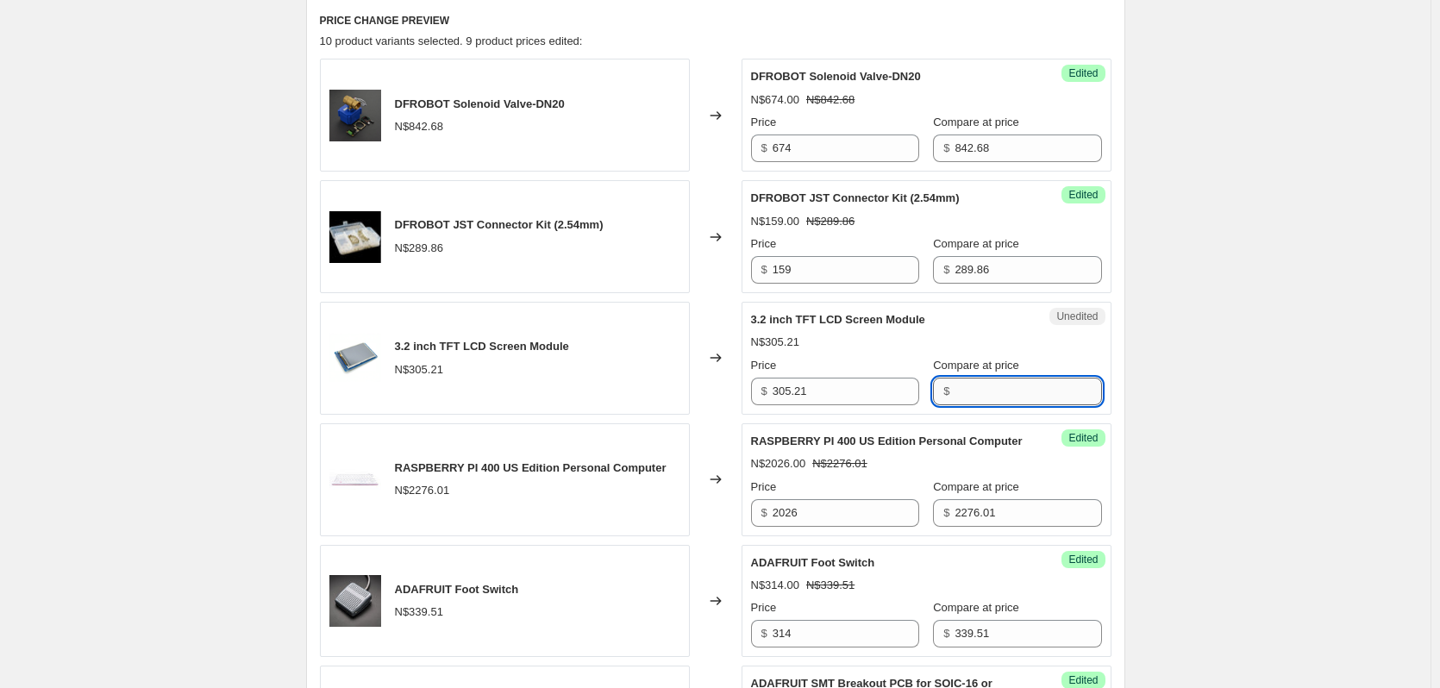
click at [979, 392] on input "Compare at price" at bounding box center [1028, 392] width 147 height 28
paste input "305.21"
type input "305.21"
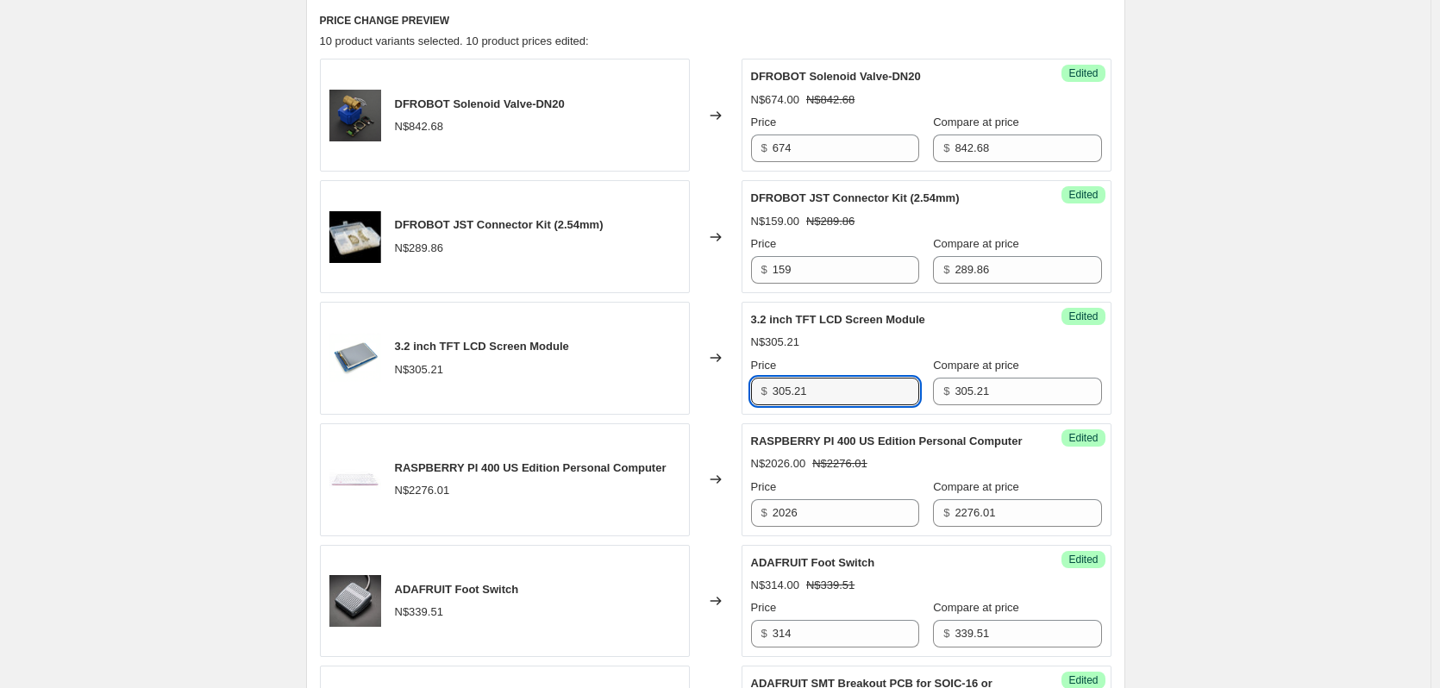
drag, startPoint x: 819, startPoint y: 390, endPoint x: 709, endPoint y: 389, distance: 110.4
click at [709, 389] on div "3.2 inch TFT LCD Screen Module N$305.21 Changed to Success Edited 3.2 inch TFT …" at bounding box center [716, 358] width 792 height 113
type input "255"
click at [1206, 393] on div "SEPTEMBER 2025 SPECIALS 24 SEPTEMBER - 1 OCTOBER. This page is ready SEPTEMBER …" at bounding box center [715, 586] width 1431 height 2724
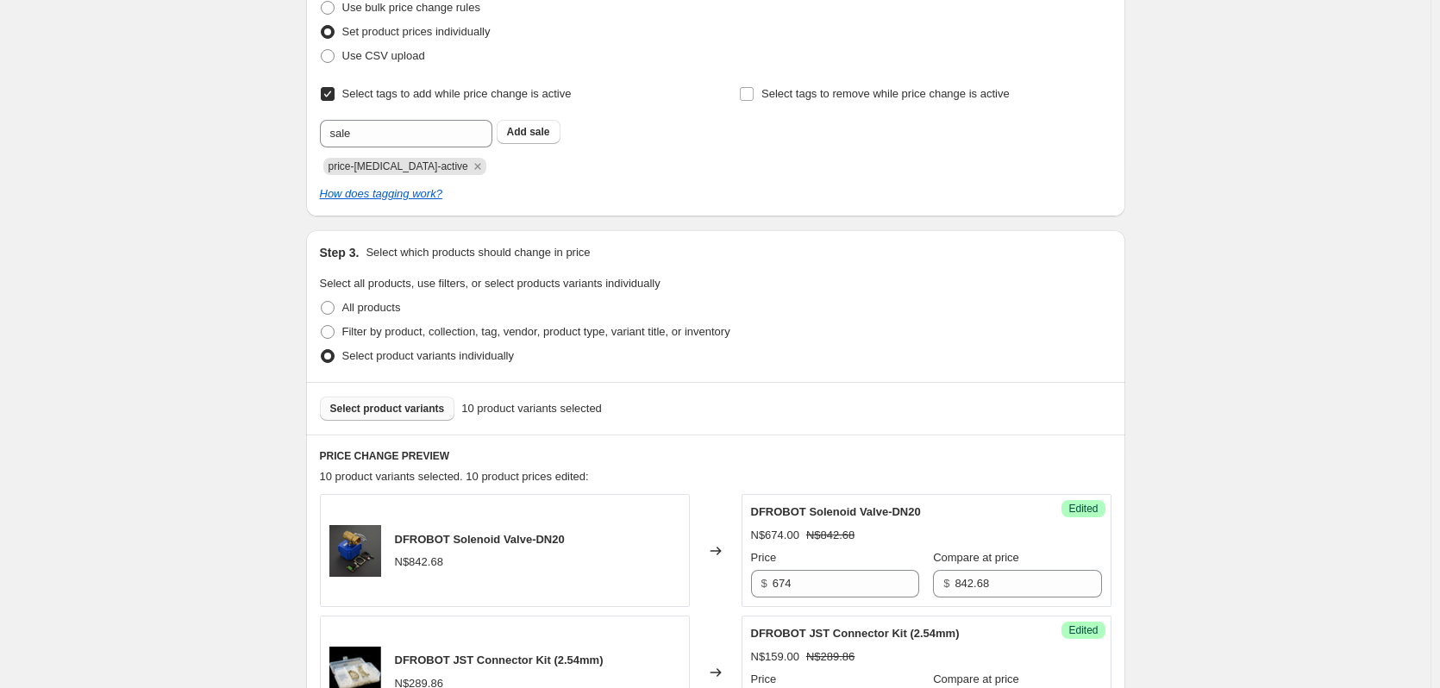
scroll to position [345, 0]
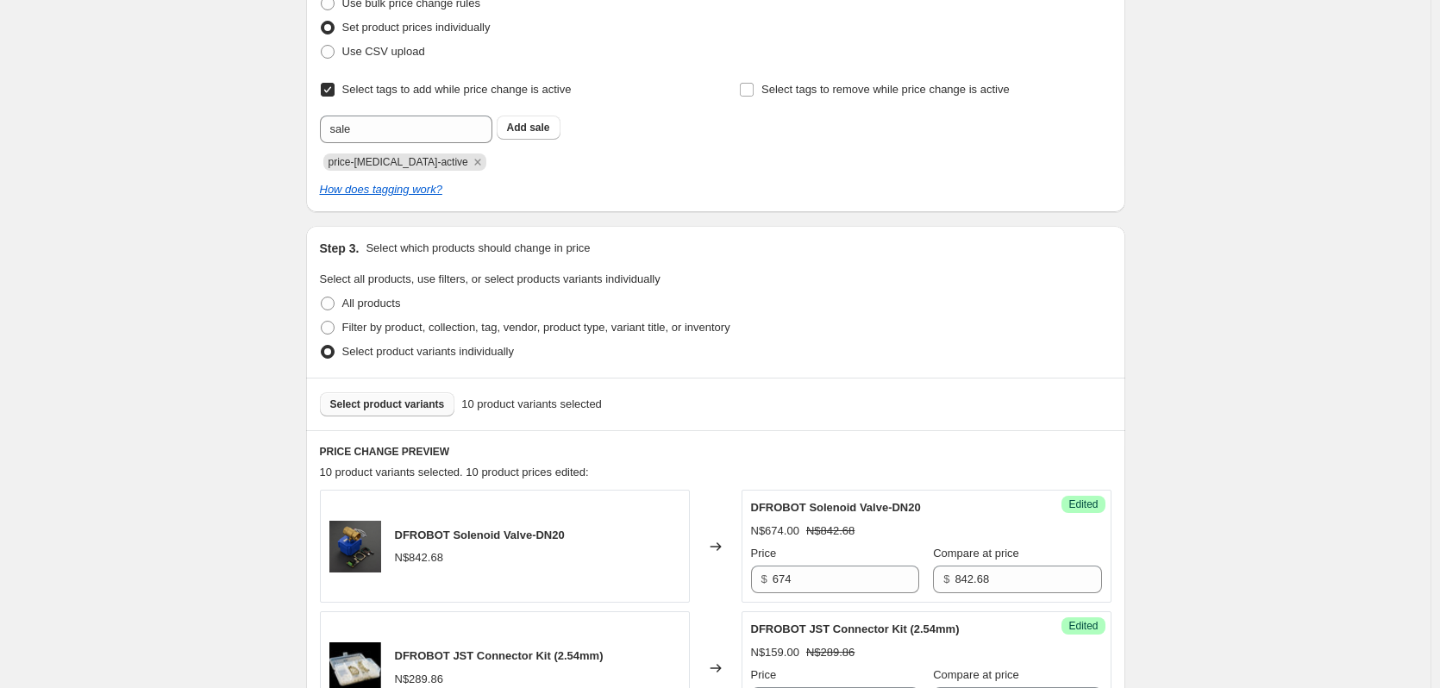
click at [420, 397] on button "Select product variants" at bounding box center [387, 404] width 135 height 24
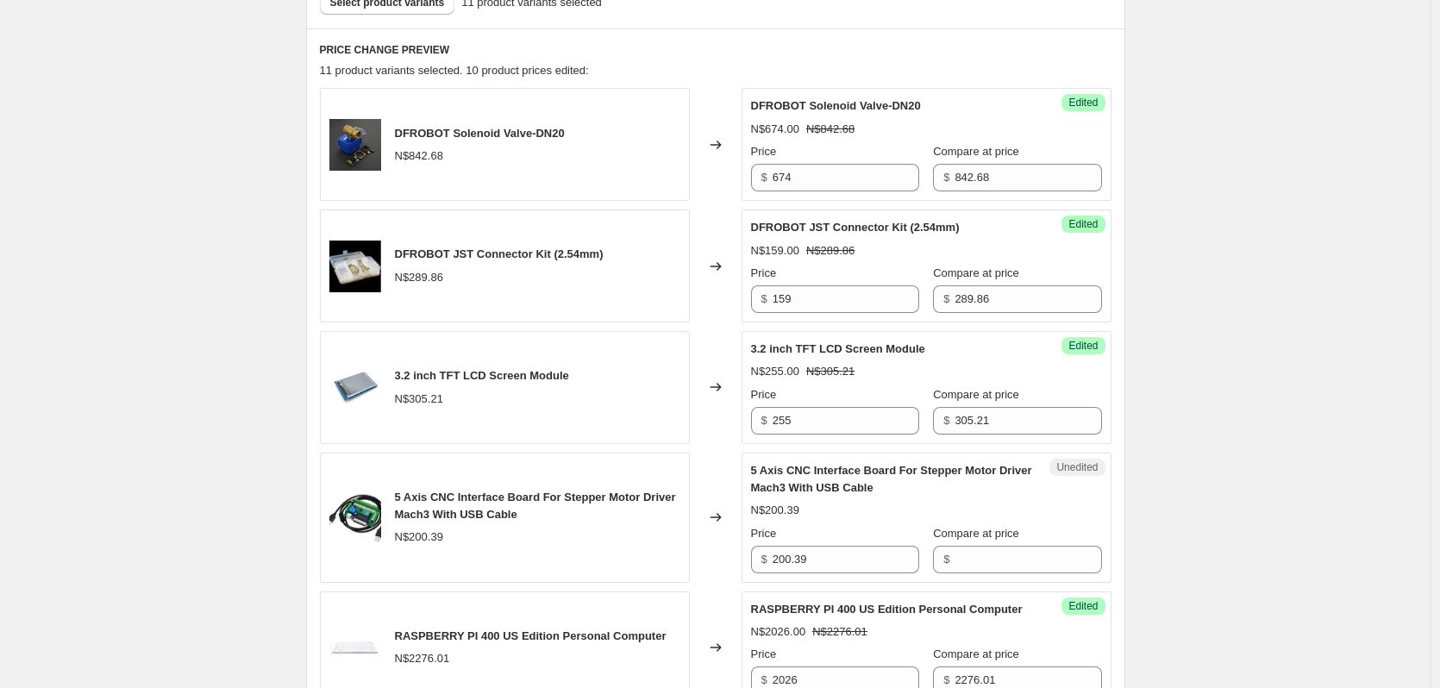
scroll to position [776, 0]
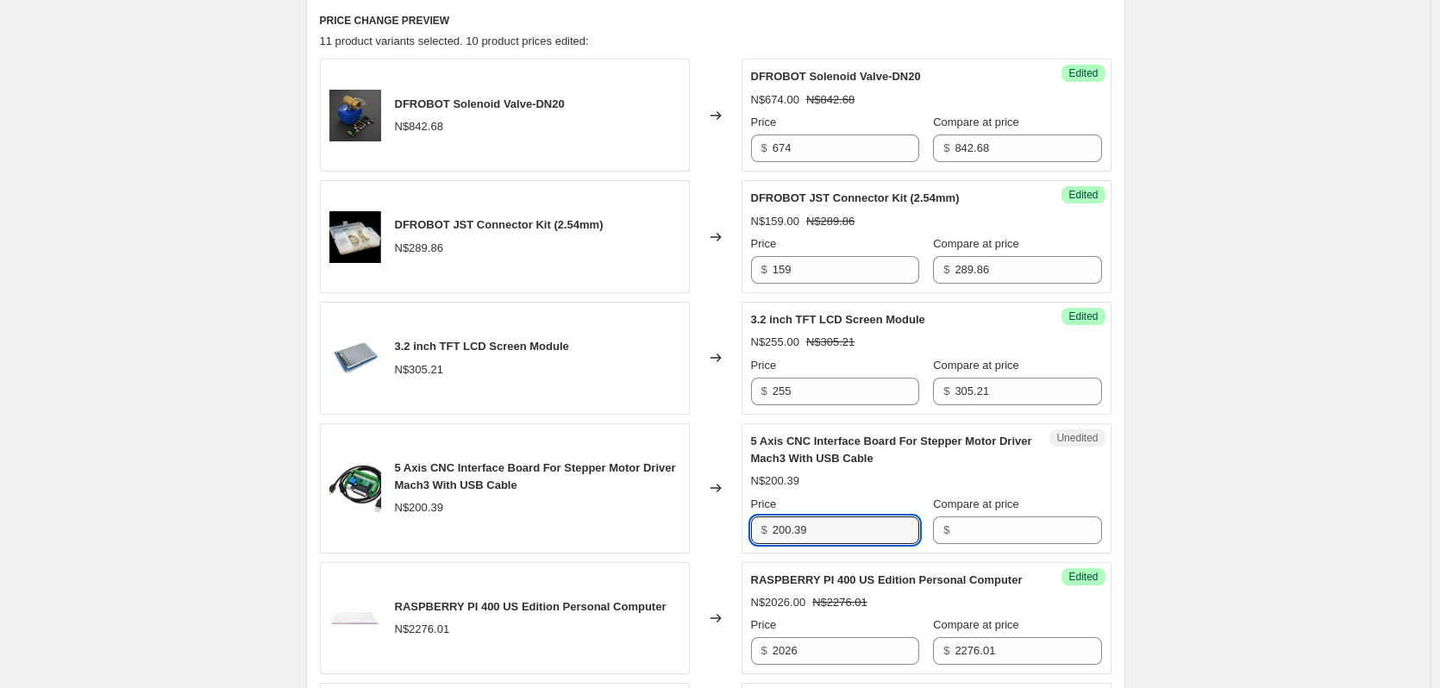
drag, startPoint x: 844, startPoint y: 532, endPoint x: 623, endPoint y: 525, distance: 221.8
click at [623, 525] on div "5 Axis CNC Interface Board For Stepper Motor Driver Mach3 With USB Cable N$200.…" at bounding box center [716, 488] width 792 height 130
type input "200.39"
click at [959, 534] on input "Compare at price" at bounding box center [1028, 531] width 147 height 28
paste input "200.39"
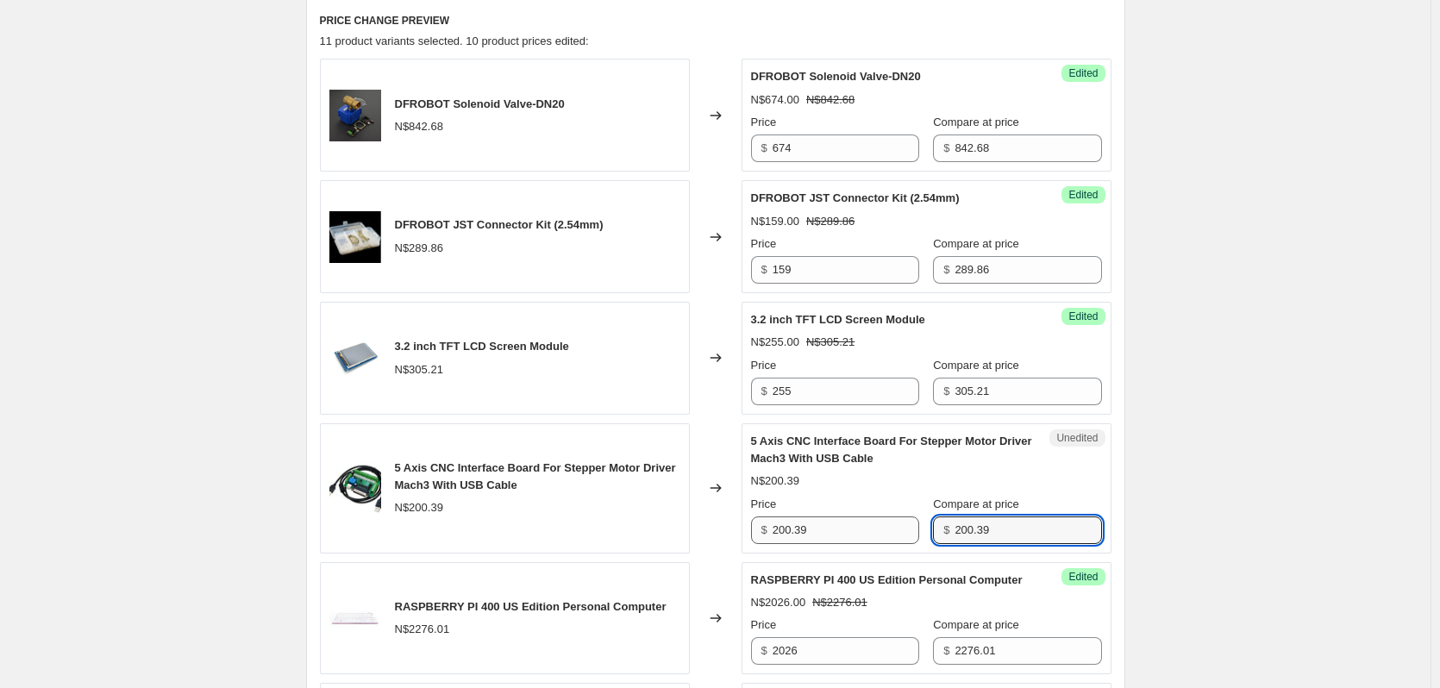
type input "200.39"
drag, startPoint x: 839, startPoint y: 524, endPoint x: 699, endPoint y: 519, distance: 139.8
click at [699, 519] on div "5 Axis CNC Interface Board For Stepper Motor Driver Mach3 With USB Cable N$200.…" at bounding box center [716, 488] width 792 height 130
type input "165"
click at [1207, 480] on div "SEPTEMBER 2025 SPECIALS 24 SEPTEMBER - 1 OCTOBER. This page is ready SEPTEMBER …" at bounding box center [715, 655] width 1431 height 2862
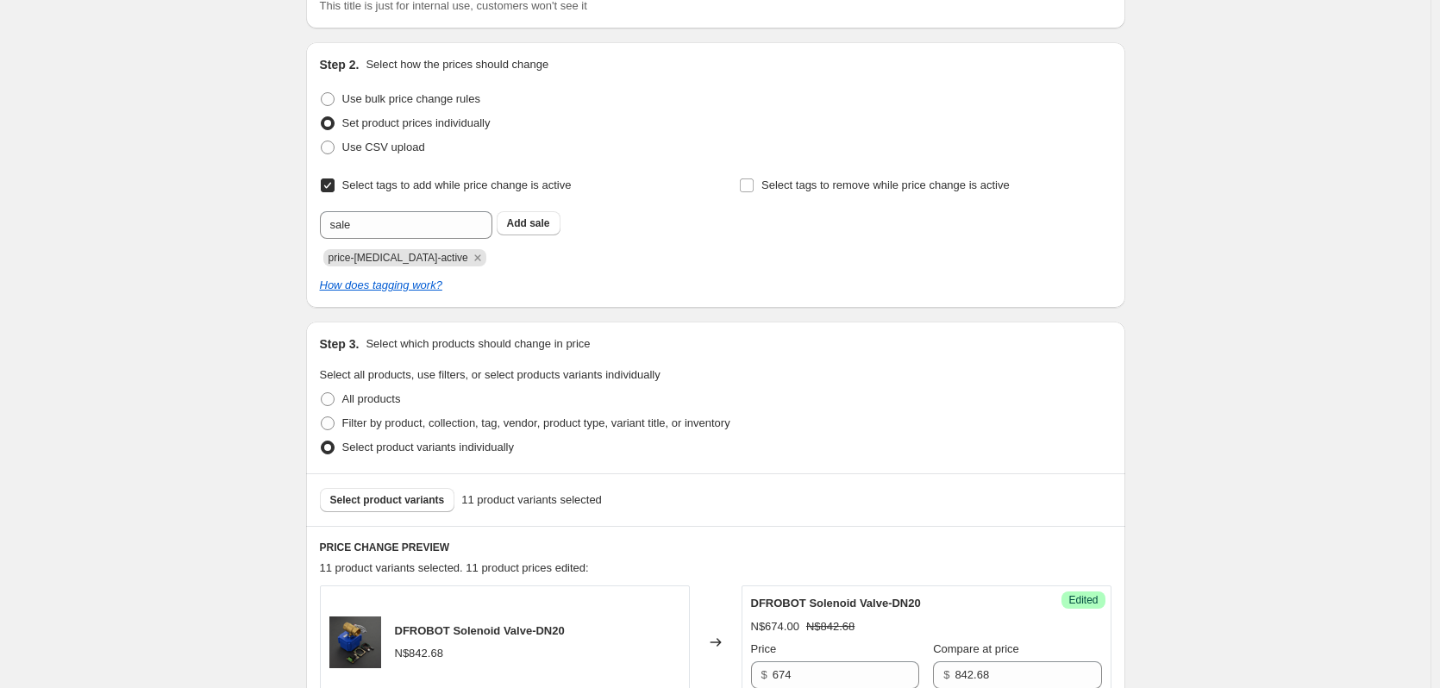
scroll to position [172, 0]
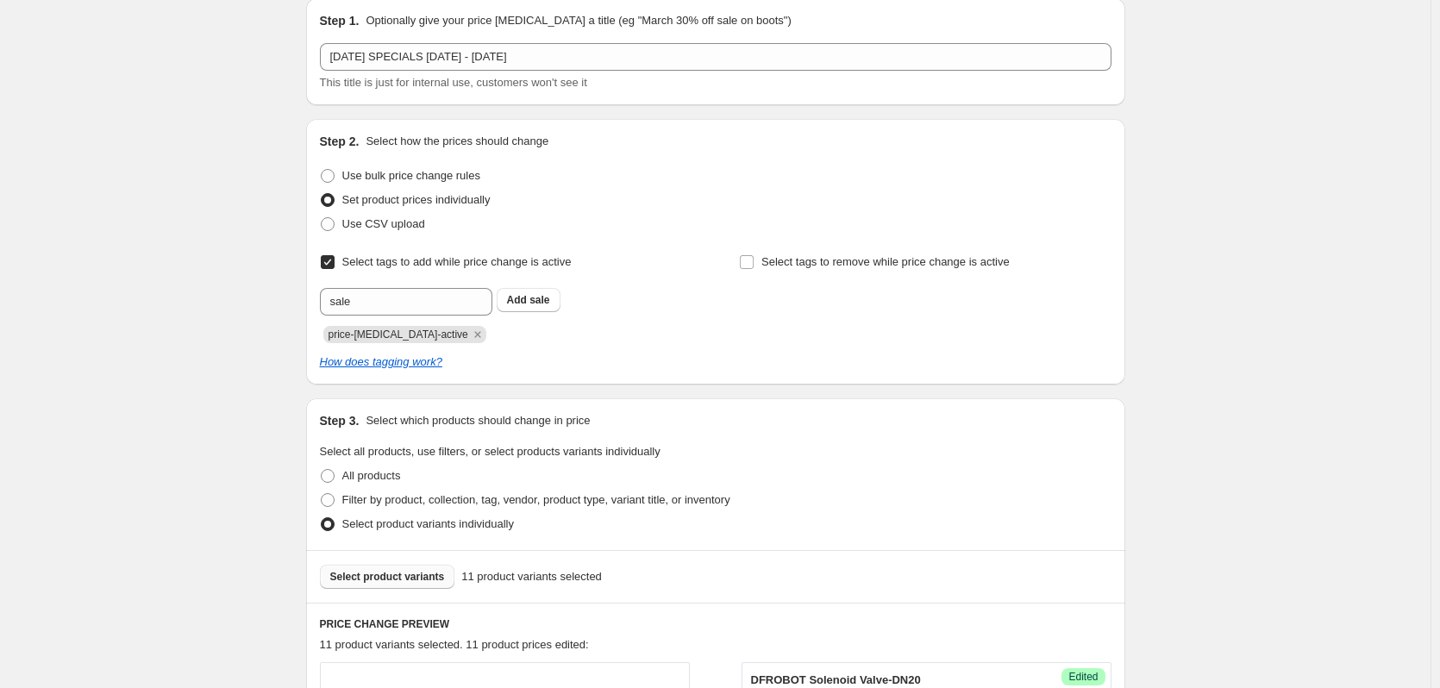
click at [411, 571] on span "Select product variants" at bounding box center [387, 577] width 115 height 14
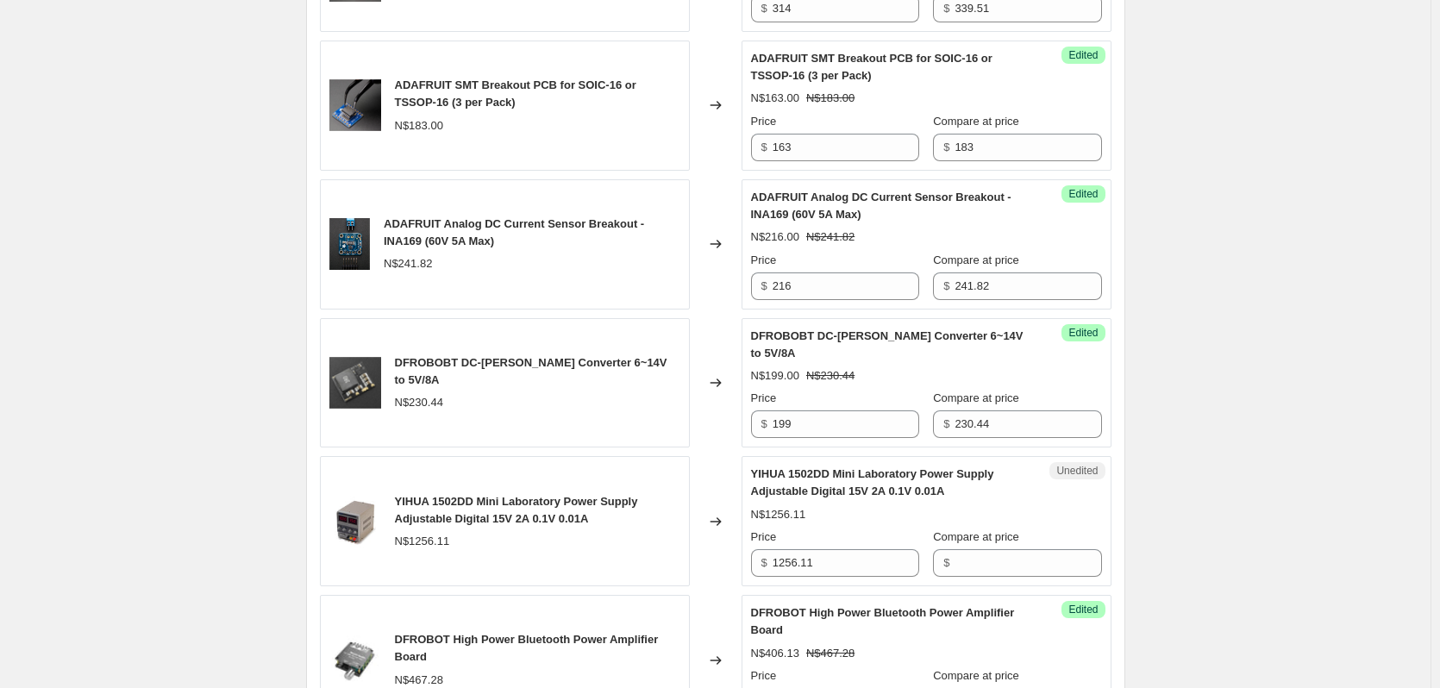
scroll to position [1552, 0]
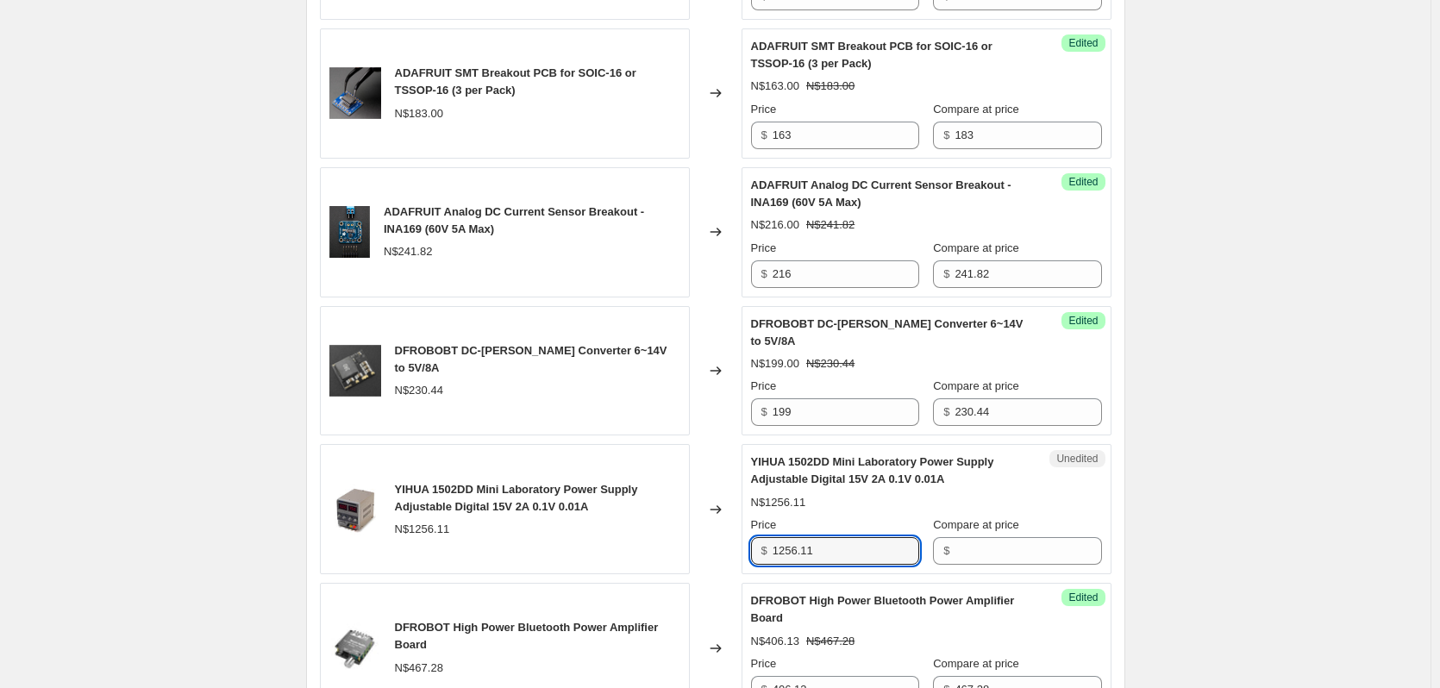
drag, startPoint x: 832, startPoint y: 568, endPoint x: 682, endPoint y: 575, distance: 150.2
click at [682, 574] on div "YIHUA 1502DD Mini Laboratory Power Supply Adjustable Digital 15V 2A 0.1V 0.01A …" at bounding box center [716, 509] width 792 height 130
type input "1256.11"
click at [1071, 564] on input "Compare at price" at bounding box center [1028, 551] width 147 height 28
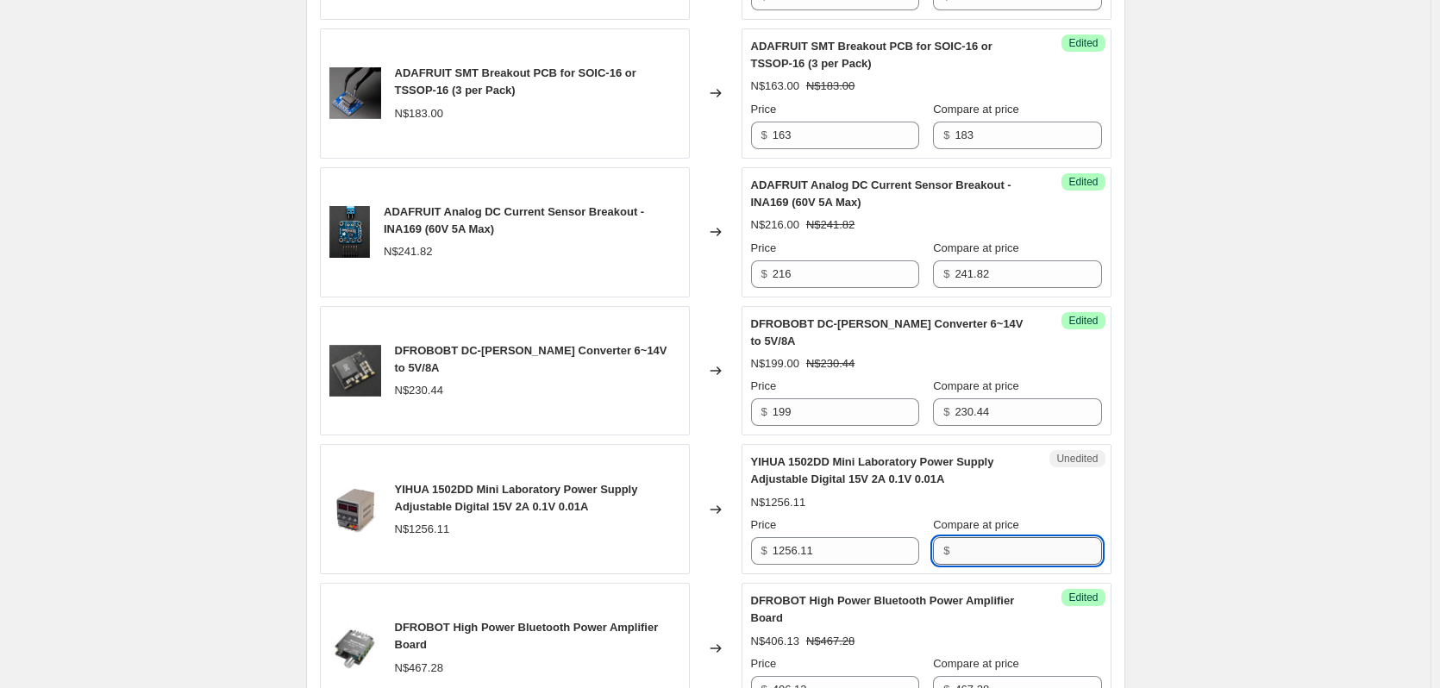
paste input "1256.11"
type input "1256.11"
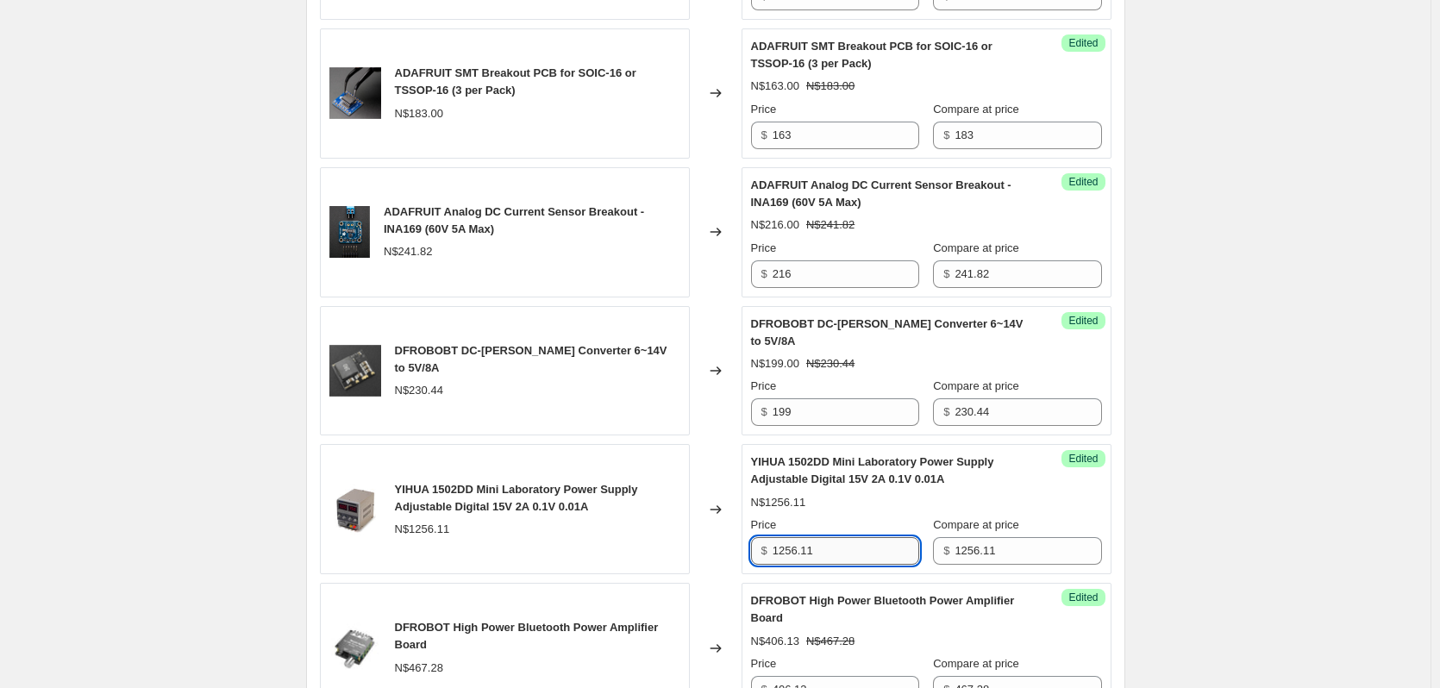
click at [790, 565] on input "1256.11" at bounding box center [846, 551] width 147 height 28
type input "1156.11"
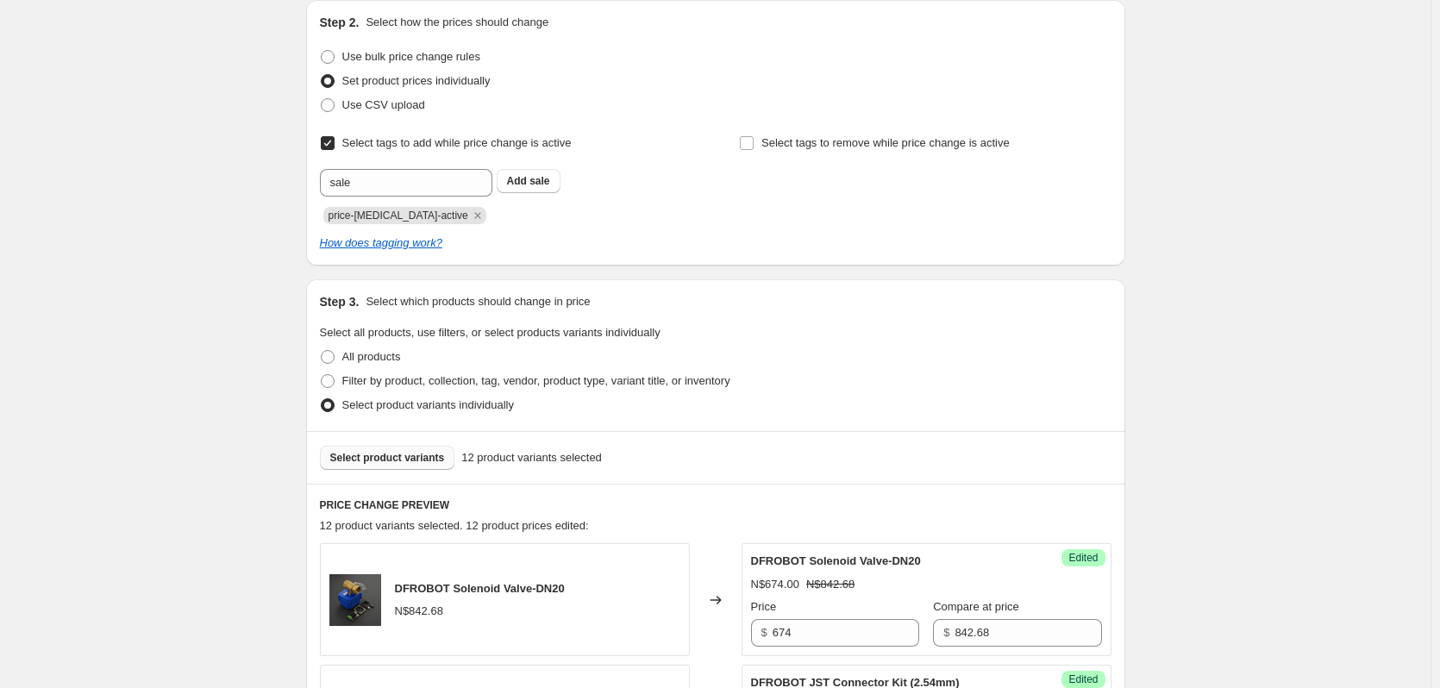
scroll to position [259, 0]
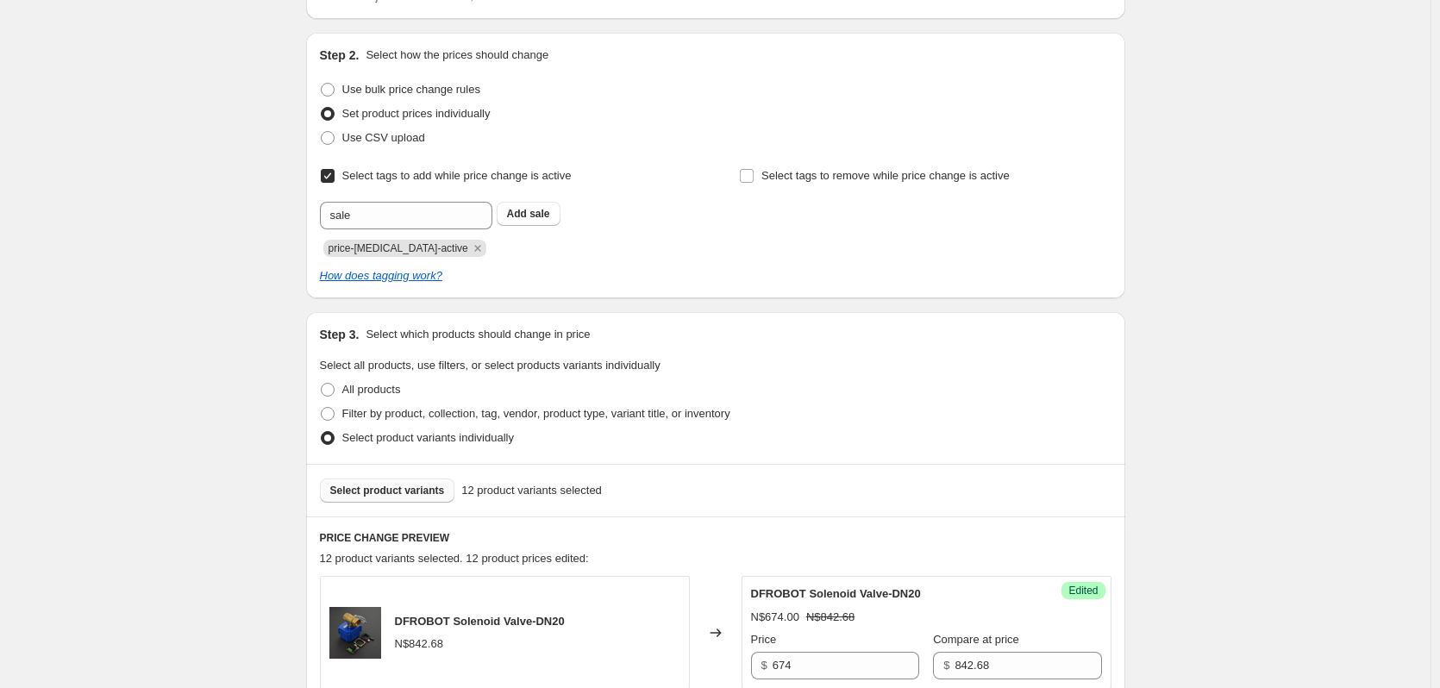
click at [419, 486] on span "Select product variants" at bounding box center [387, 491] width 115 height 14
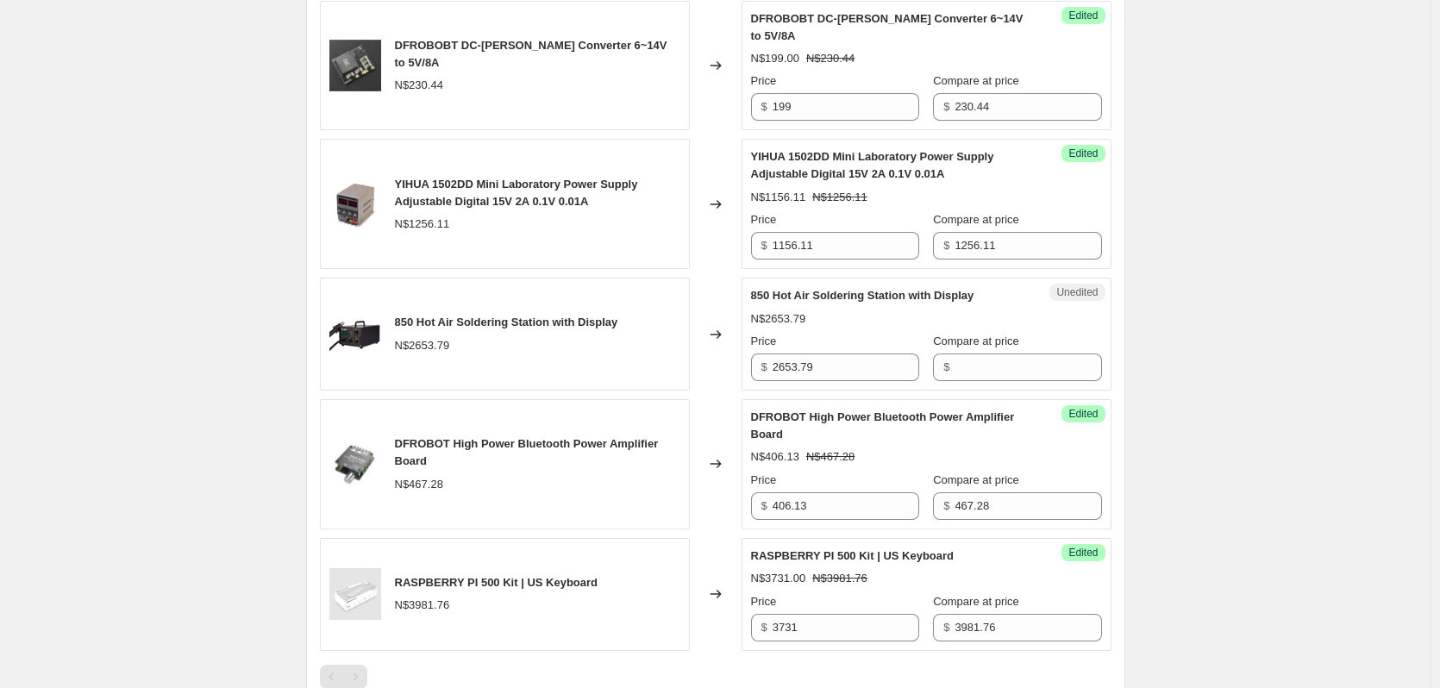
scroll to position [1897, 0]
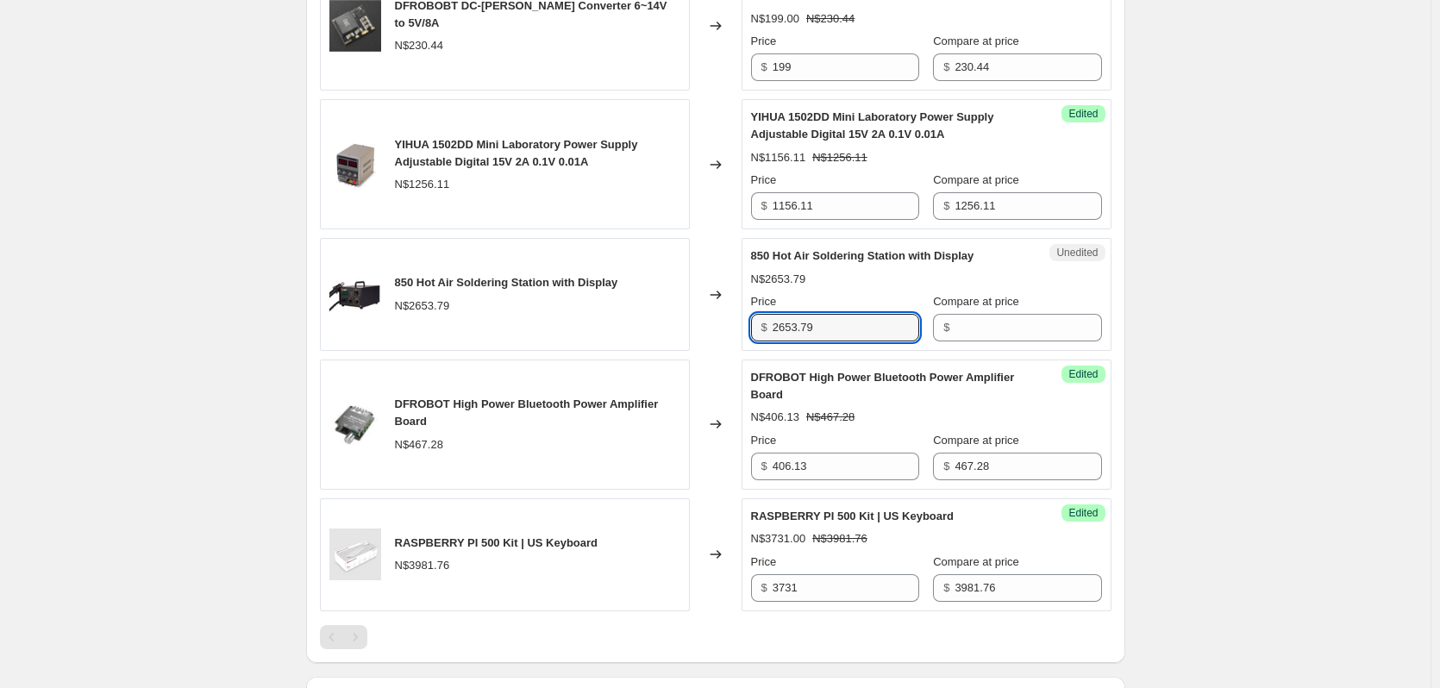
drag, startPoint x: 849, startPoint y: 339, endPoint x: 596, endPoint y: 335, distance: 252.7
click at [588, 337] on div "850 Hot Air Soldering Station with Display N$2653.79 Changed to Unedited 850 Ho…" at bounding box center [716, 294] width 792 height 113
type input "2653.79"
click at [974, 342] on input "Compare at price" at bounding box center [1028, 328] width 147 height 28
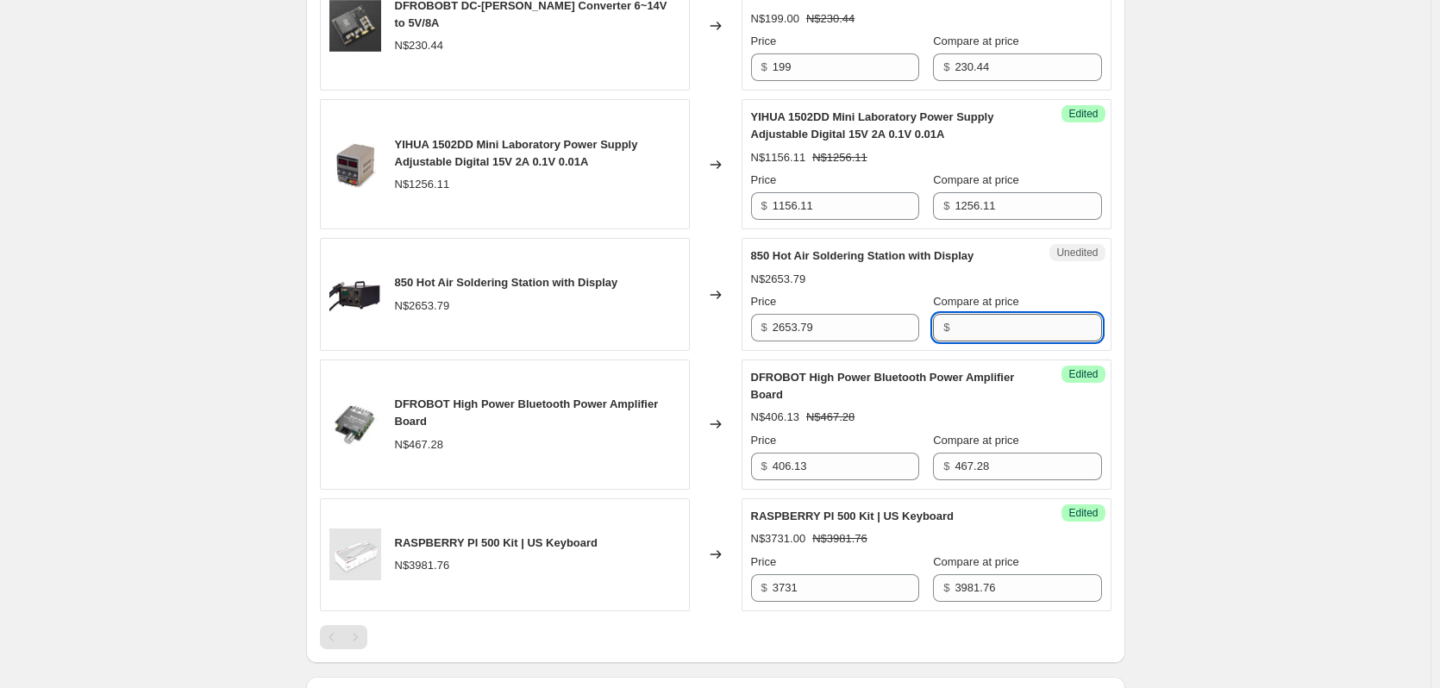
paste input "2653.79"
type input "2653.79"
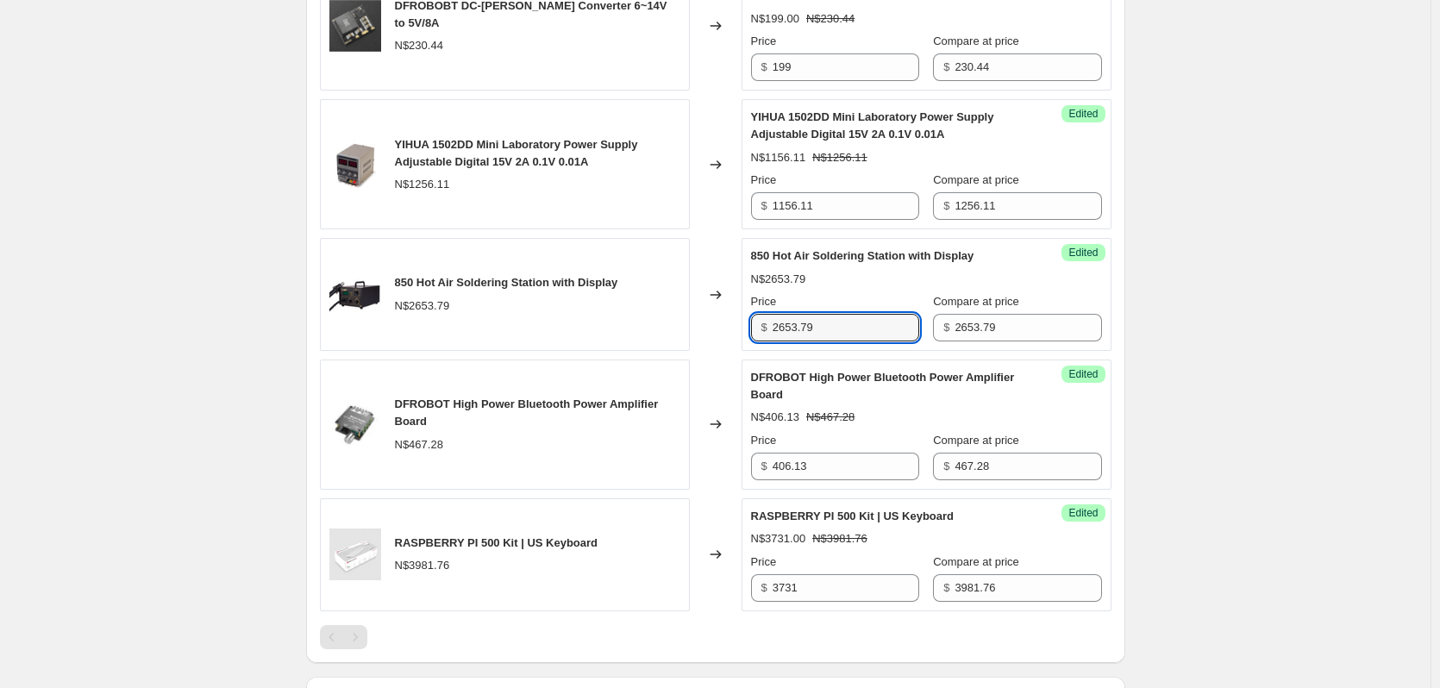
drag, startPoint x: 777, startPoint y: 354, endPoint x: 712, endPoint y: 358, distance: 65.6
click at [712, 351] on div "850 Hot Air Soldering Station with Display N$2653.79 Changed to Success Edited …" at bounding box center [716, 294] width 792 height 113
type input "2503"
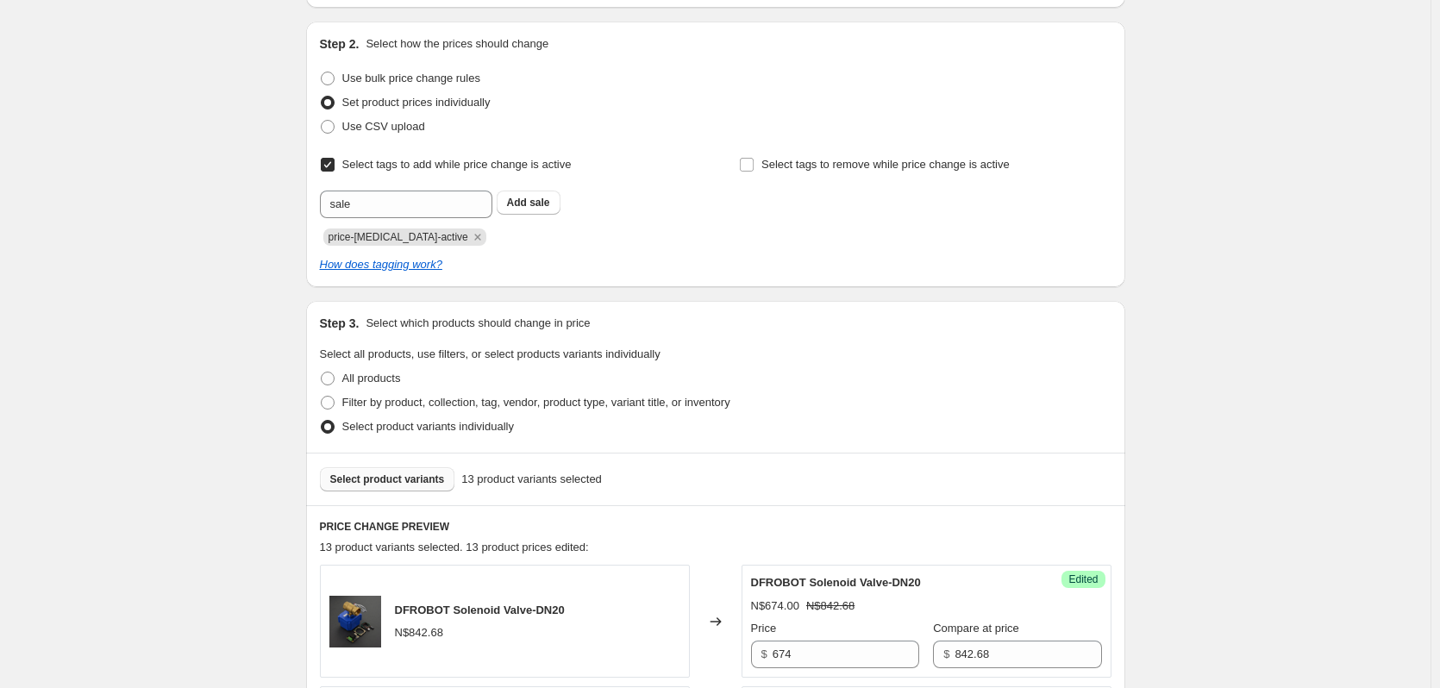
scroll to position [259, 0]
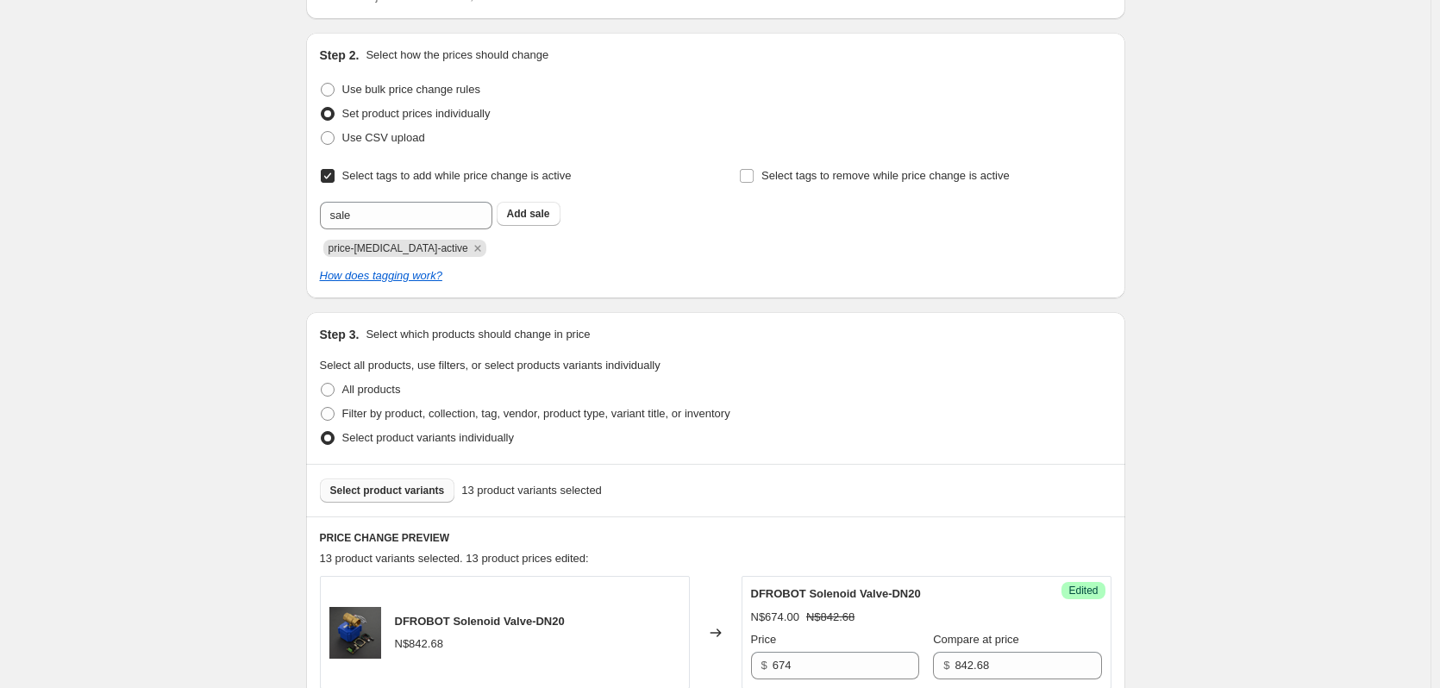
click at [411, 486] on span "Select product variants" at bounding box center [387, 491] width 115 height 14
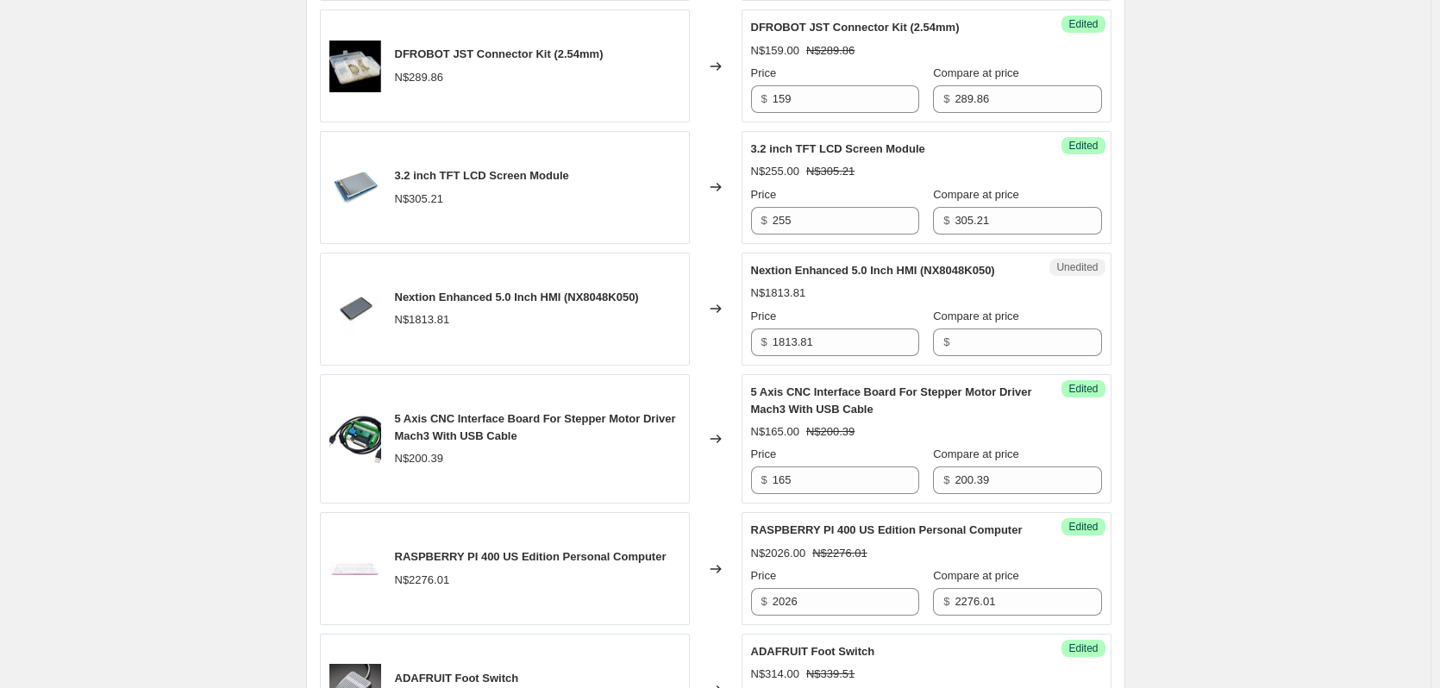
scroll to position [949, 0]
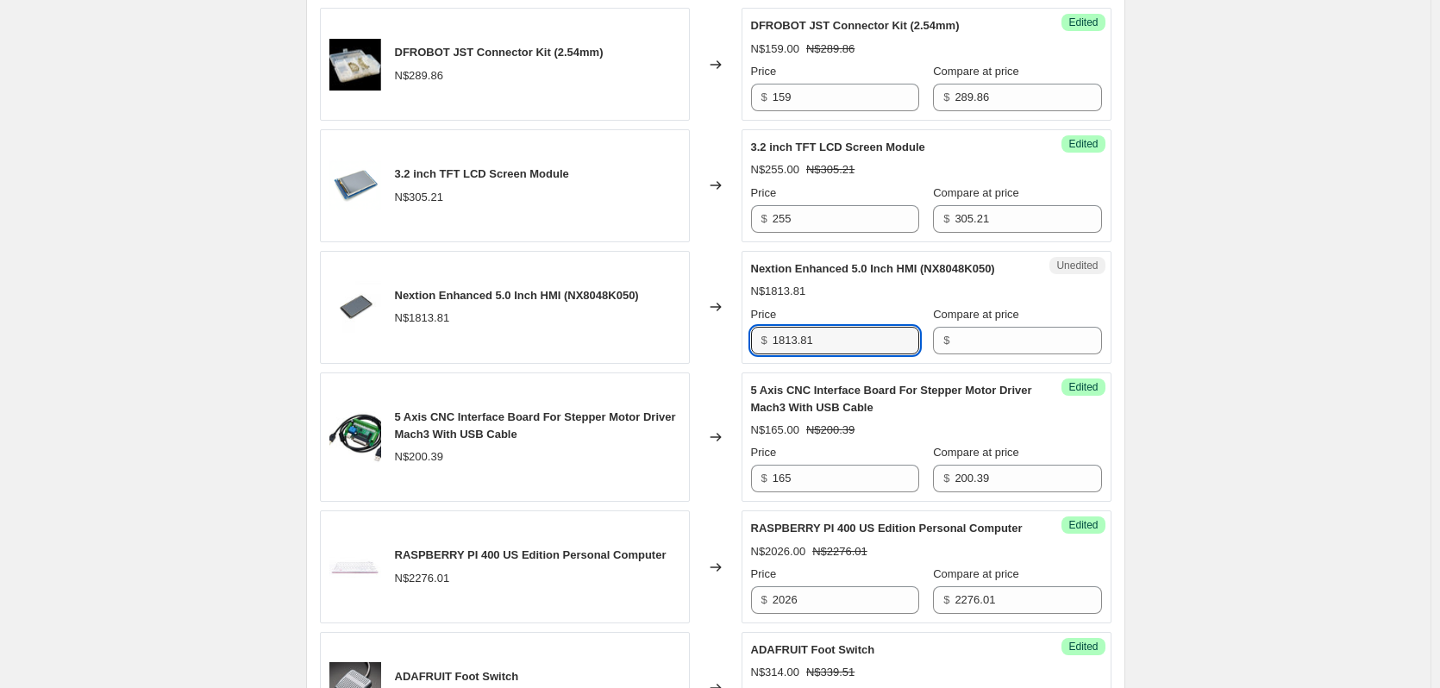
drag, startPoint x: 838, startPoint y: 328, endPoint x: 608, endPoint y: 328, distance: 230.3
click at [608, 328] on div "Nextion Enhanced 5.0 Inch HMI (NX8048K050) N$1813.81 Changed to Unedited Nextio…" at bounding box center [716, 307] width 792 height 113
type input "1813.81"
click at [980, 342] on input "Compare at price" at bounding box center [1028, 341] width 147 height 28
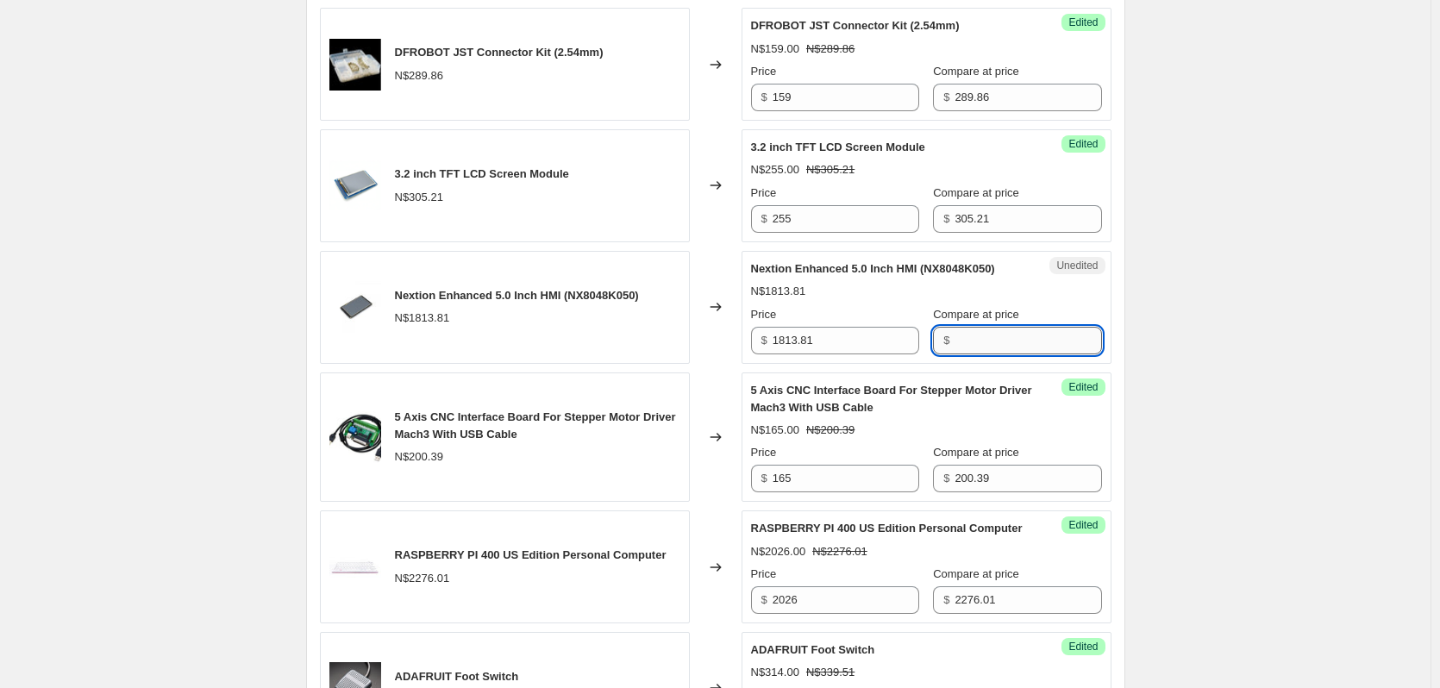
paste input "1813.81"
type input "1813.81"
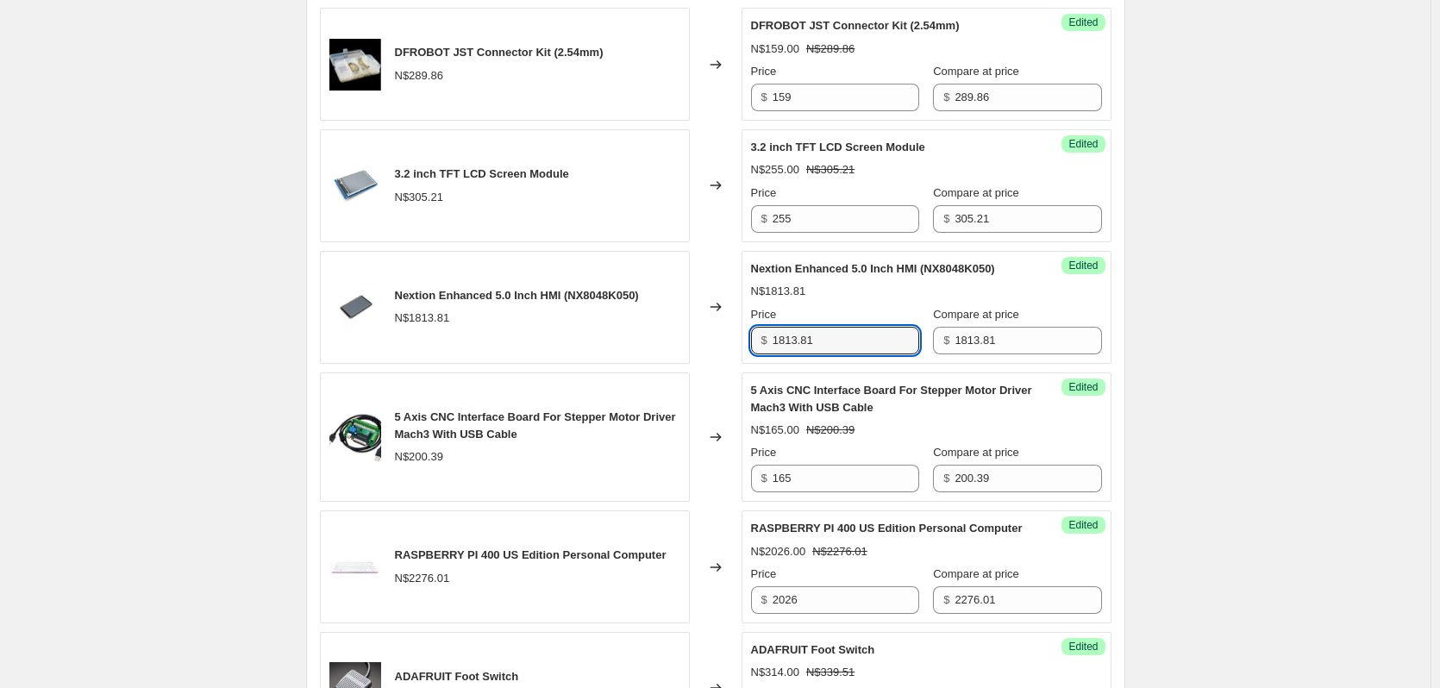
drag, startPoint x: 856, startPoint y: 326, endPoint x: 574, endPoint y: 323, distance: 282.9
click at [574, 323] on div "Nextion Enhanced 5.0 Inch HMI (NX8048K050) N$1813.81 Changed to Success Edited …" at bounding box center [716, 307] width 792 height 113
type input "1718"
click at [1250, 219] on div "SEPTEMBER 2025 SPECIALS 24 SEPTEMBER - 1 OCTOBER. This page is ready SEPTEMBER …" at bounding box center [715, 673] width 1431 height 3244
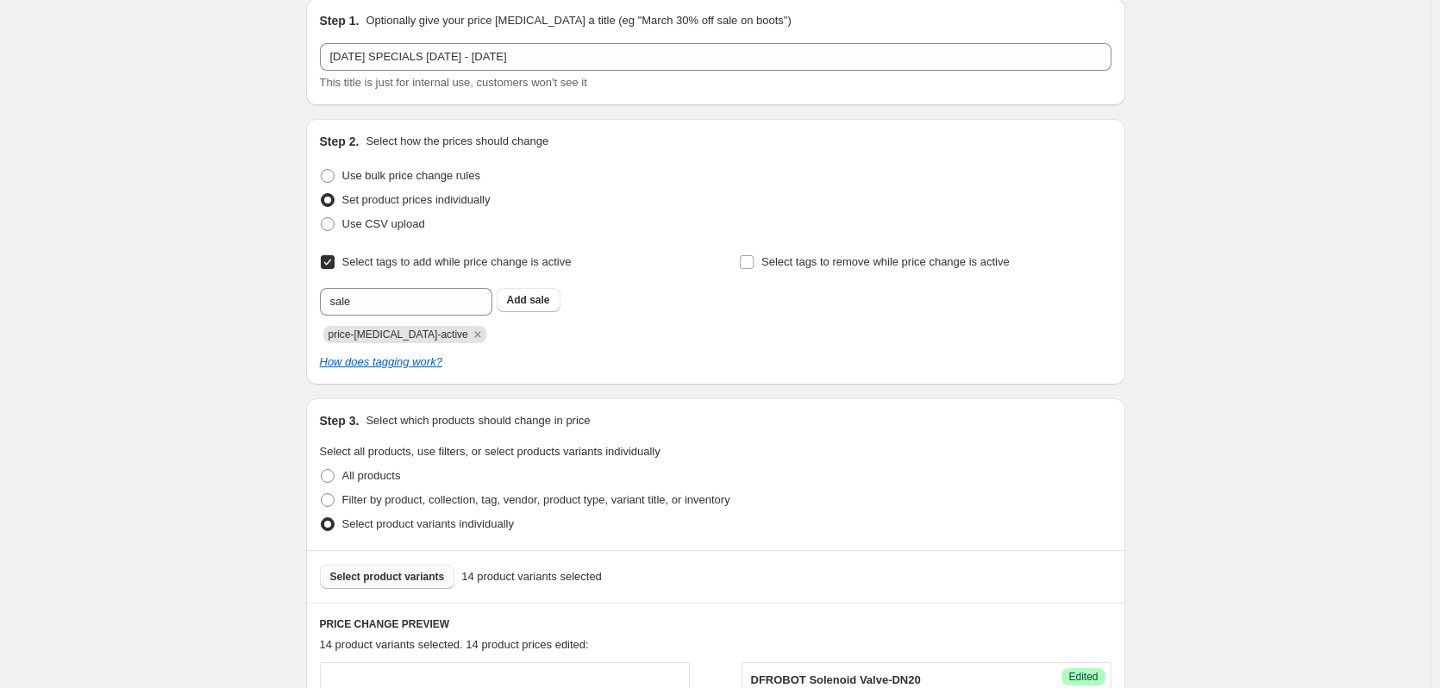
scroll to position [259, 0]
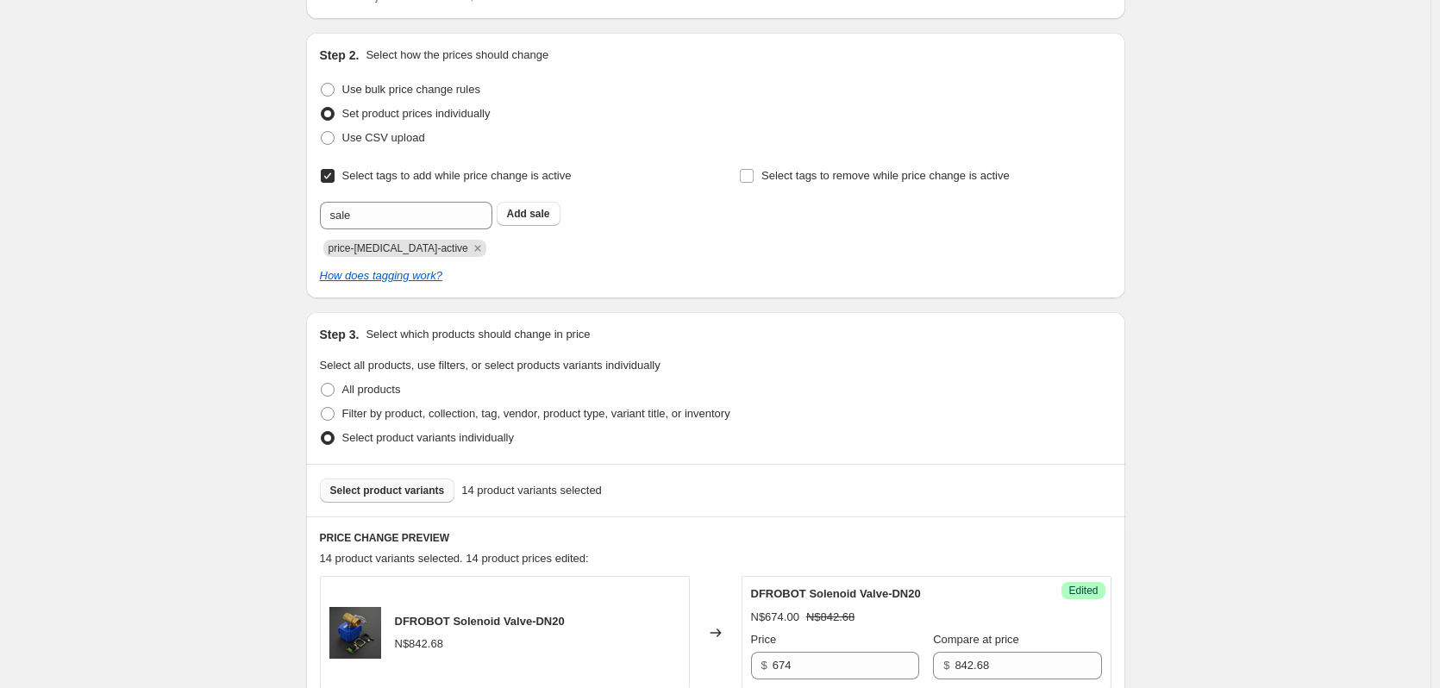
click at [422, 494] on span "Select product variants" at bounding box center [387, 491] width 115 height 14
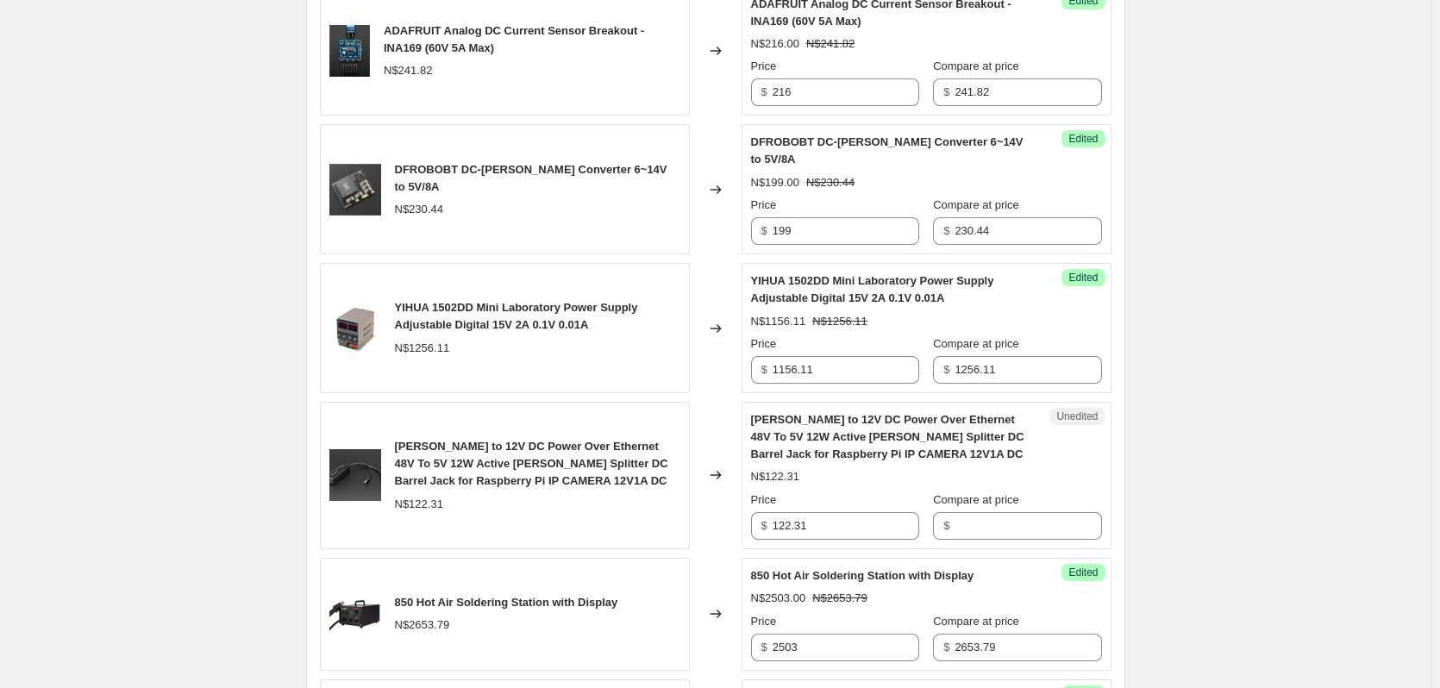
scroll to position [1897, 0]
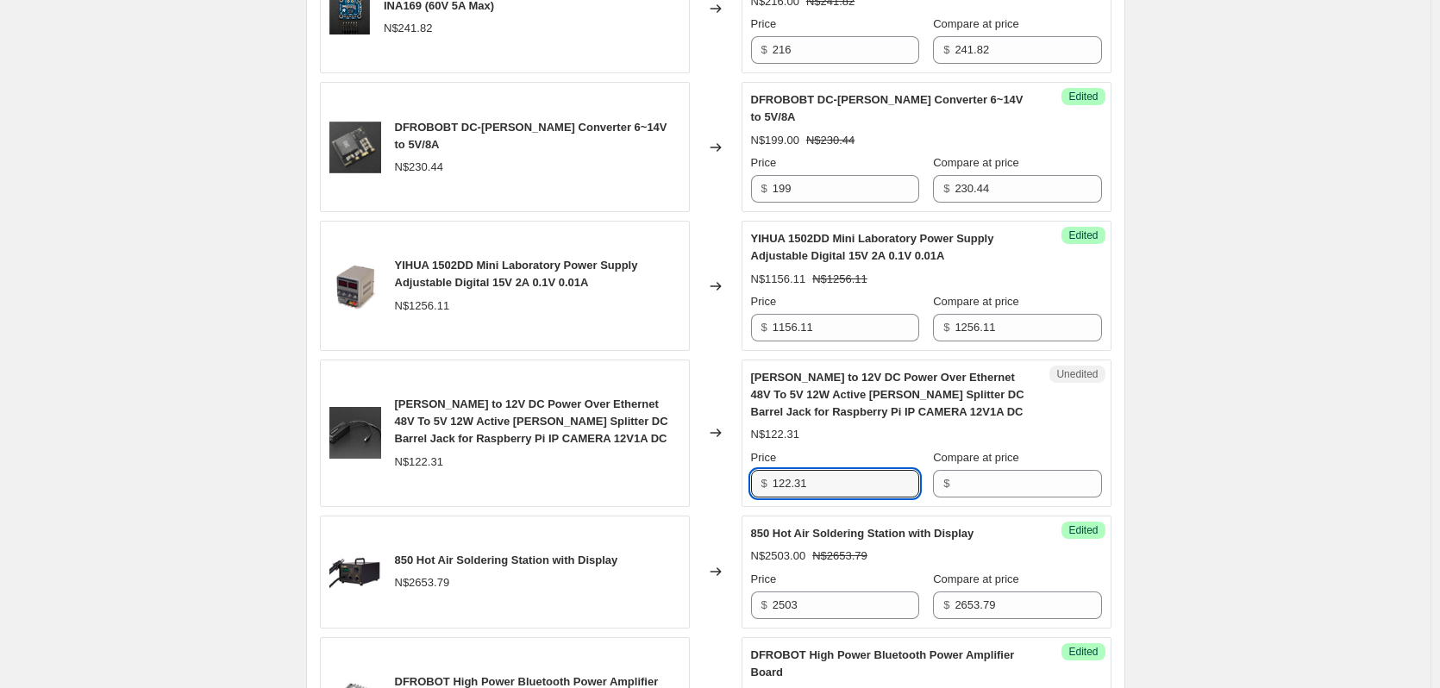
drag, startPoint x: 854, startPoint y: 502, endPoint x: 564, endPoint y: 456, distance: 293.4
click at [594, 496] on div "POE to 12V DC Power Over Ethernet 48V To 5V 12W Active POE Splitter DC Barrel J…" at bounding box center [716, 433] width 792 height 147
type input "122.31"
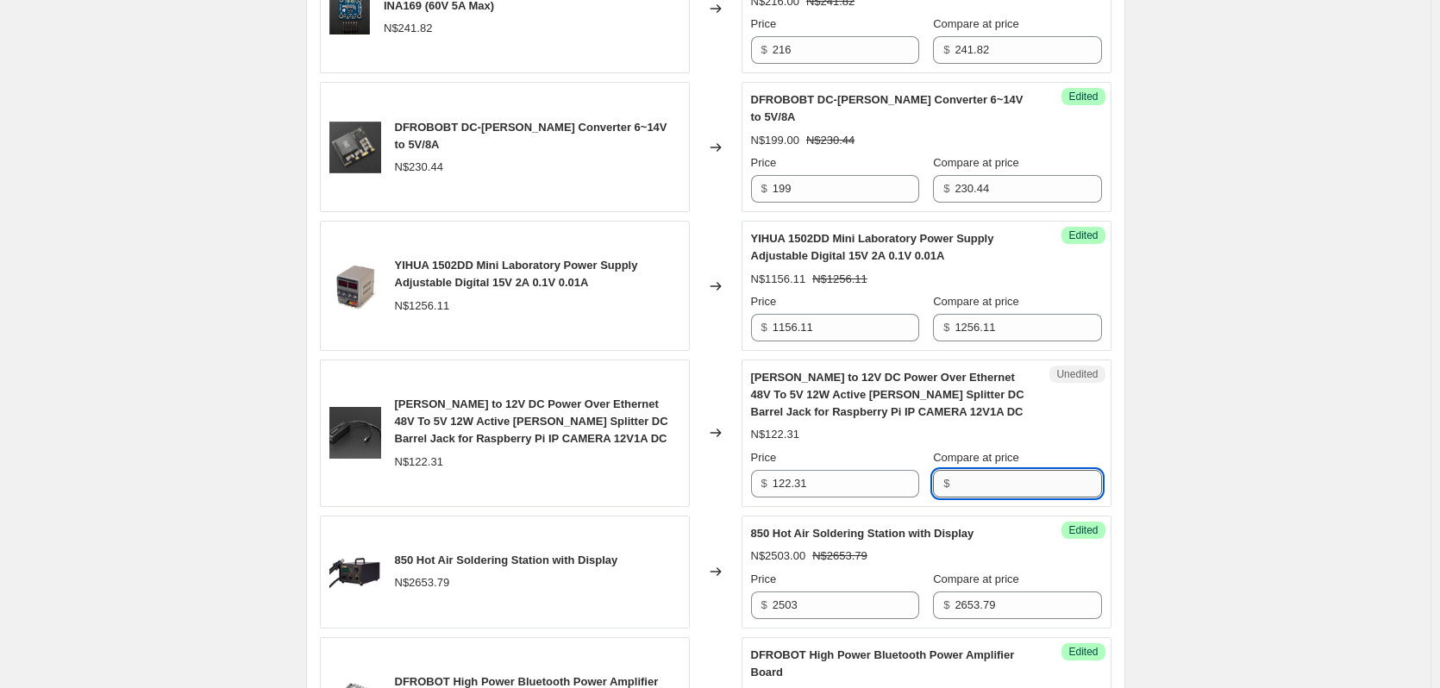
click at [967, 498] on input "Compare at price" at bounding box center [1028, 484] width 147 height 28
paste input "122.31"
type input "122.31"
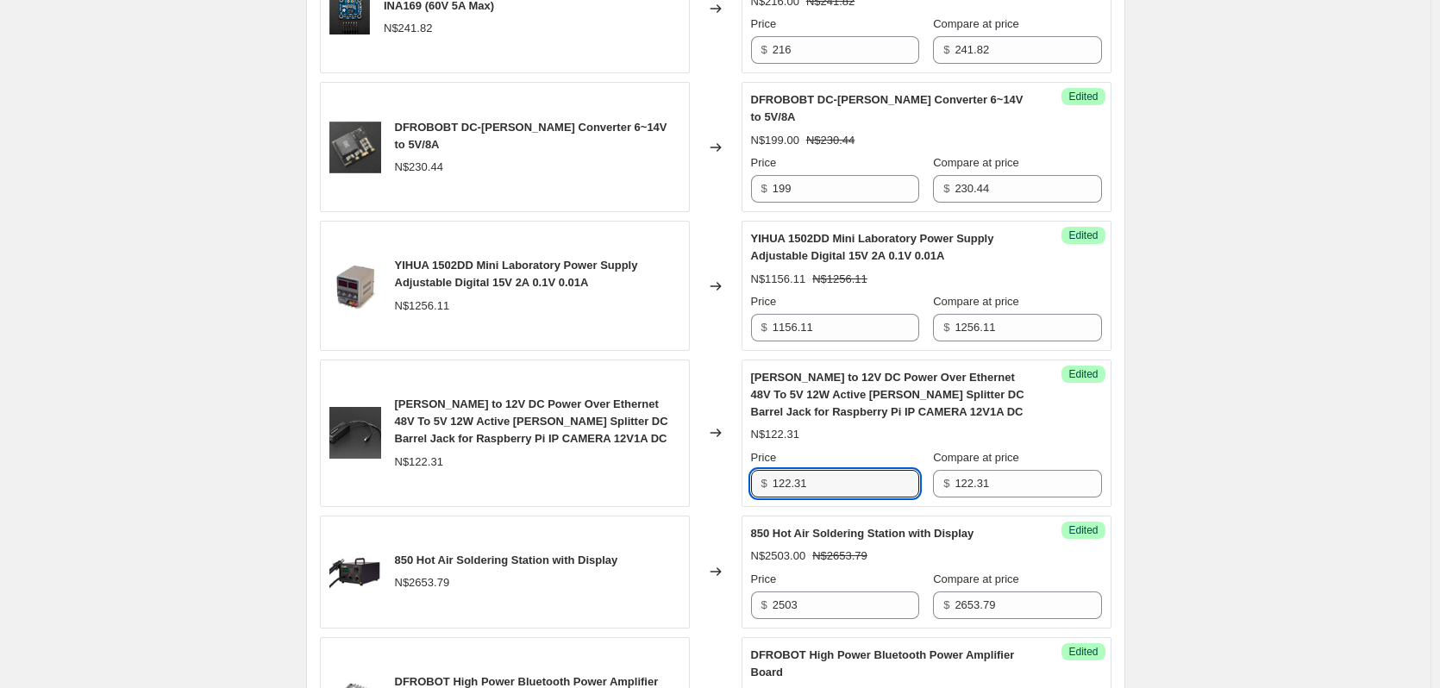
drag, startPoint x: 833, startPoint y: 498, endPoint x: 725, endPoint y: 492, distance: 107.9
click at [725, 492] on div "POE to 12V DC Power Over Ethernet 48V To 5V 12W Active POE Splitter DC Barrel J…" at bounding box center [716, 433] width 792 height 147
type input "107"
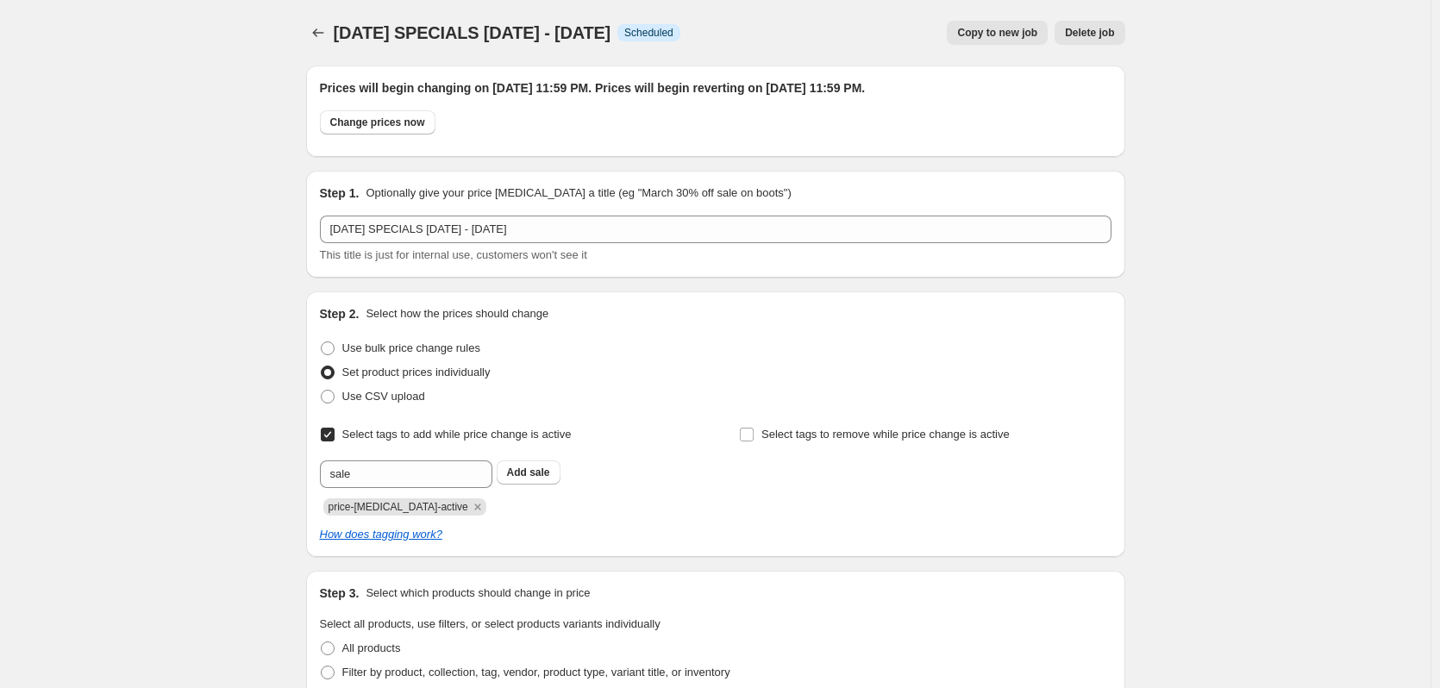
scroll to position [345, 0]
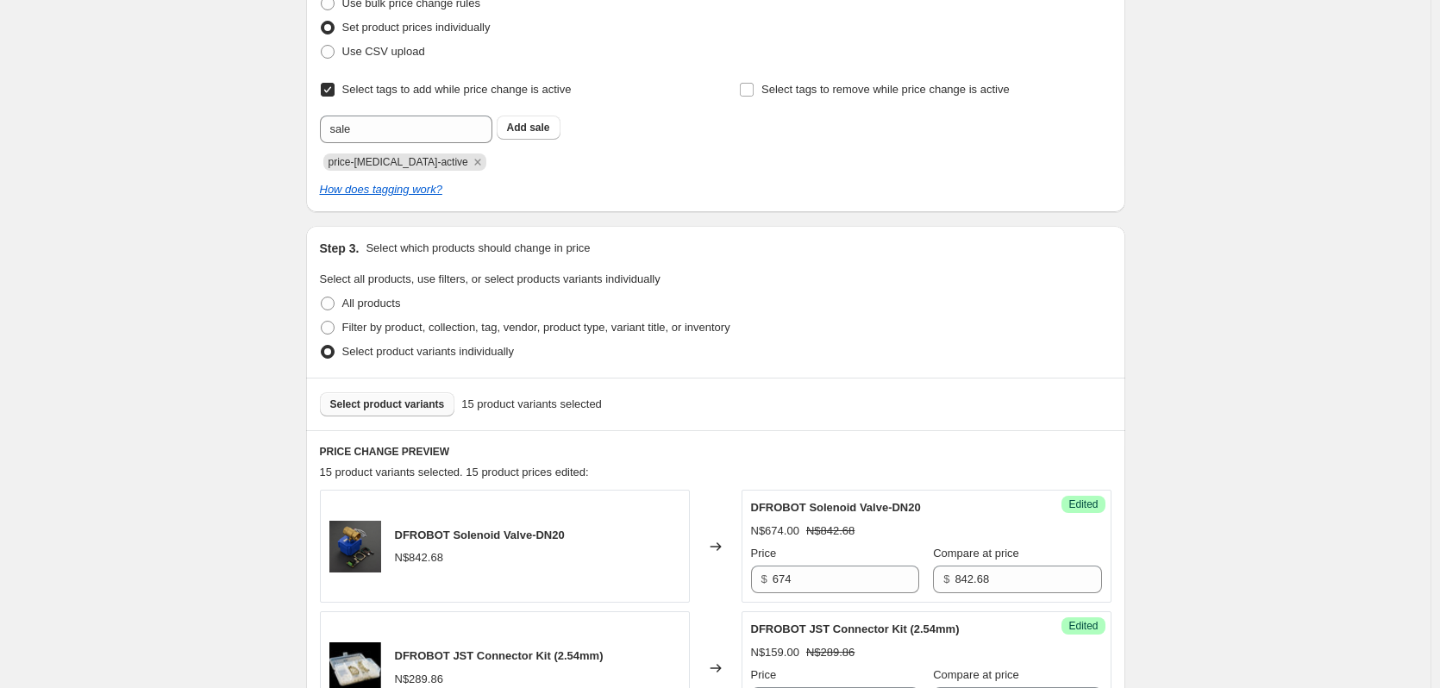
click at [423, 400] on span "Select product variants" at bounding box center [387, 405] width 115 height 14
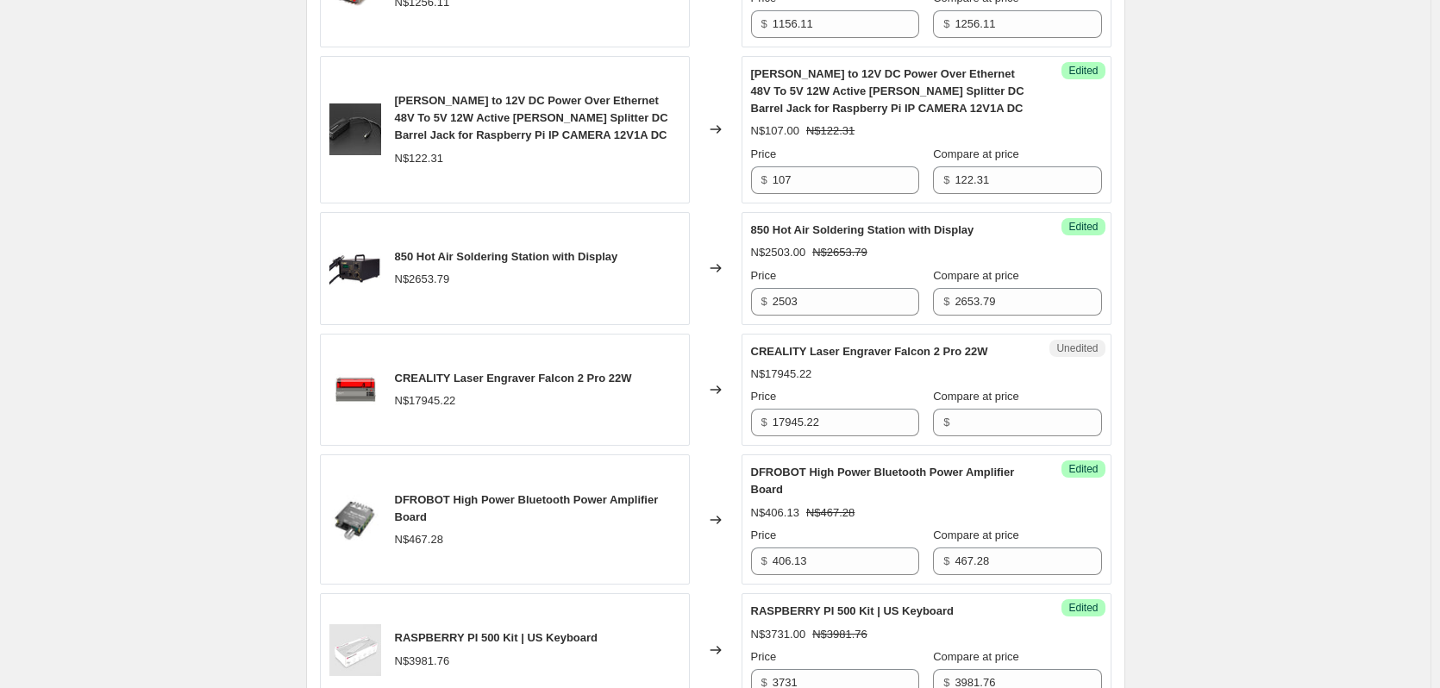
scroll to position [2242, 0]
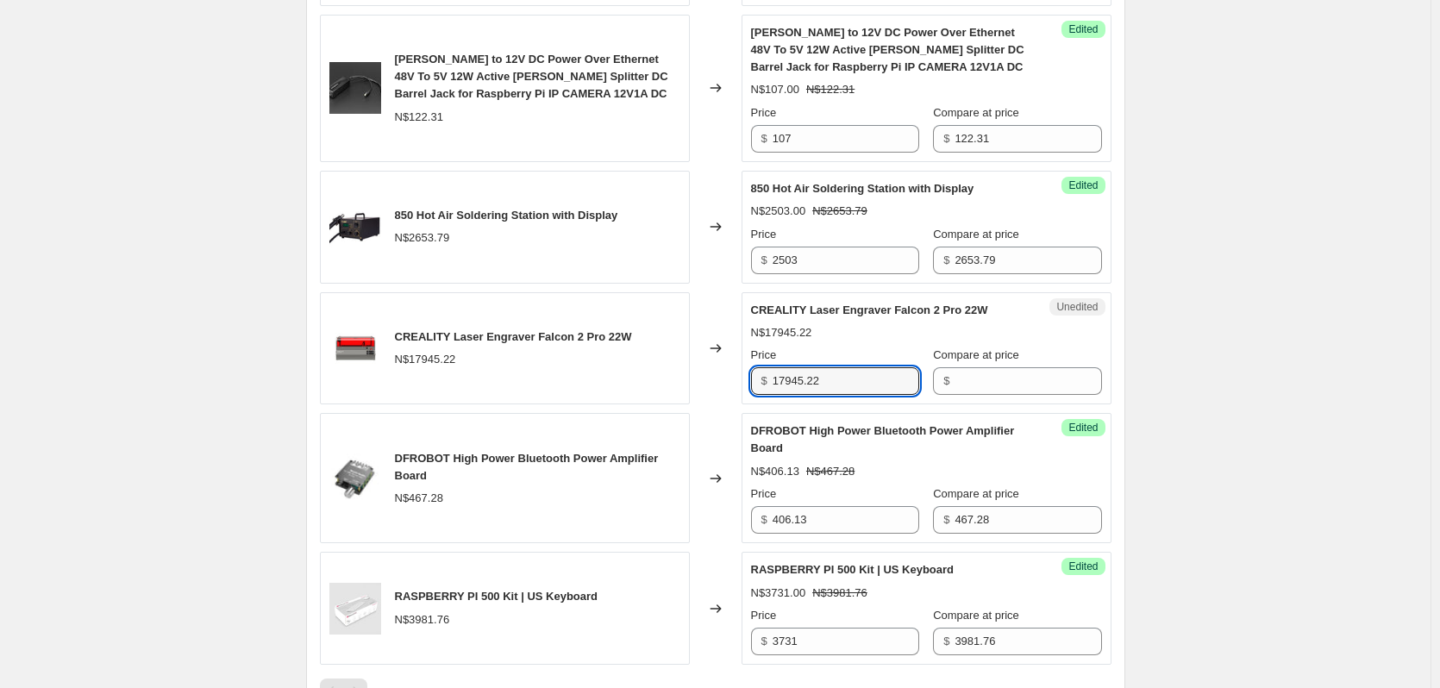
drag, startPoint x: 865, startPoint y: 404, endPoint x: 617, endPoint y: 403, distance: 248.4
click at [617, 403] on div "CREALITY Laser Engraver Falcon 2 Pro 22W N$17945.22 Changed to Unedited CREALIT…" at bounding box center [716, 348] width 792 height 113
type input "17945.22"
click at [1047, 395] on input "Compare at price" at bounding box center [1028, 381] width 147 height 28
paste input "17945.22"
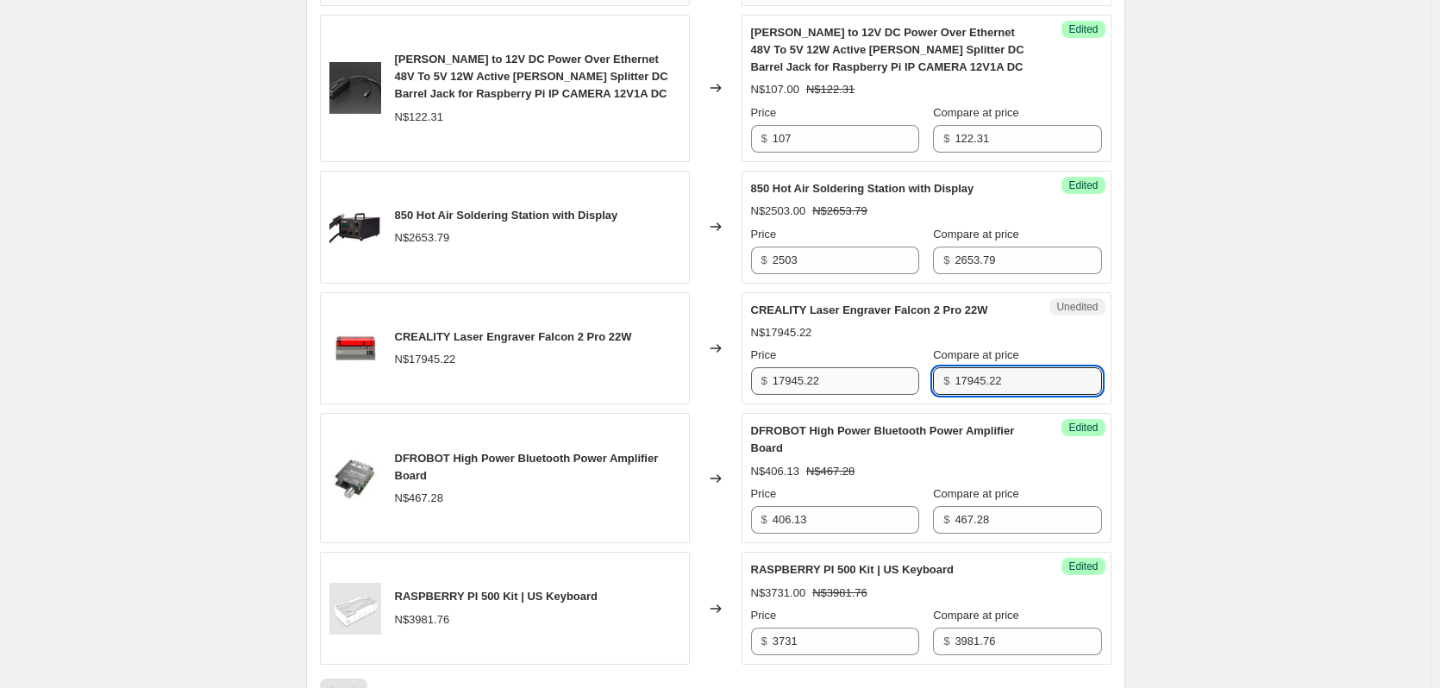
type input "17945.22"
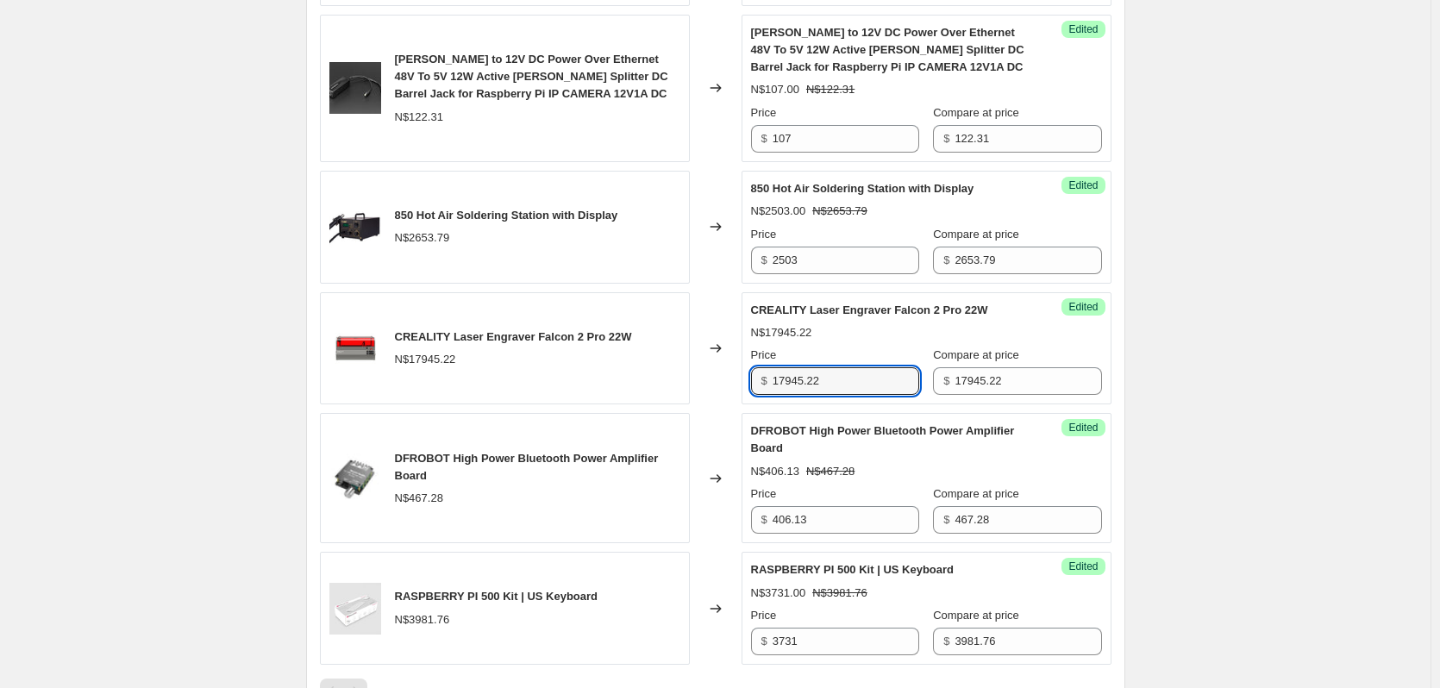
drag, startPoint x: 828, startPoint y: 398, endPoint x: 740, endPoint y: 396, distance: 88.0
click at [740, 396] on div "CREALITY Laser Engraver Falcon 2 Pro 22W N$17945.22 Changed to Success Edited C…" at bounding box center [716, 348] width 792 height 113
type input "16150.50"
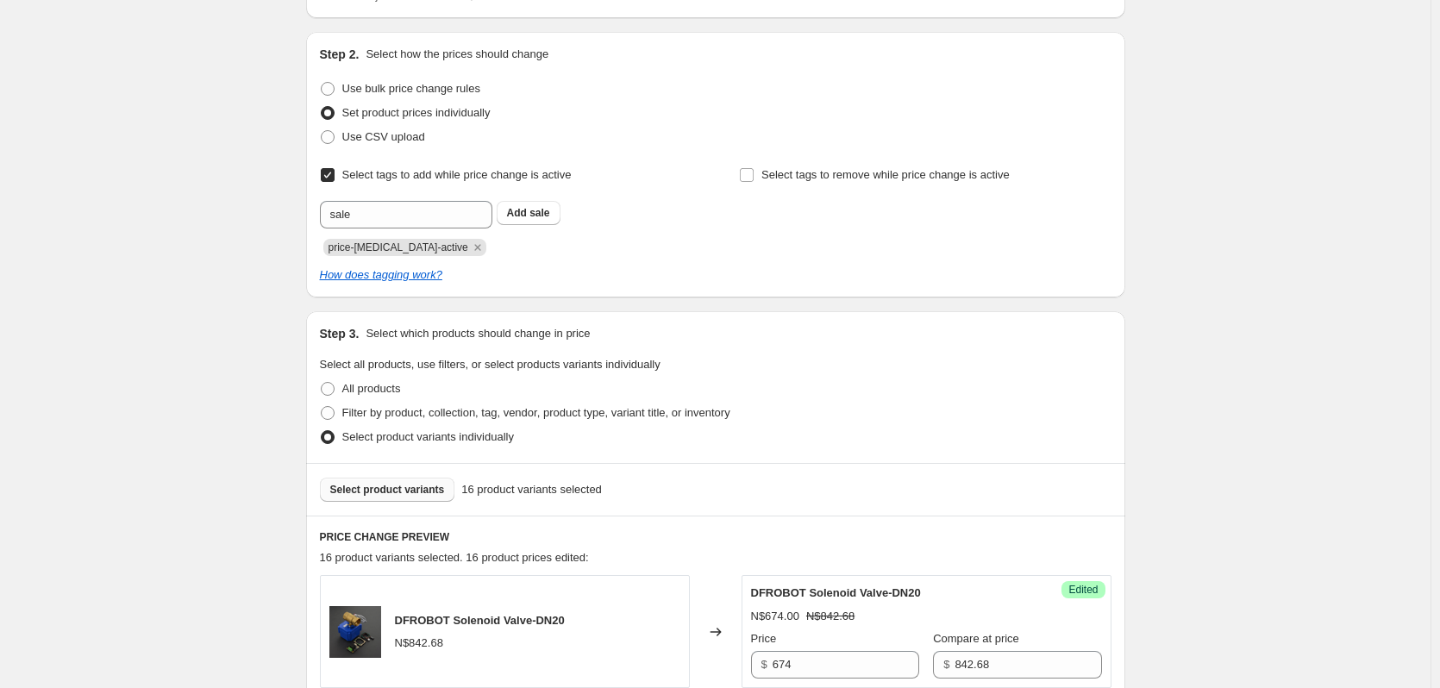
scroll to position [517, 0]
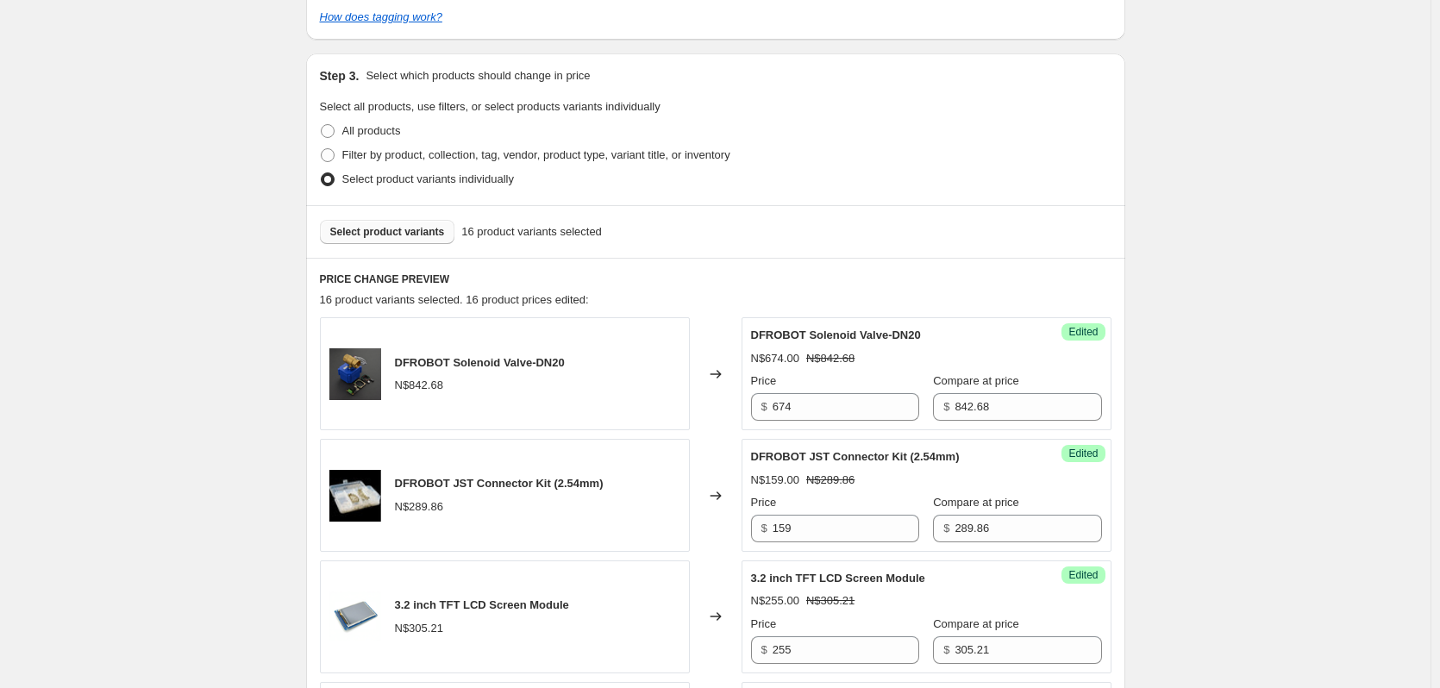
click at [402, 225] on button "Select product variants" at bounding box center [387, 232] width 135 height 24
click at [428, 229] on span "Select product variants" at bounding box center [387, 232] width 115 height 14
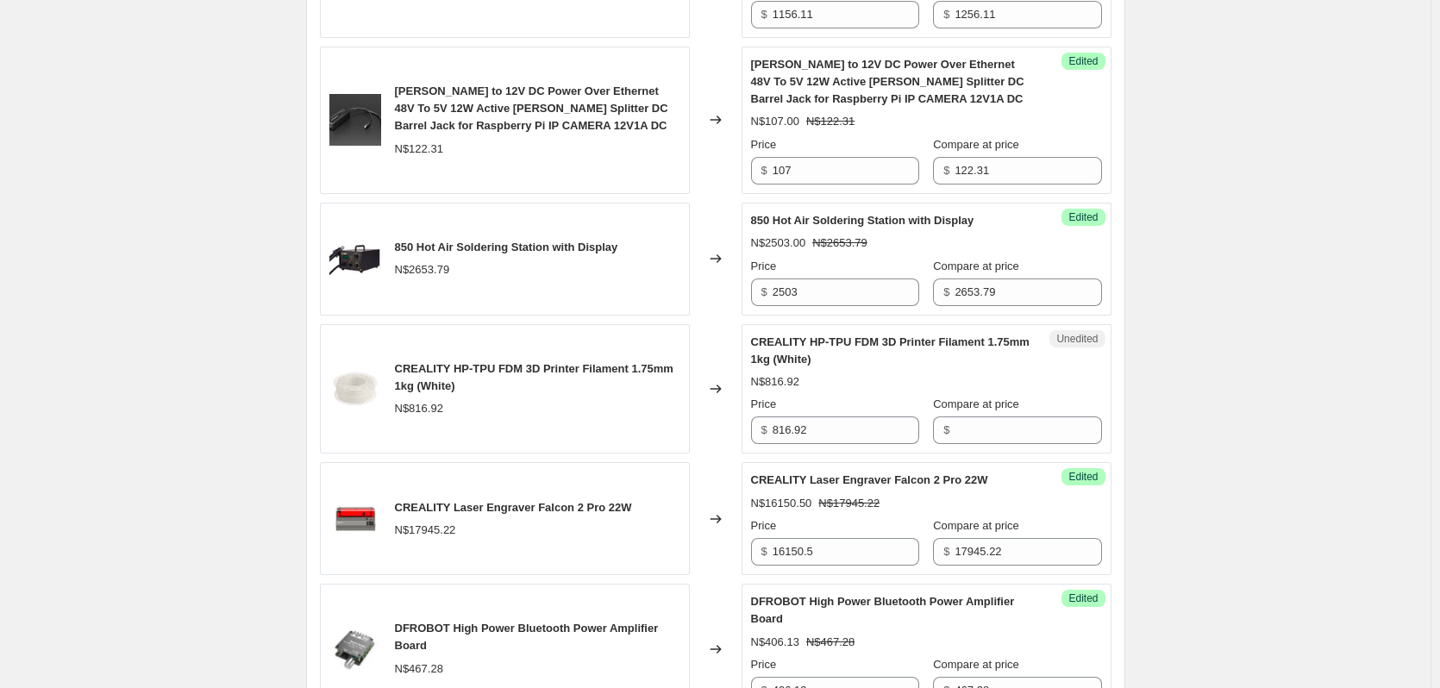
scroll to position [2242, 0]
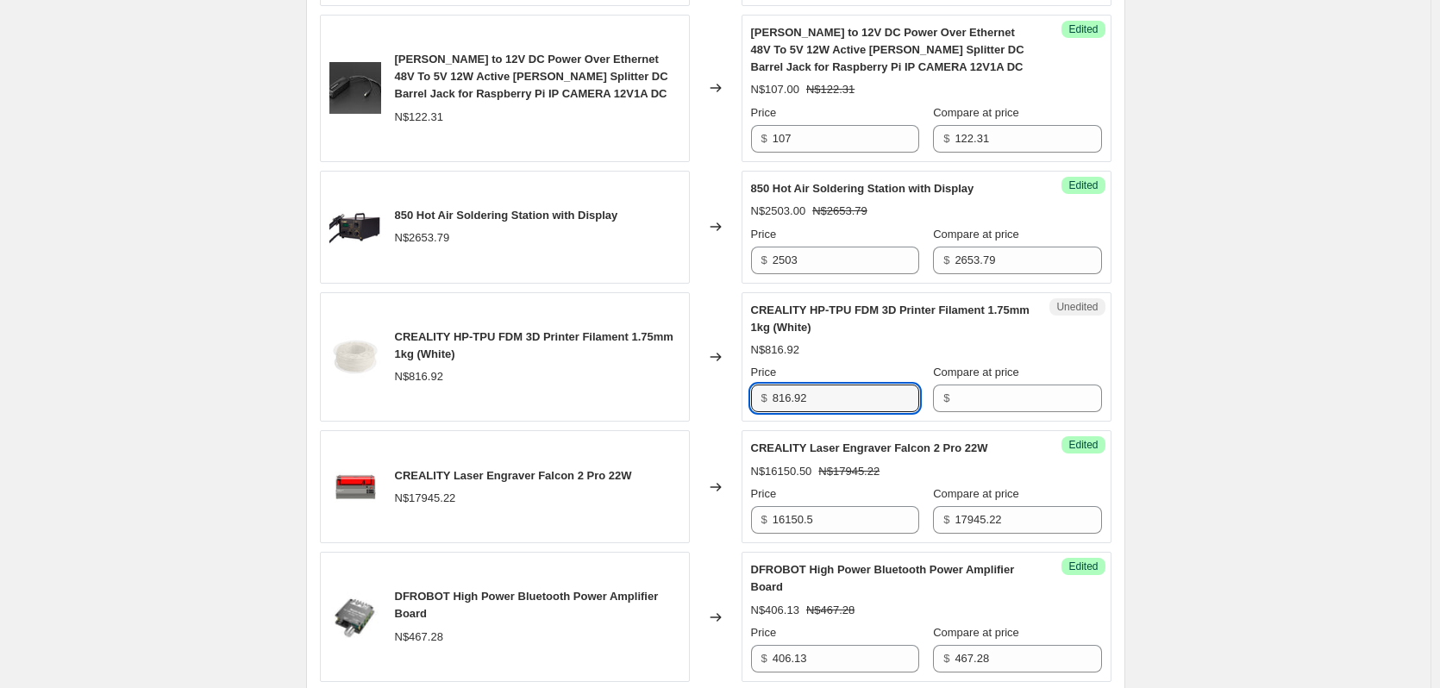
drag, startPoint x: 807, startPoint y: 414, endPoint x: 620, endPoint y: 414, distance: 187.2
click at [620, 414] on div "CREALITY HP-TPU FDM 3D Printer Filament 1.75mm 1kg (White) N$816.92 Changed to …" at bounding box center [716, 357] width 792 height 130
type input "816.92"
click at [968, 412] on input "Compare at price" at bounding box center [1028, 399] width 147 height 28
paste input "816.92"
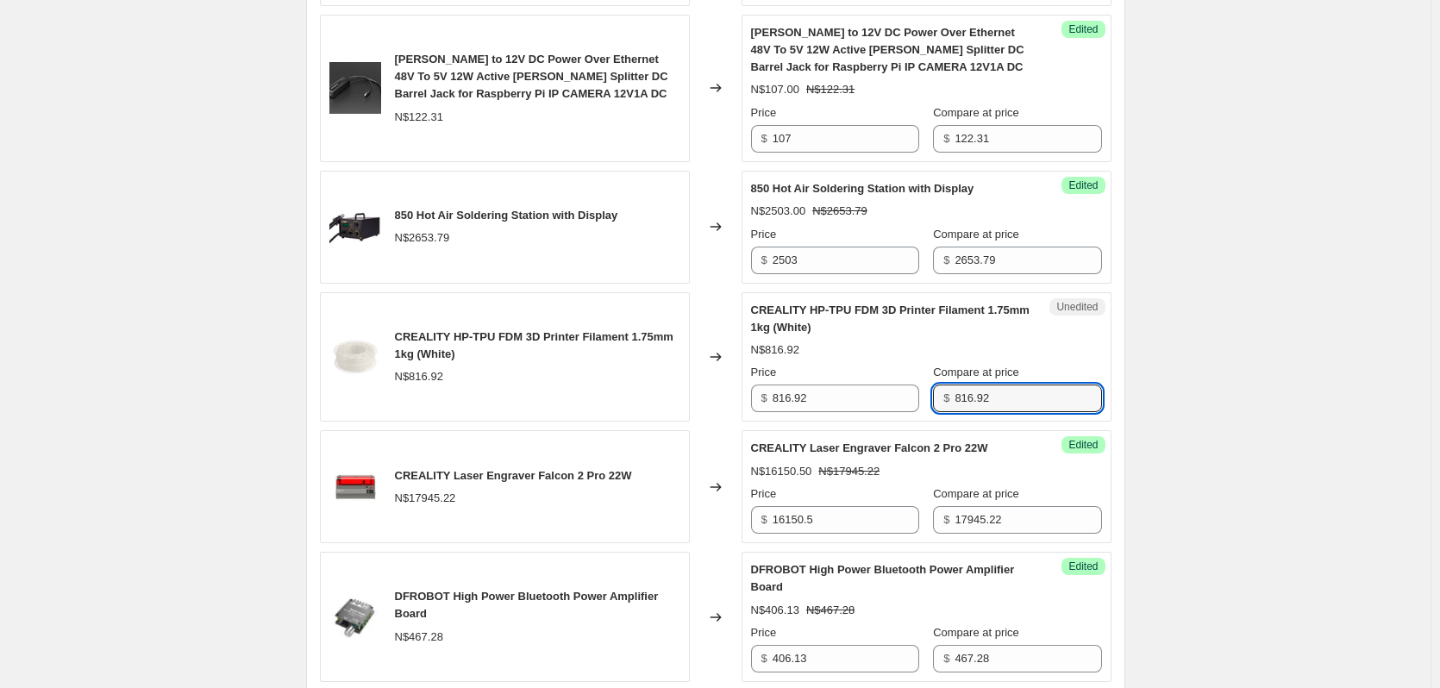
type input "816.92"
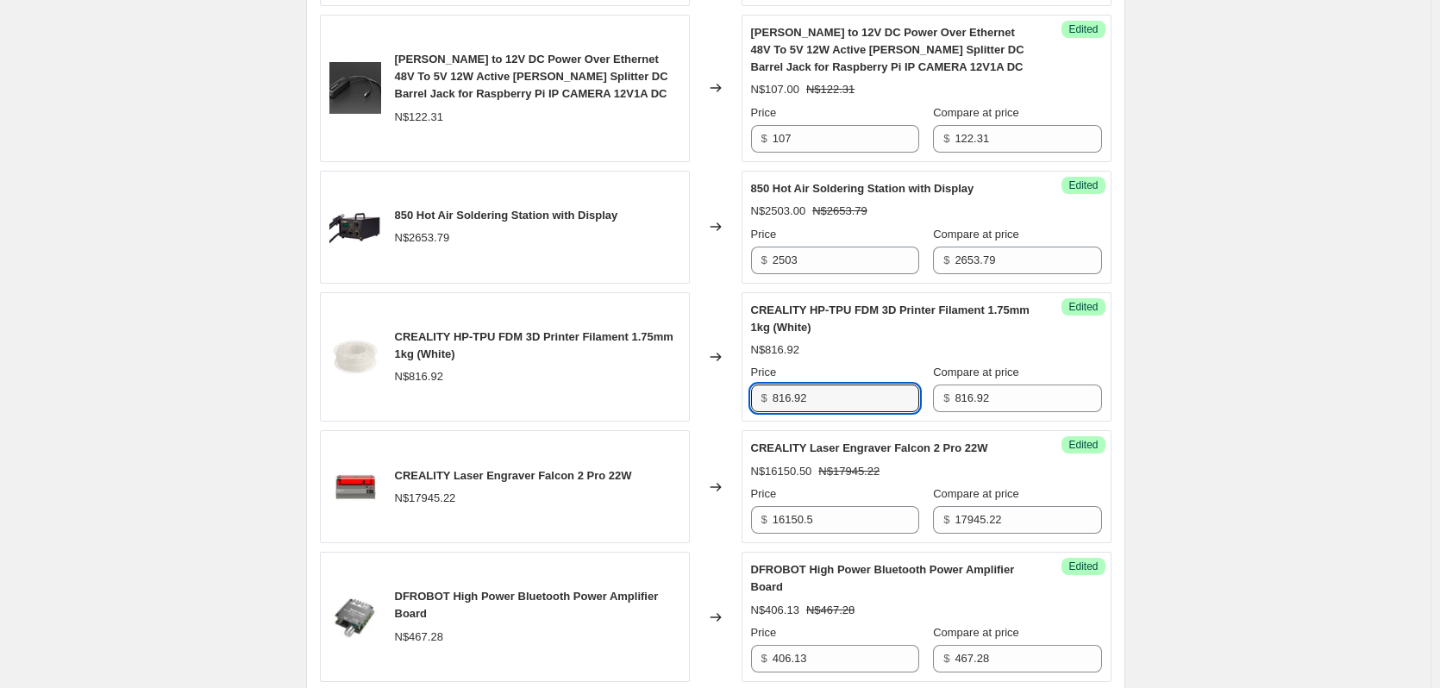
drag, startPoint x: 830, startPoint y: 420, endPoint x: 737, endPoint y: 419, distance: 92.3
click at [737, 419] on div "CREALITY HP-TPU FDM 3D Printer Filament 1.75mm 1kg (White) N$816.92 Changed to …" at bounding box center [716, 357] width 792 height 130
type input "716"
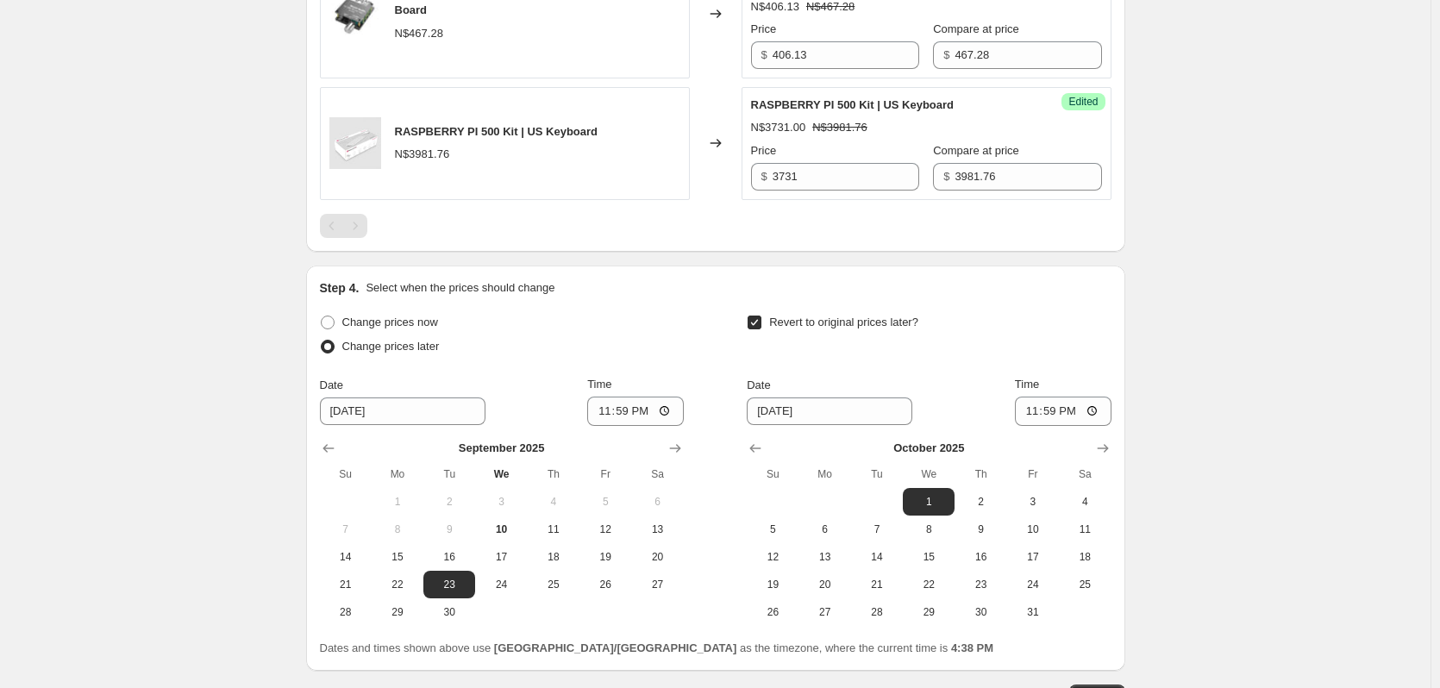
scroll to position [2989, 0]
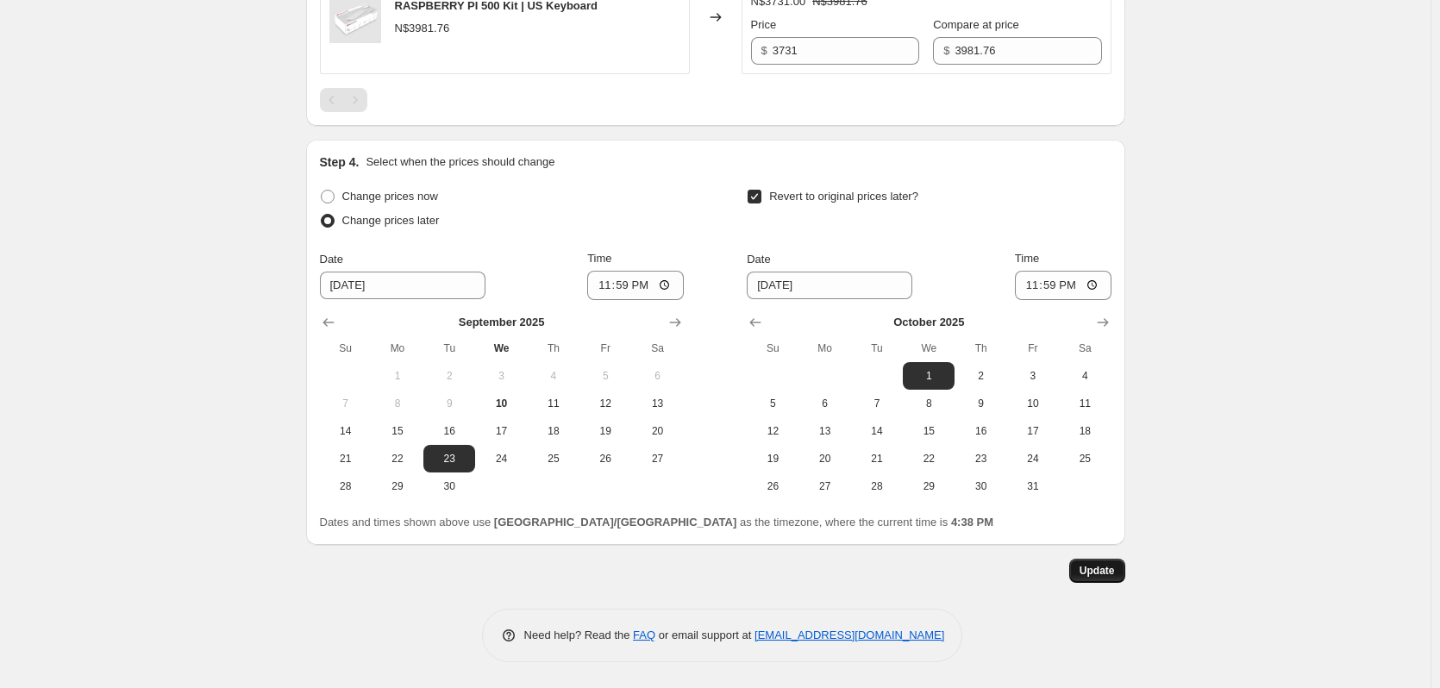
click at [1082, 568] on button "Update" at bounding box center [1097, 571] width 56 height 24
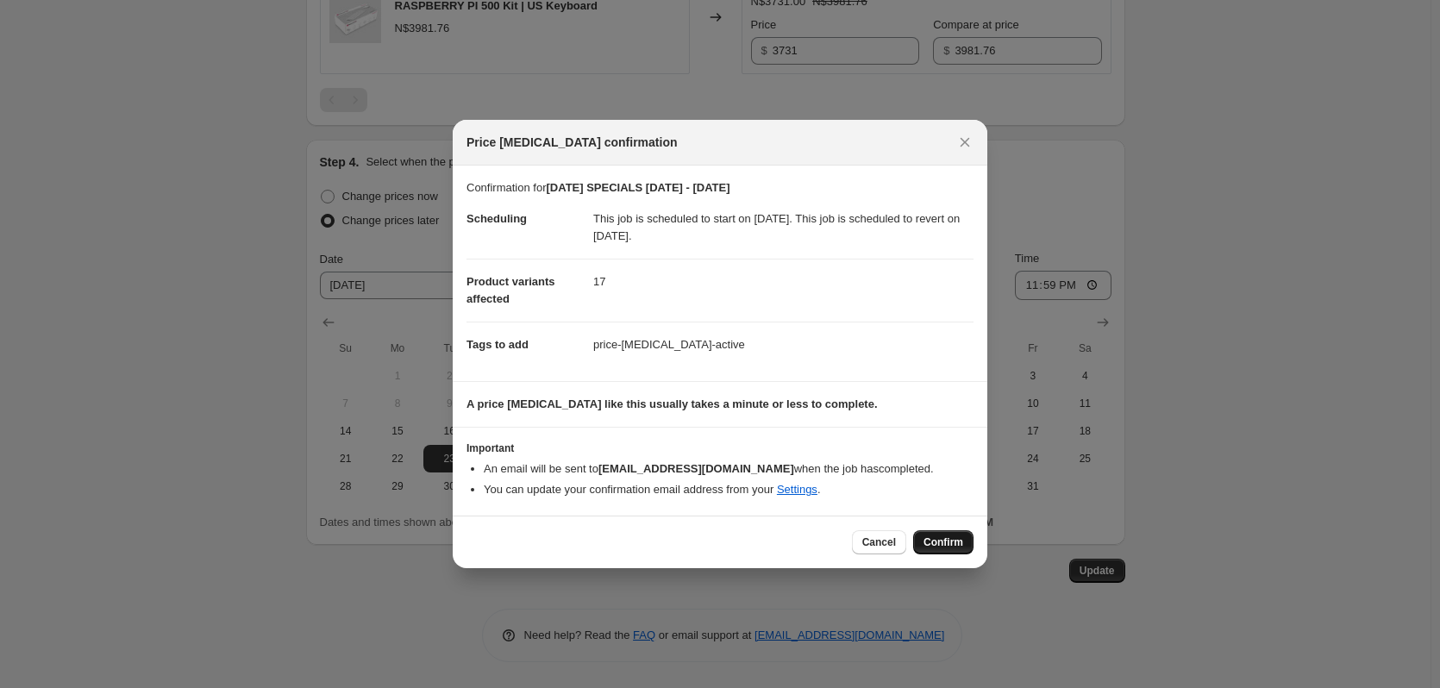
click at [949, 536] on span "Confirm" at bounding box center [944, 543] width 40 height 14
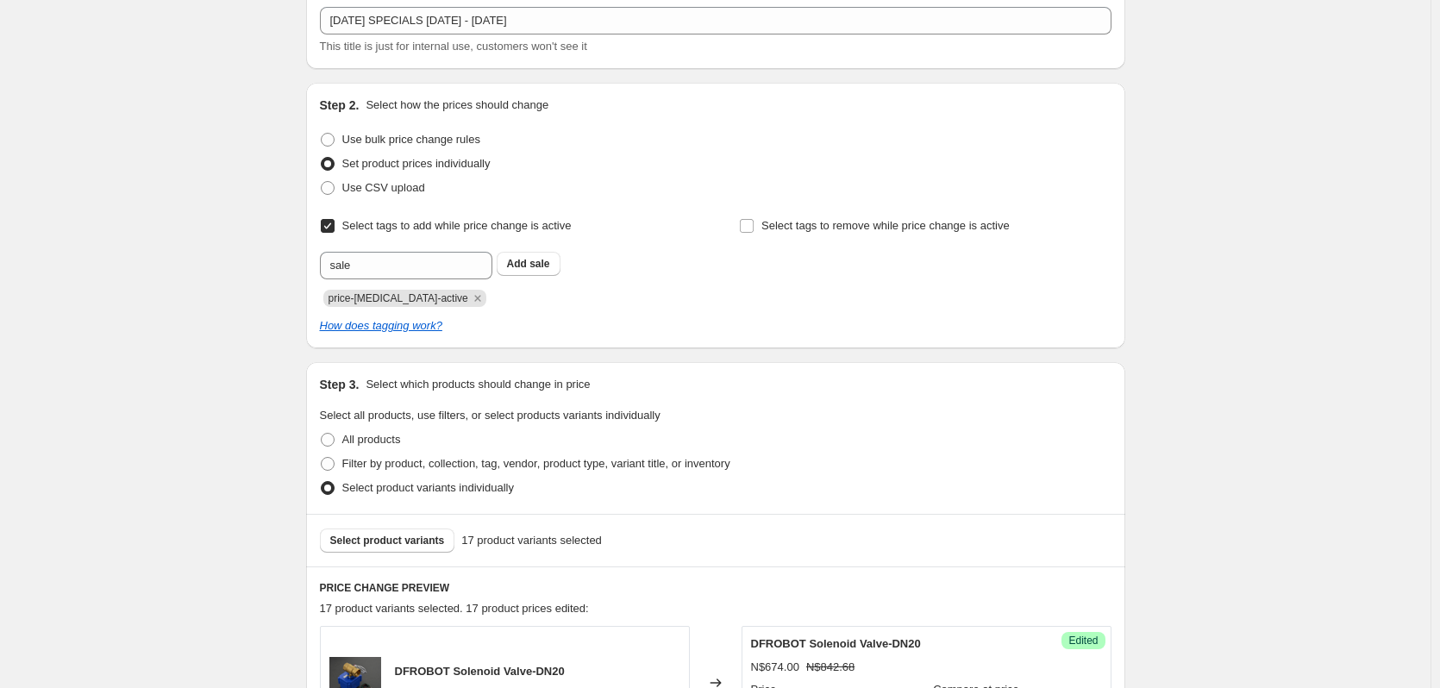
scroll to position [259, 0]
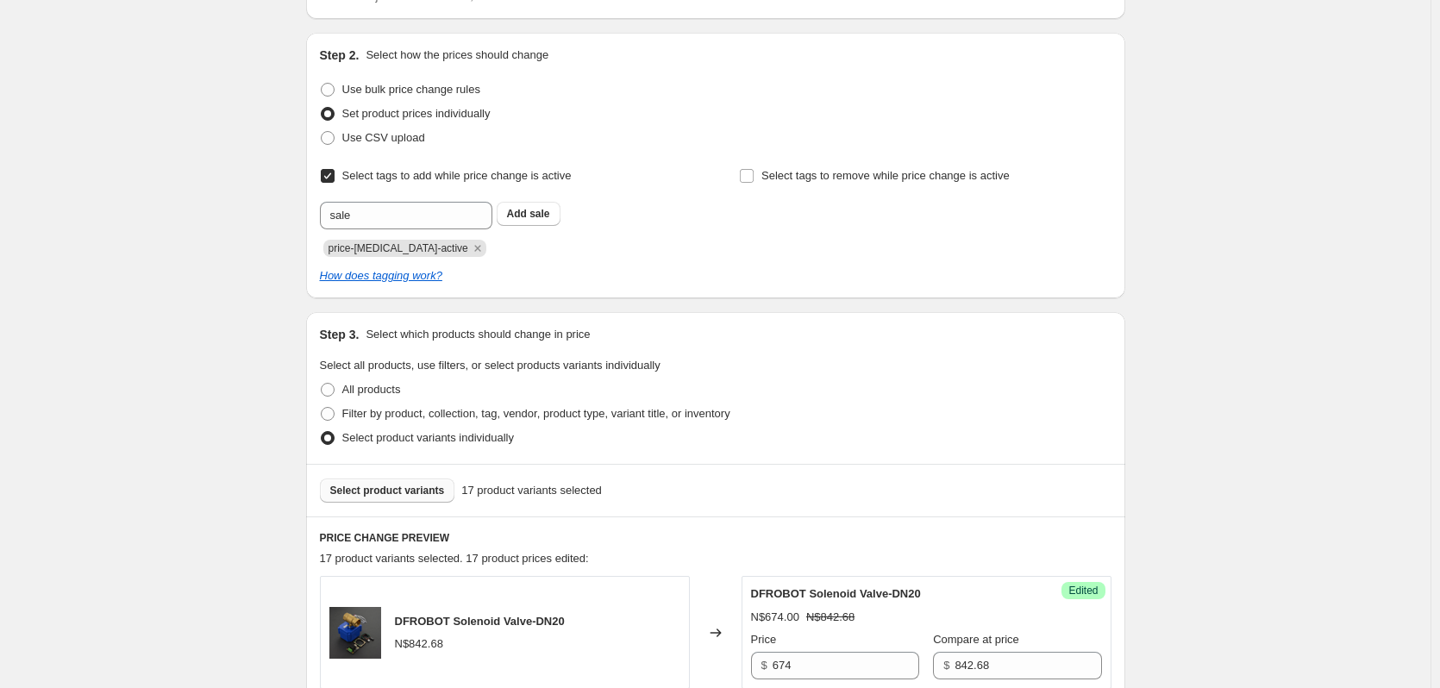
click at [433, 487] on span "Select product variants" at bounding box center [387, 491] width 115 height 14
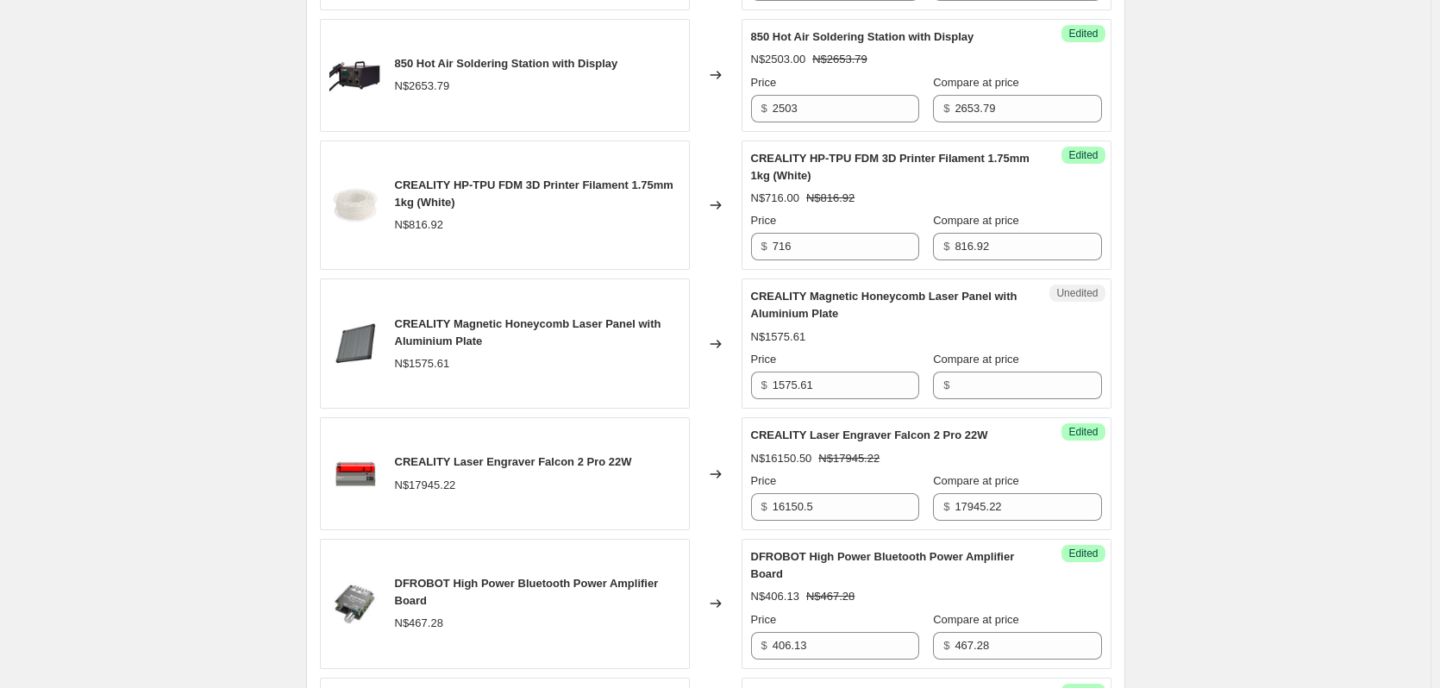
scroll to position [2415, 0]
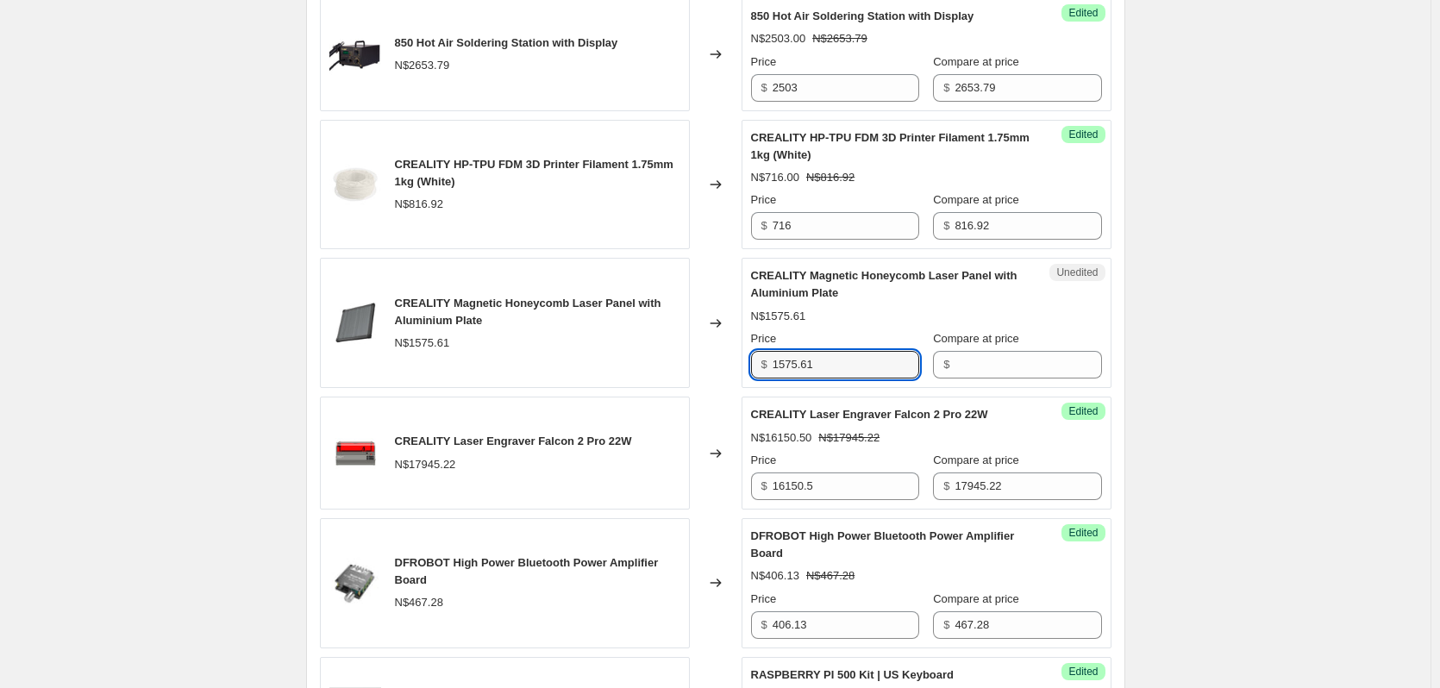
drag, startPoint x: 868, startPoint y: 384, endPoint x: 766, endPoint y: 386, distance: 101.8
click at [766, 379] on div "$ 1575.61" at bounding box center [835, 365] width 168 height 28
type input "1575.61"
click at [1003, 379] on input "Compare at price" at bounding box center [1028, 365] width 147 height 28
paste input "1575.61"
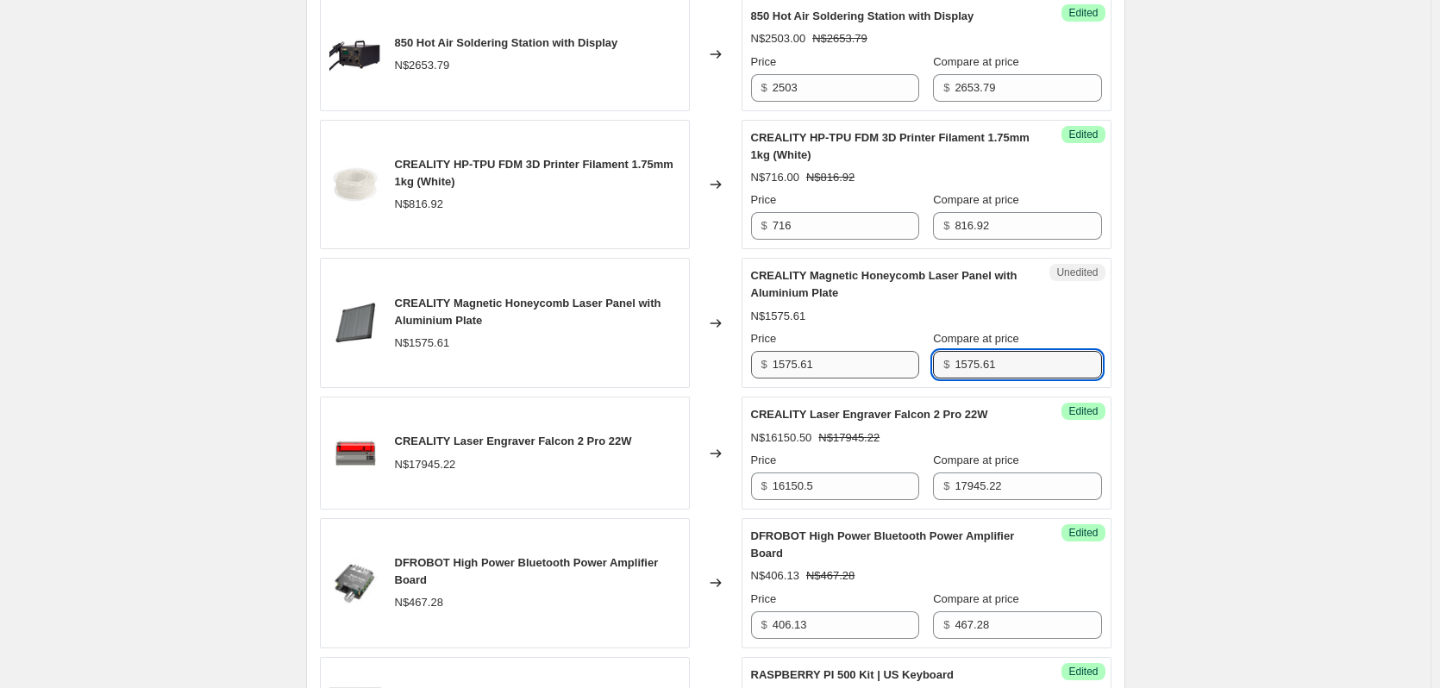
type input "1575.61"
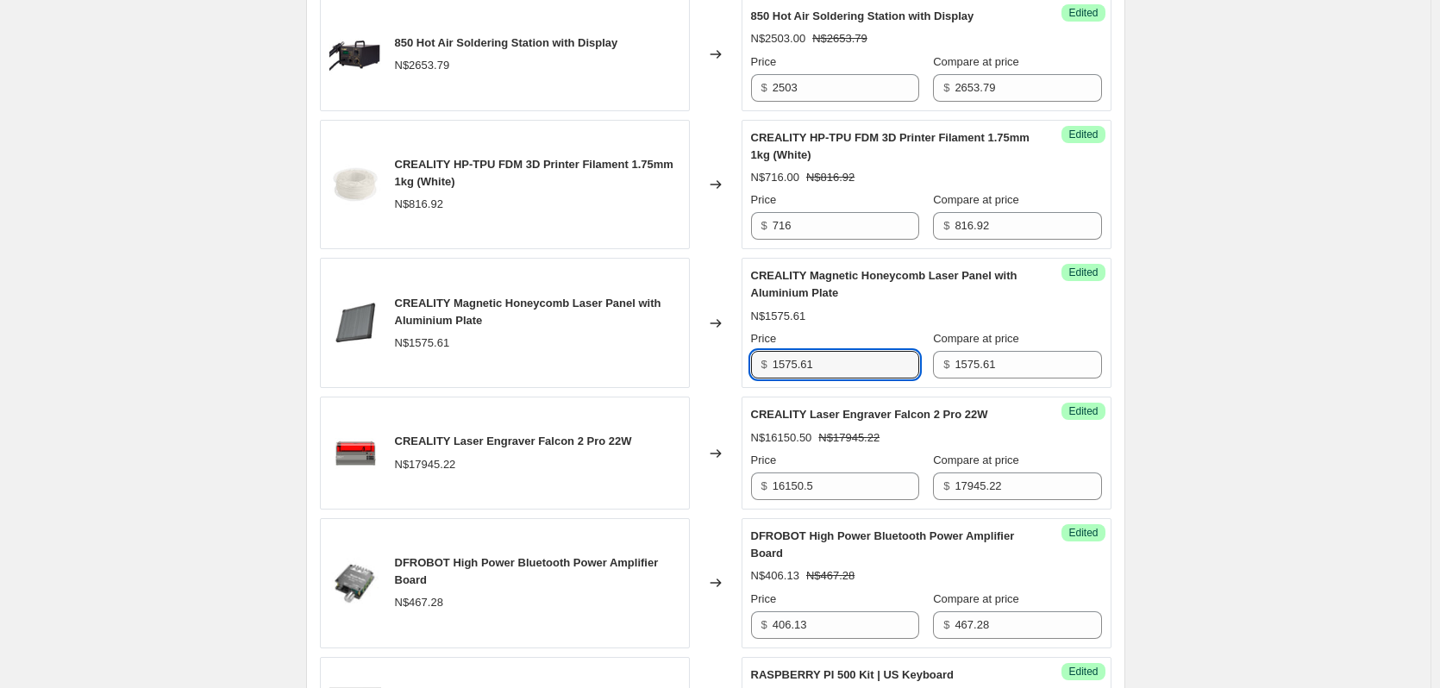
drag, startPoint x: 845, startPoint y: 388, endPoint x: 655, endPoint y: 385, distance: 190.6
click at [655, 385] on div "CREALITY Magnetic Honeycomb Laser Panel with Aluminium Plate N$1575.61 Changed …" at bounding box center [716, 323] width 792 height 130
type input "1395"
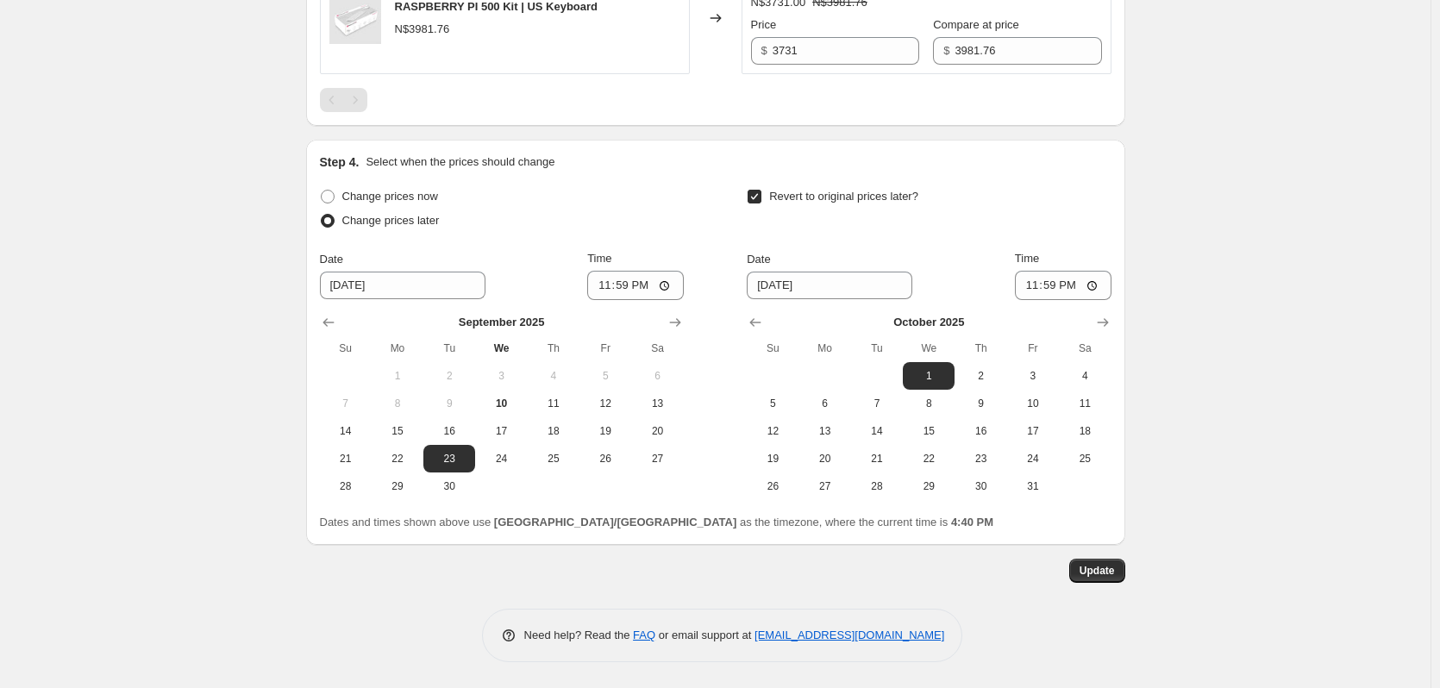
scroll to position [3127, 0]
click at [1094, 572] on span "Update" at bounding box center [1097, 571] width 35 height 14
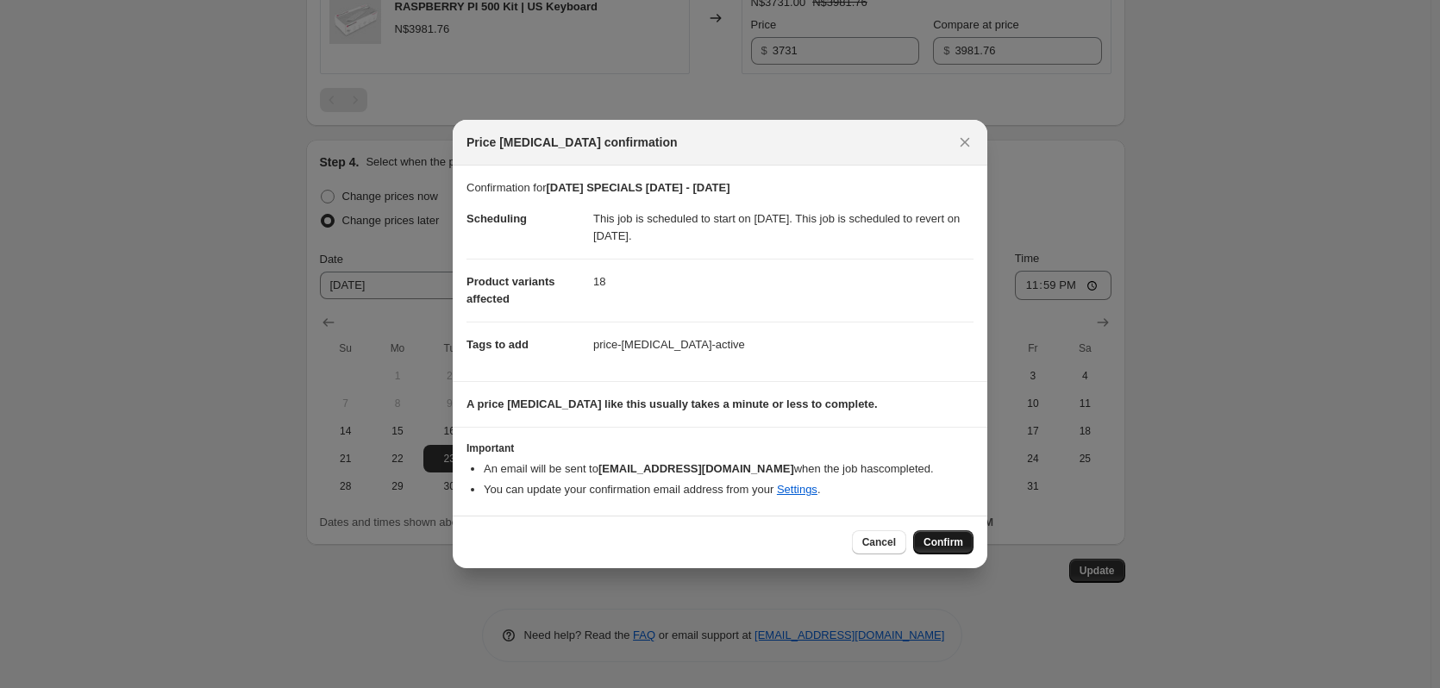
click at [943, 550] on button "Confirm" at bounding box center [943, 542] width 60 height 24
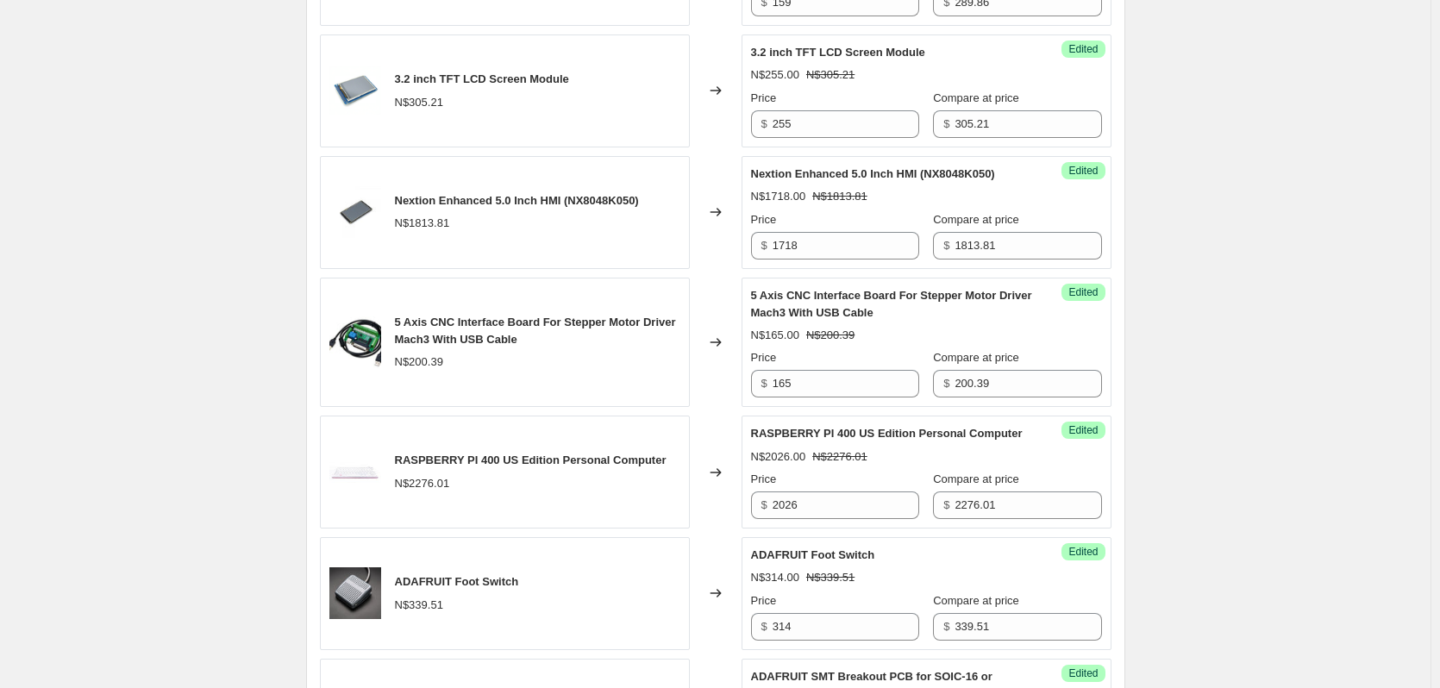
scroll to position [1230, 0]
